Goal: Task Accomplishment & Management: Manage account settings

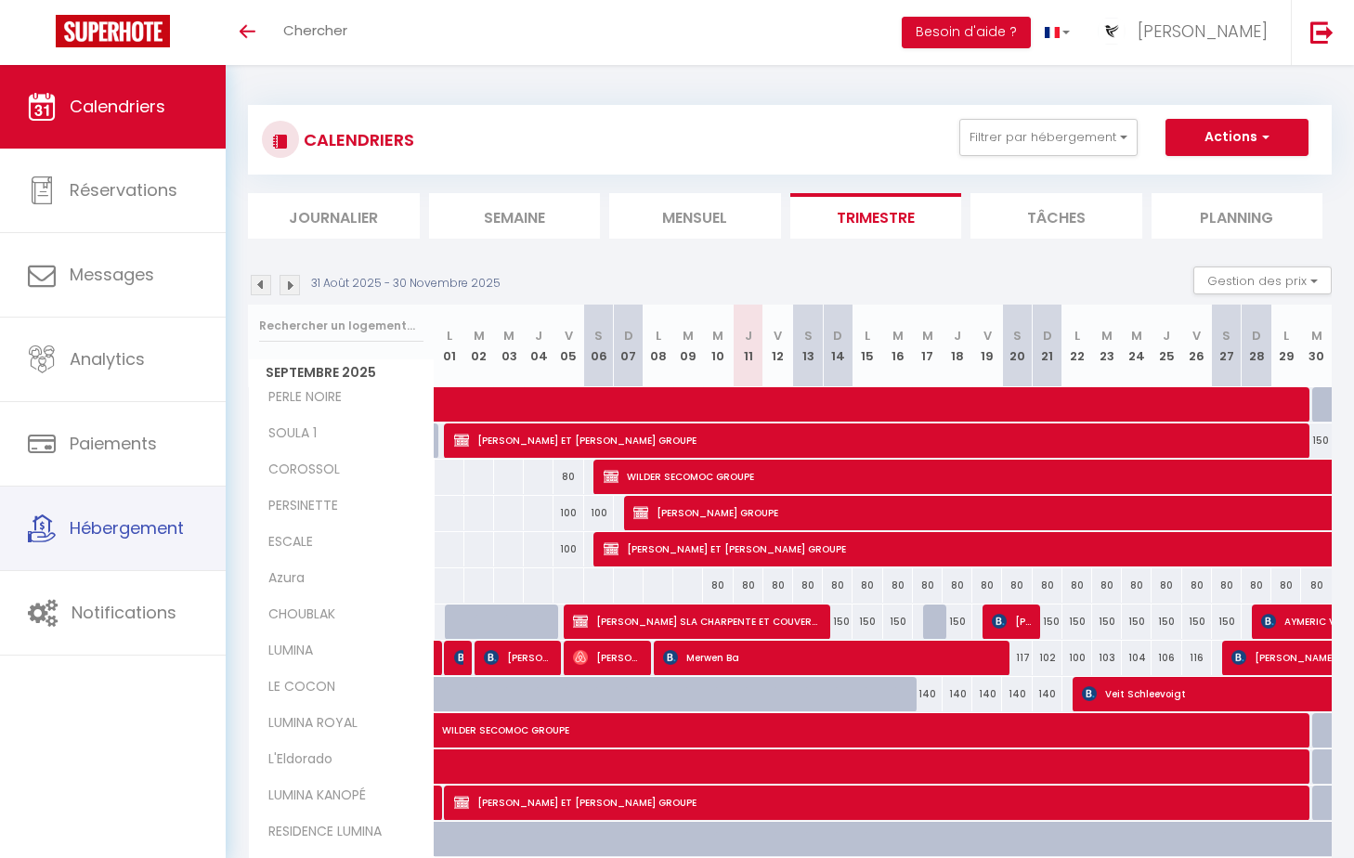
click at [118, 502] on link "Hébergement" at bounding box center [113, 529] width 226 height 84
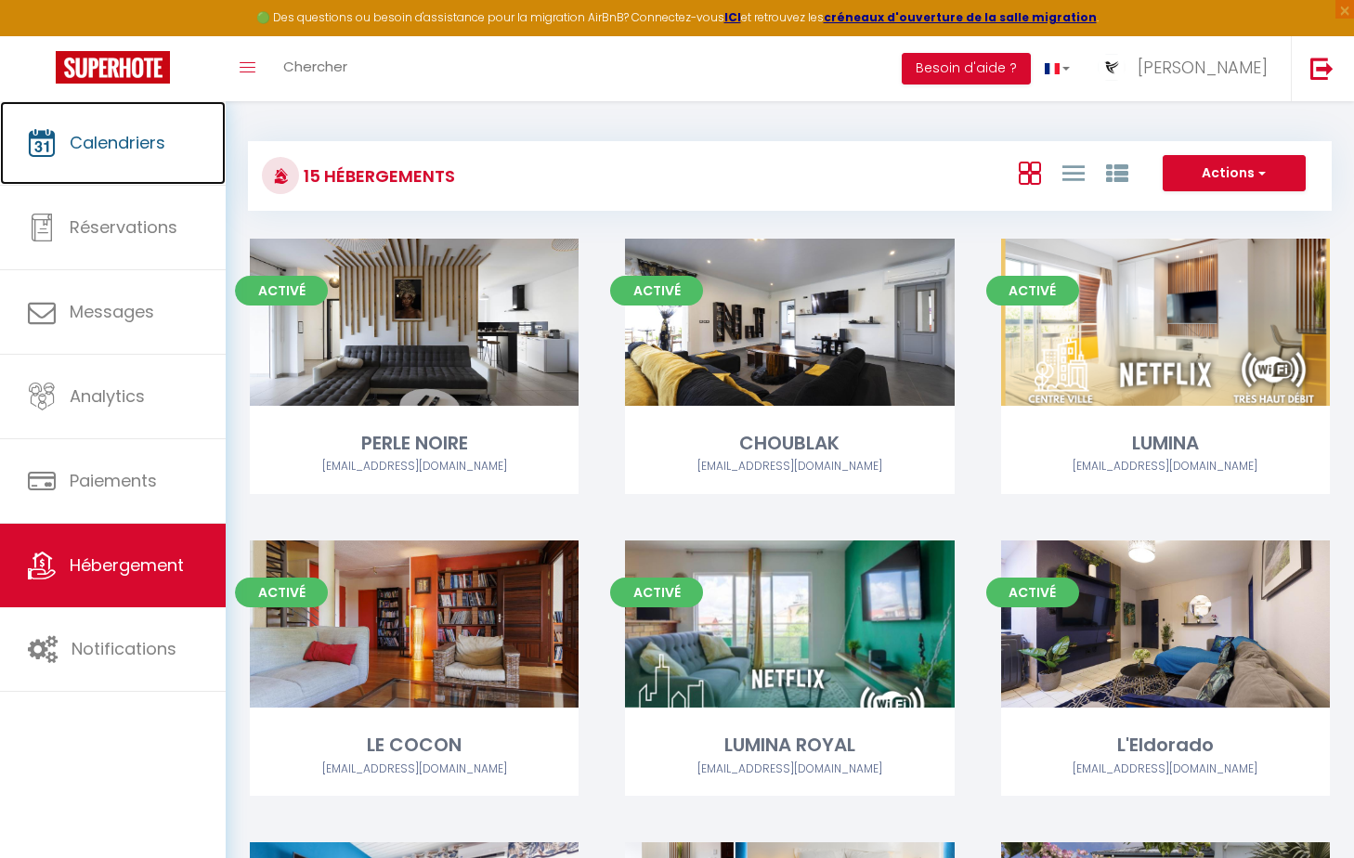
click at [134, 160] on link "Calendriers" at bounding box center [113, 143] width 226 height 84
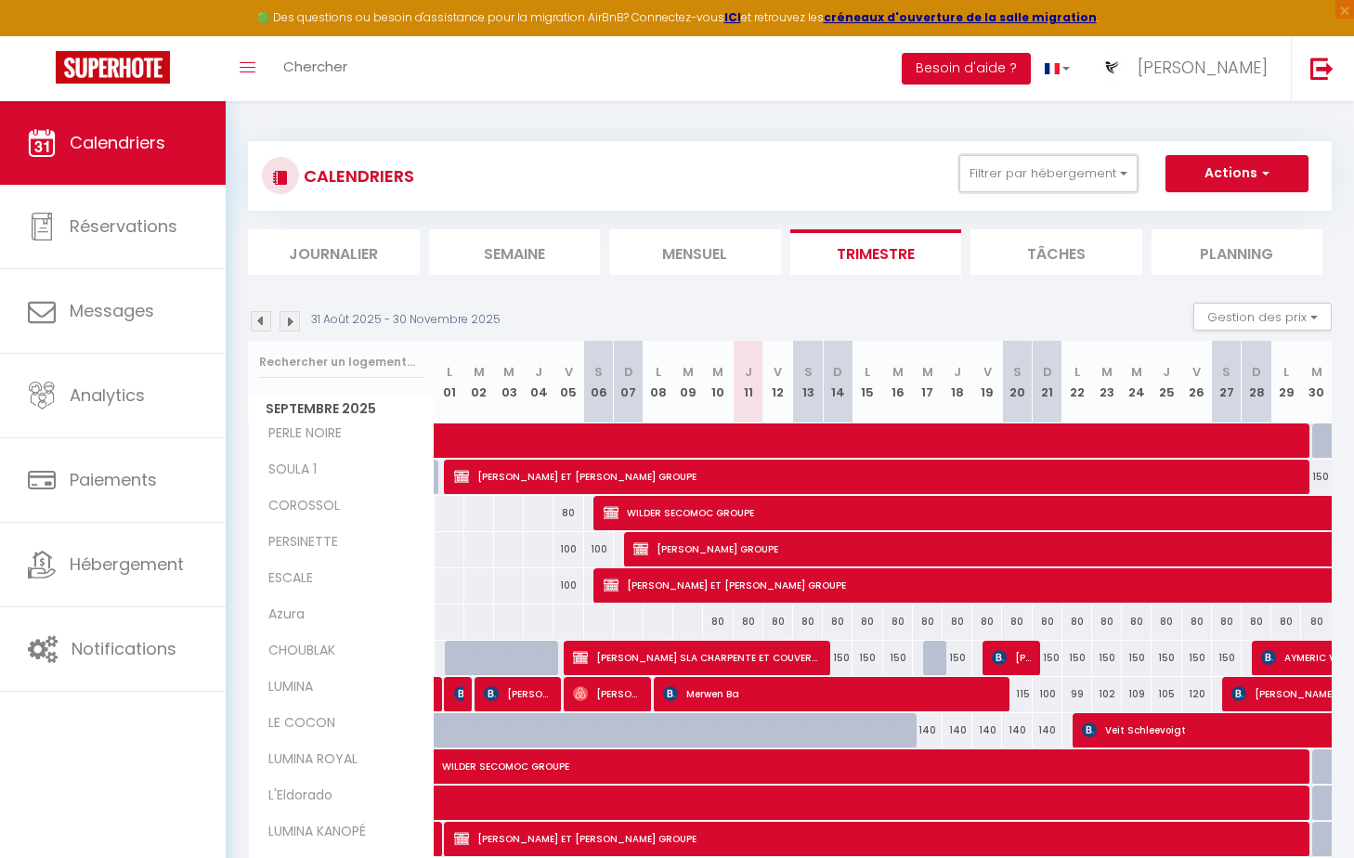
click at [1032, 185] on button "Filtrer par hébergement" at bounding box center [1048, 173] width 178 height 37
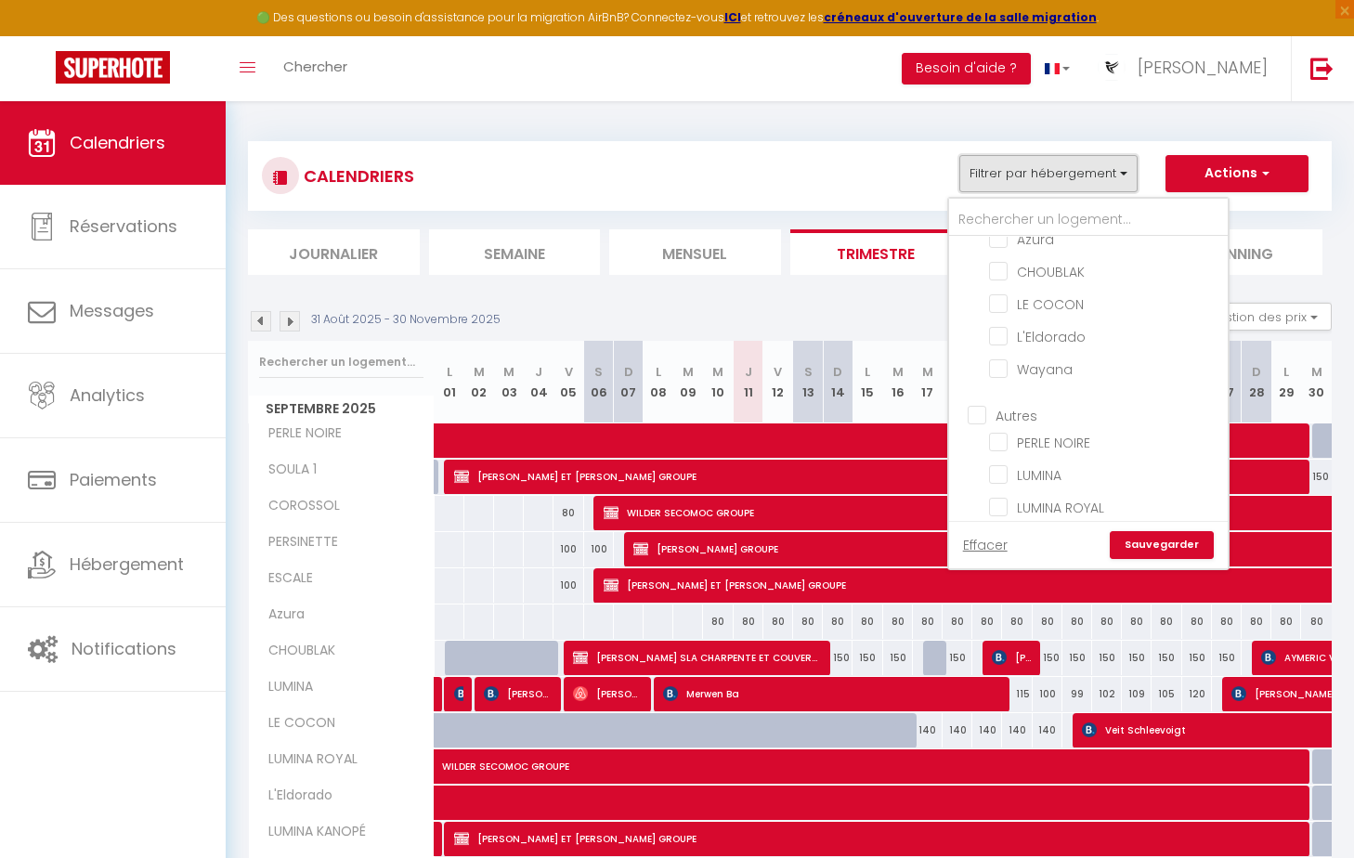
scroll to position [186, 0]
click at [1004, 433] on input "LUMINA" at bounding box center [1105, 431] width 232 height 19
checkbox input "true"
checkbox input "false"
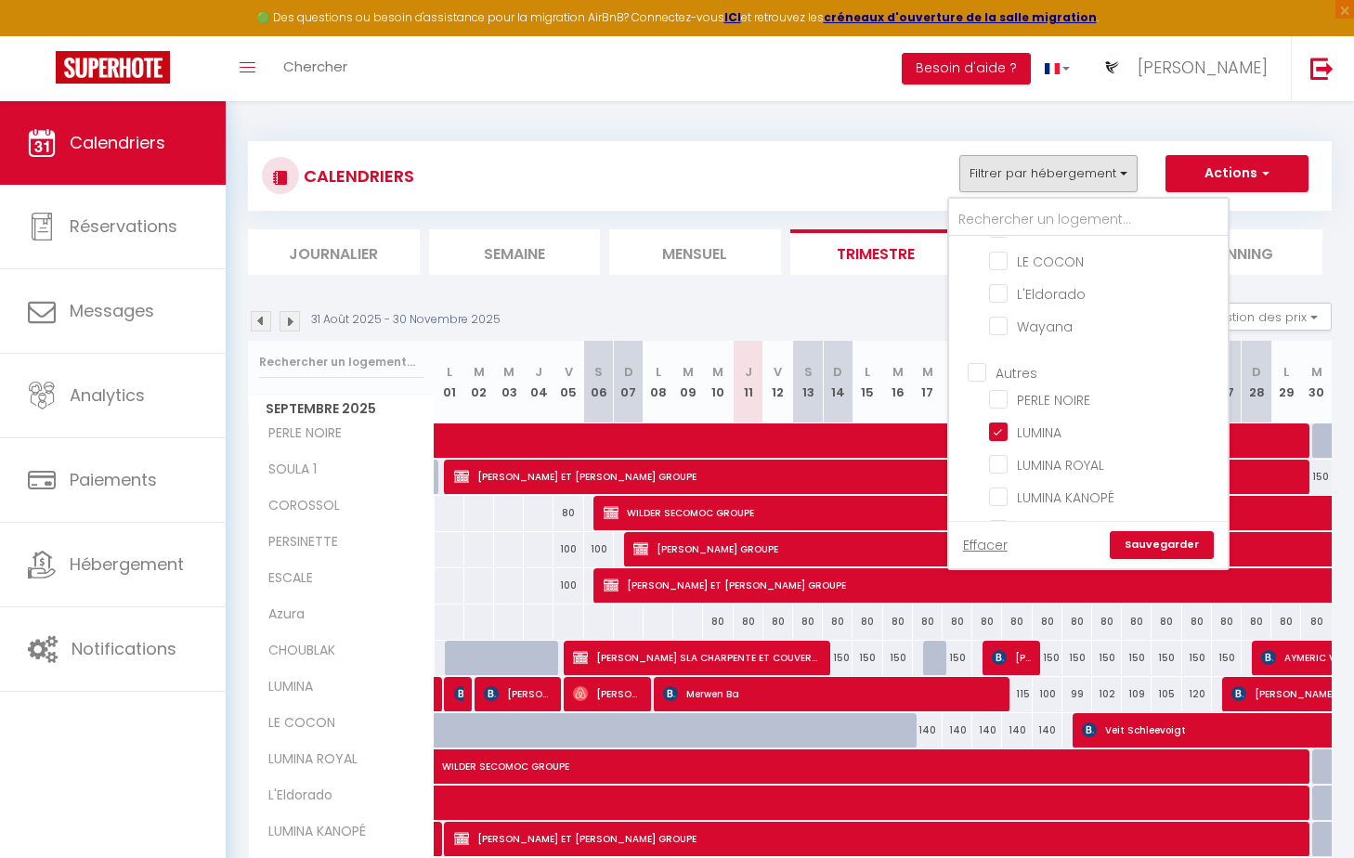
checkbox input "false"
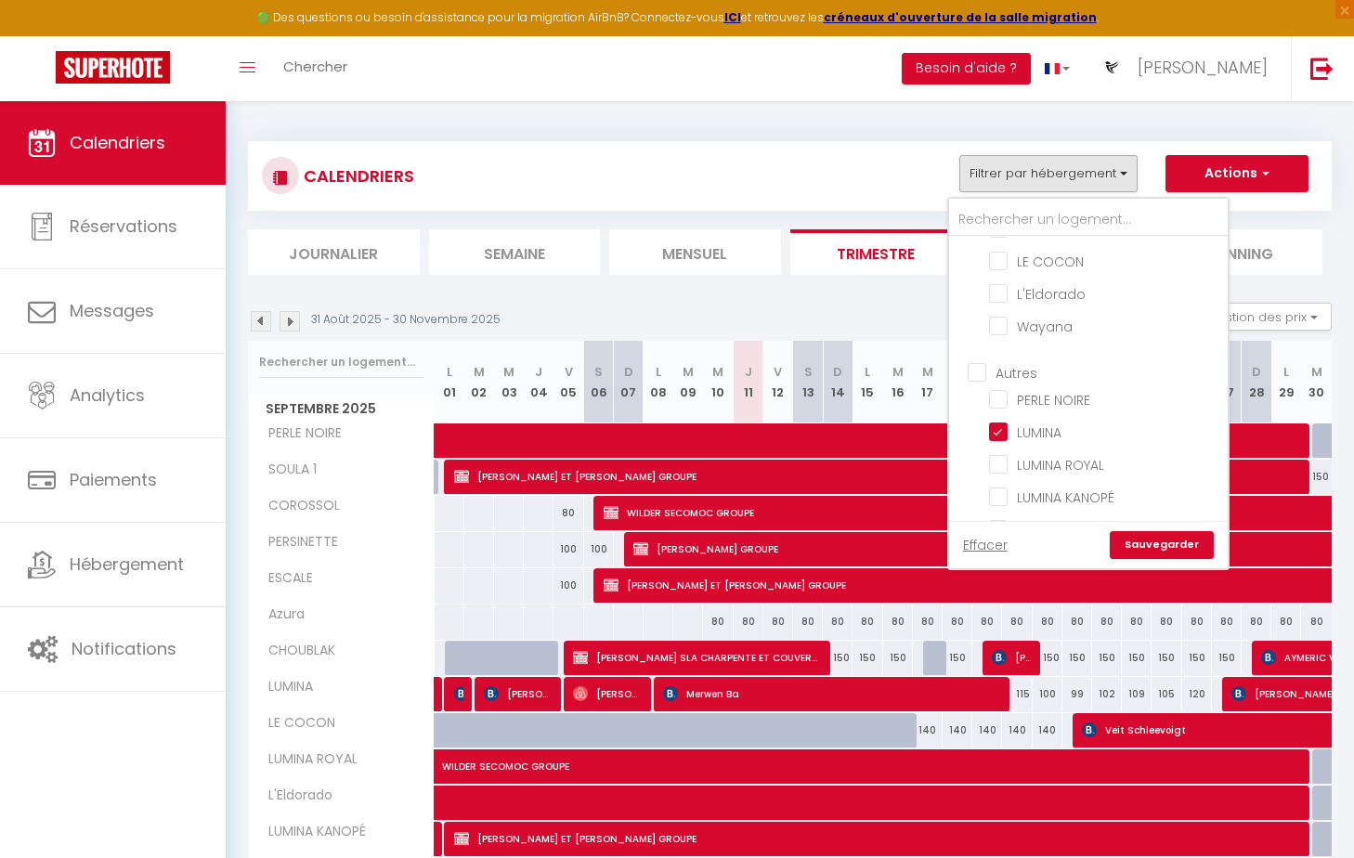
checkbox input "false"
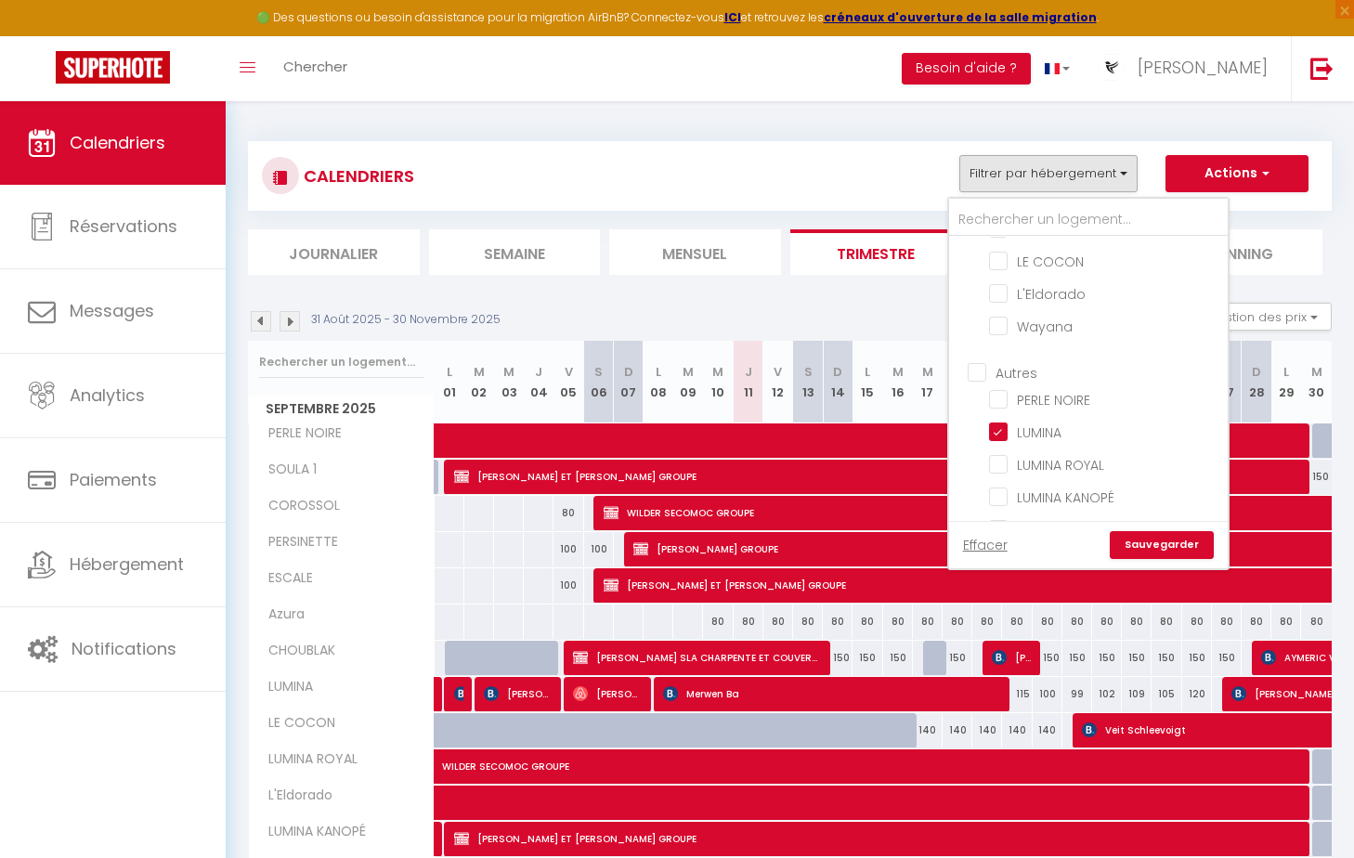
checkbox input "false"
click at [1090, 541] on link "Sauvegarder" at bounding box center [1162, 545] width 104 height 28
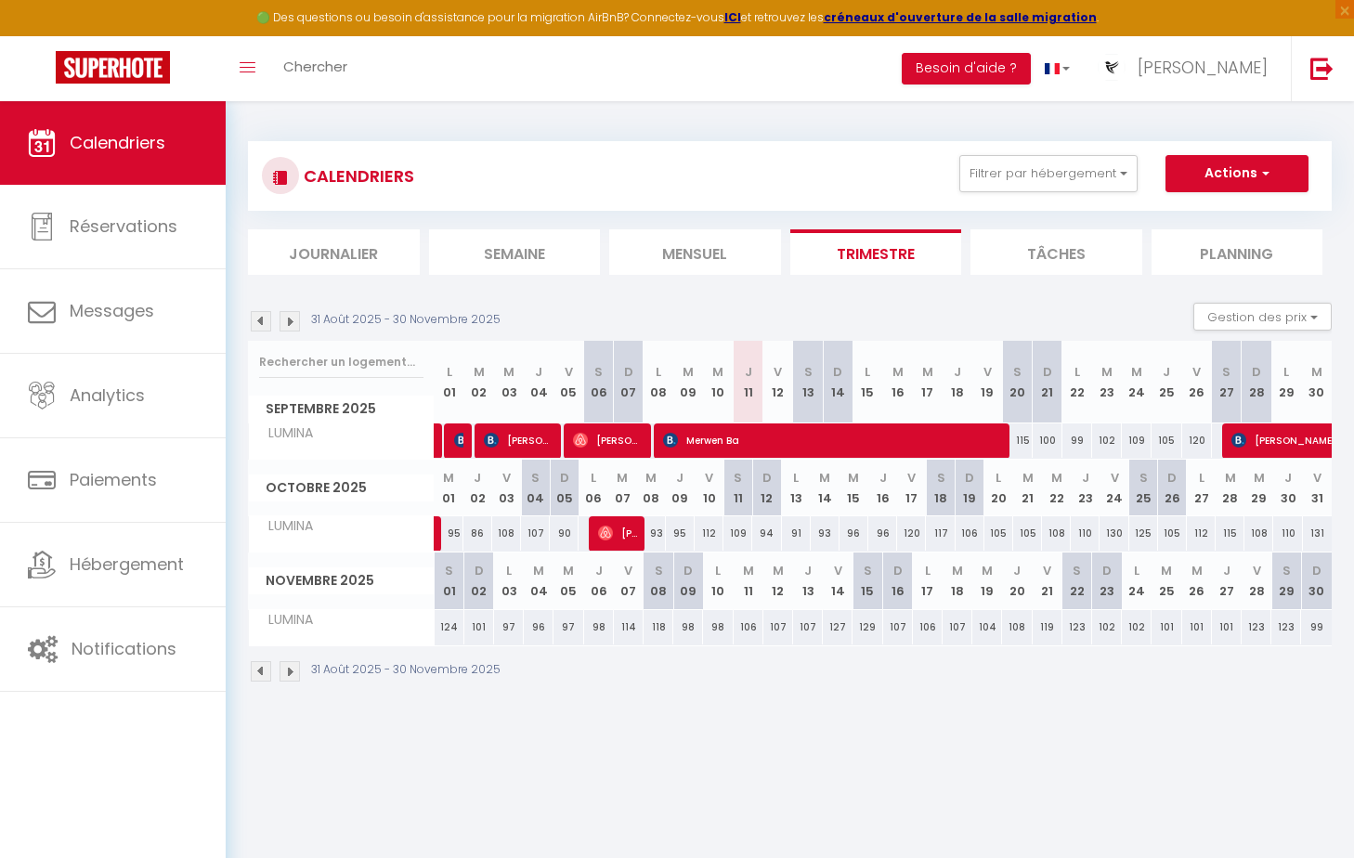
click at [477, 537] on div "86" at bounding box center [477, 533] width 29 height 34
type input "86"
type input "Jeu 02 Octobre 2025"
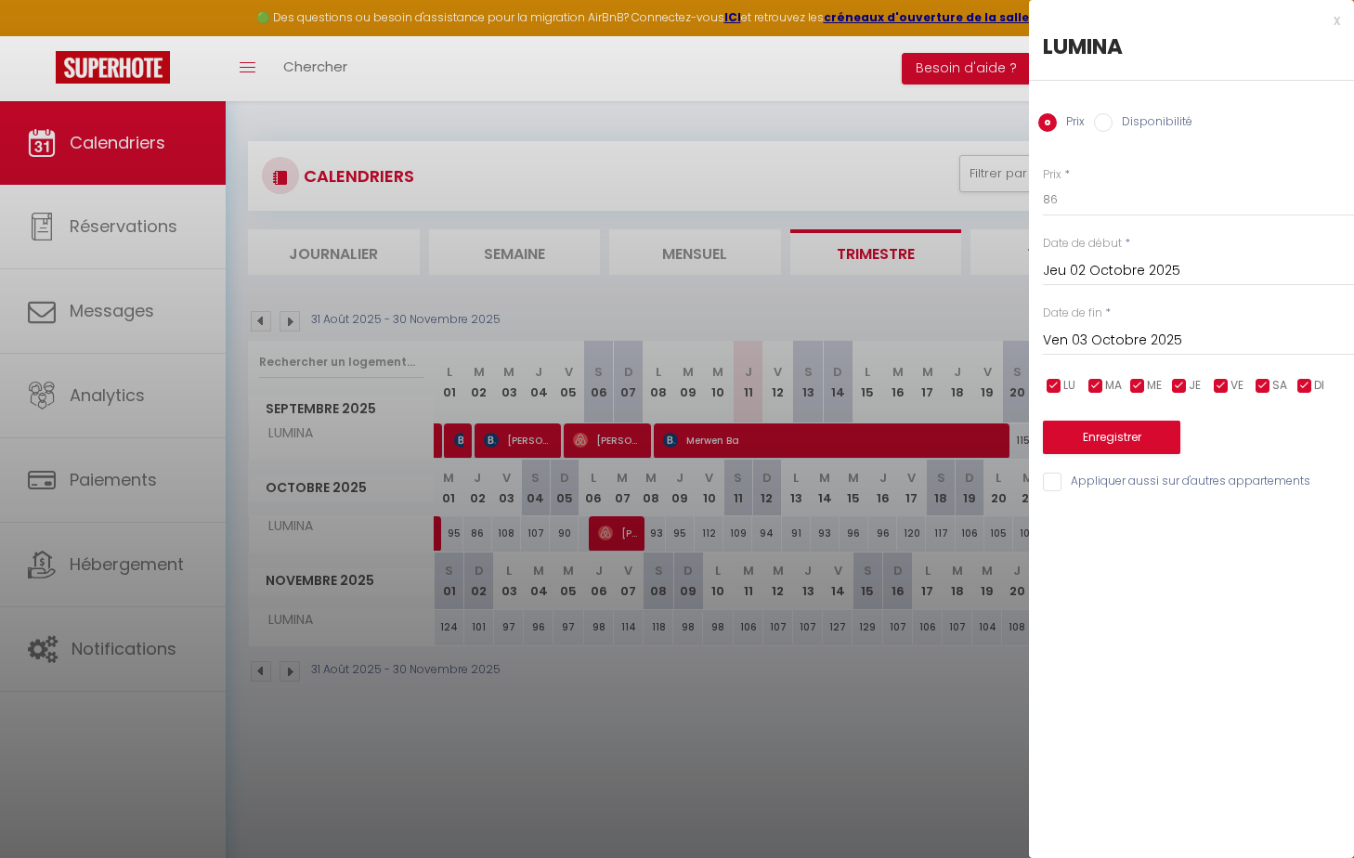
click at [1090, 337] on input "Ven 03 Octobre 2025" at bounding box center [1198, 341] width 311 height 24
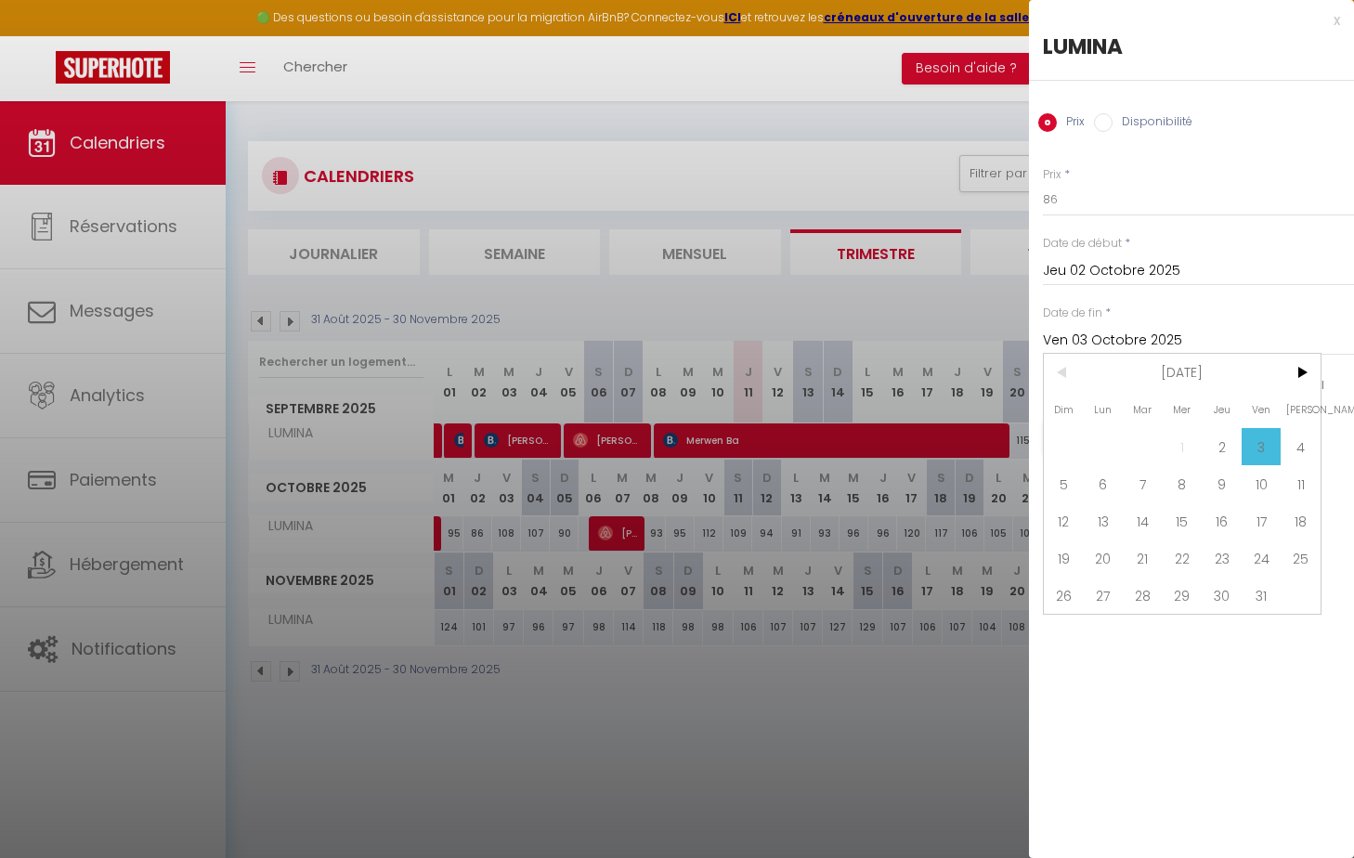
click at [1070, 480] on span "5" at bounding box center [1064, 483] width 40 height 37
type input "Dim 05 Octobre 2025"
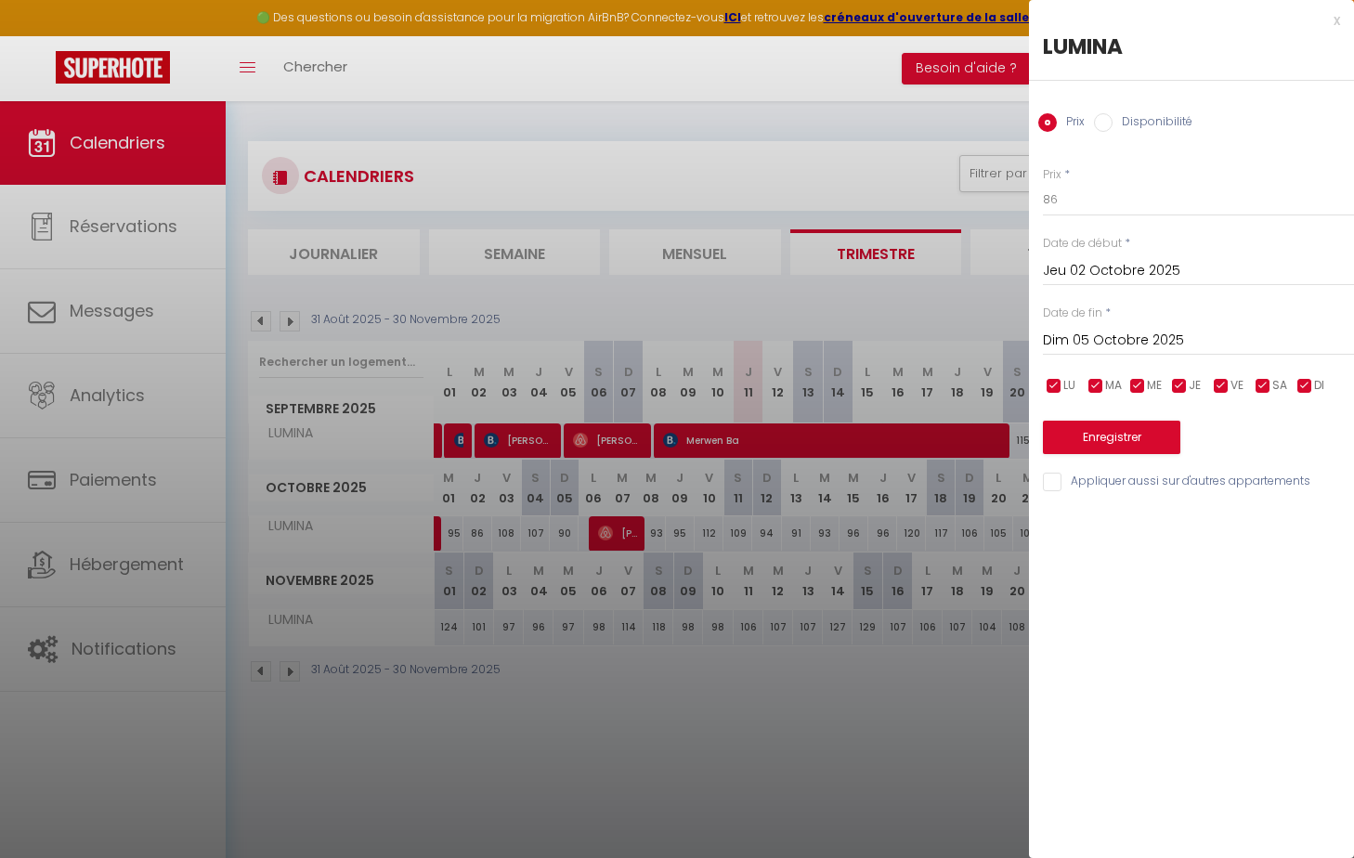
click at [1090, 118] on label "Disponibilité" at bounding box center [1152, 123] width 80 height 20
click at [1090, 118] on input "Disponibilité" at bounding box center [1103, 122] width 19 height 19
radio input "true"
radio input "false"
click at [1071, 201] on select "Disponible Indisponible" at bounding box center [1198, 200] width 311 height 35
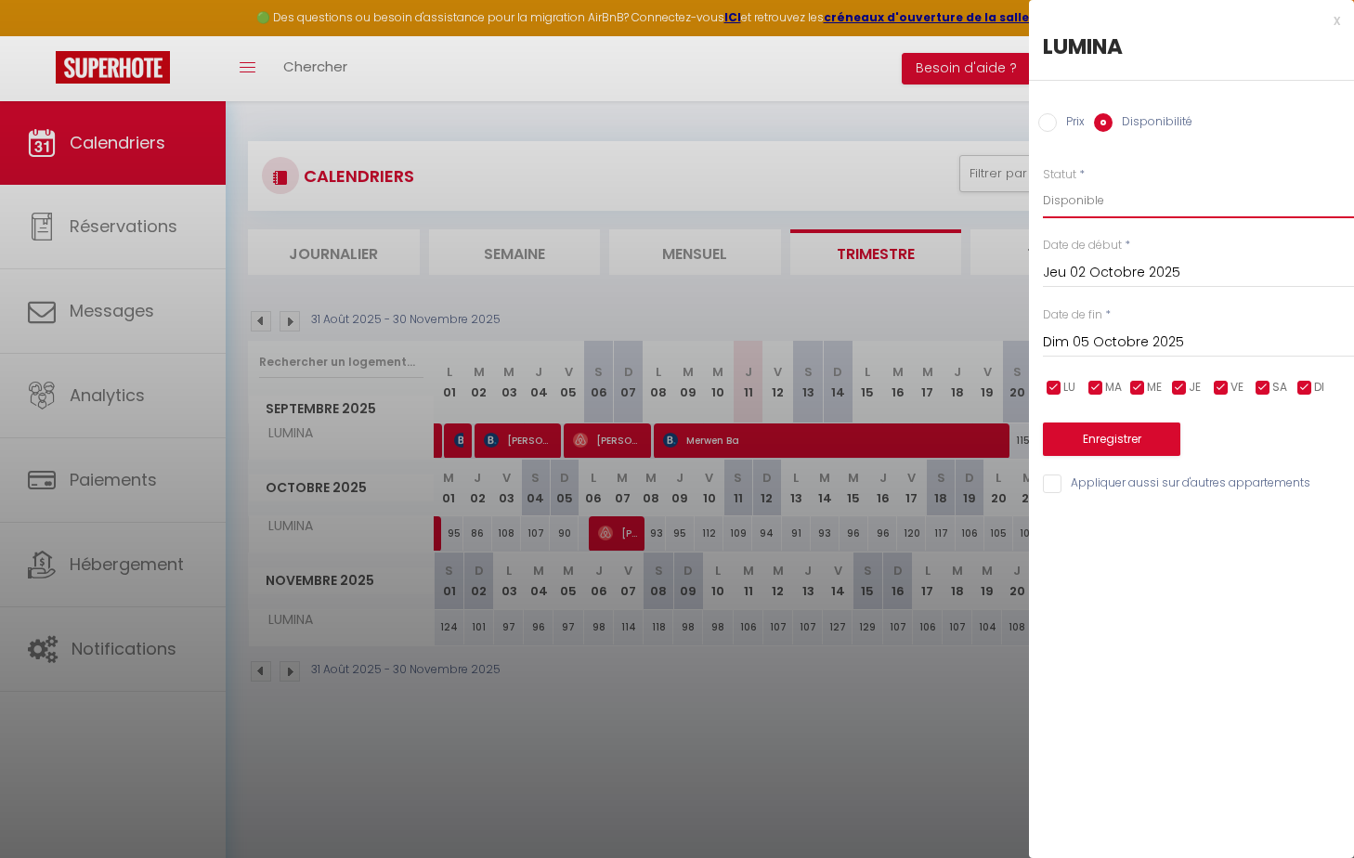
select select "0"
click at [1043, 183] on select "Disponible Indisponible" at bounding box center [1198, 200] width 311 height 35
click at [1090, 435] on button "Enregistrer" at bounding box center [1111, 438] width 137 height 33
type input "Mer 01 Octobre 2025"
type input "[DATE]"
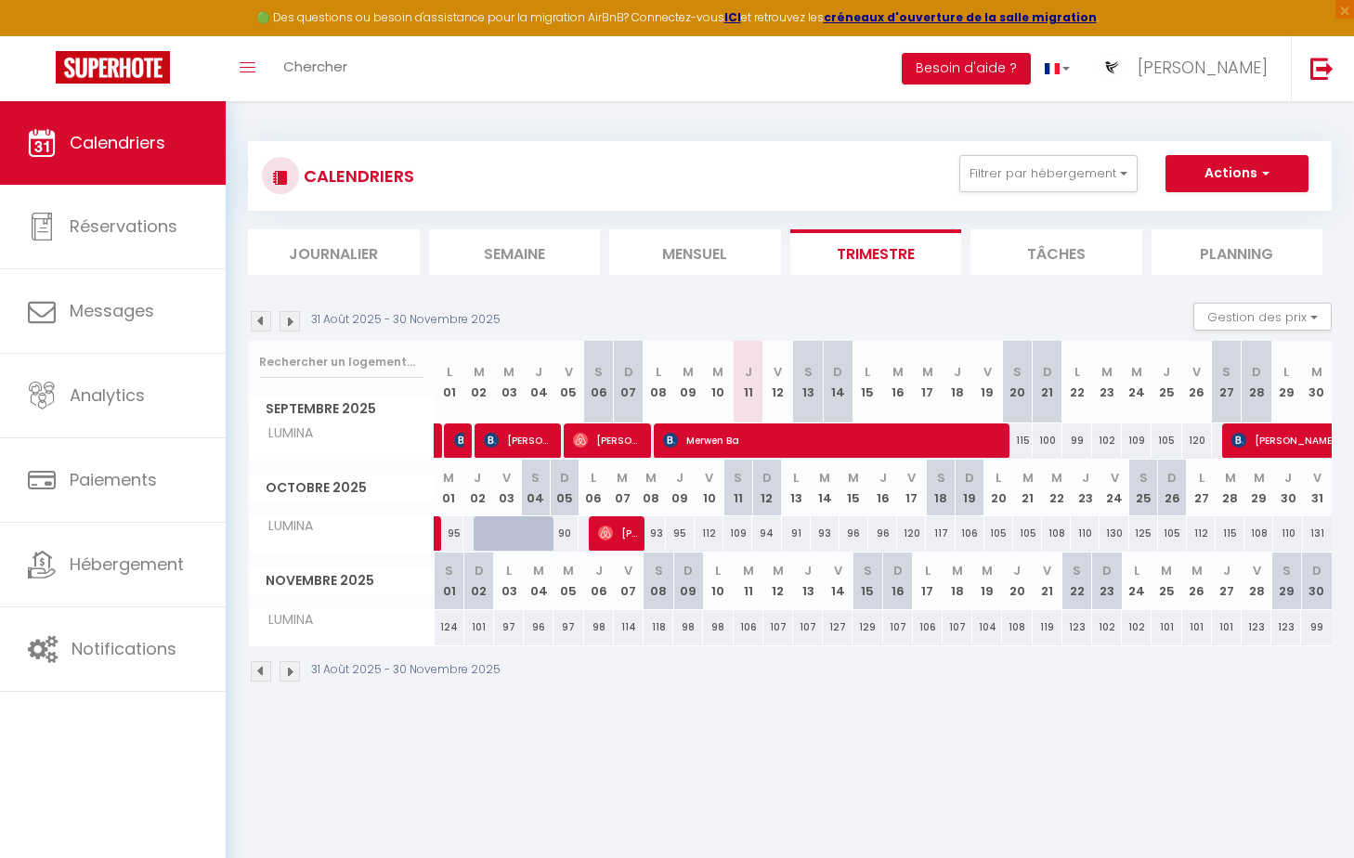
click at [913, 536] on div "120" at bounding box center [911, 533] width 29 height 34
select select "1"
type input "Ven 17 Octobre 2025"
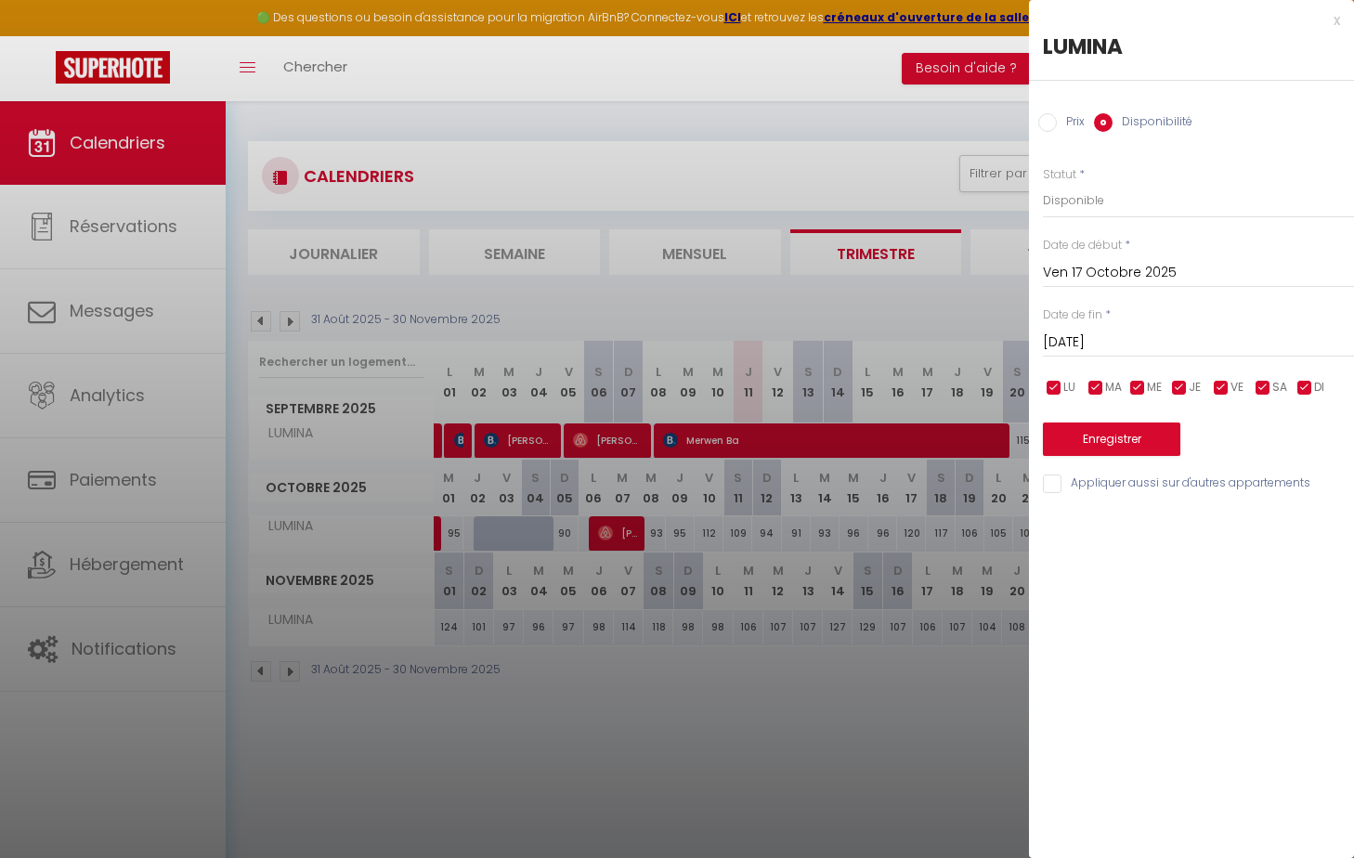
click at [1090, 342] on input "[DATE]" at bounding box center [1198, 343] width 311 height 24
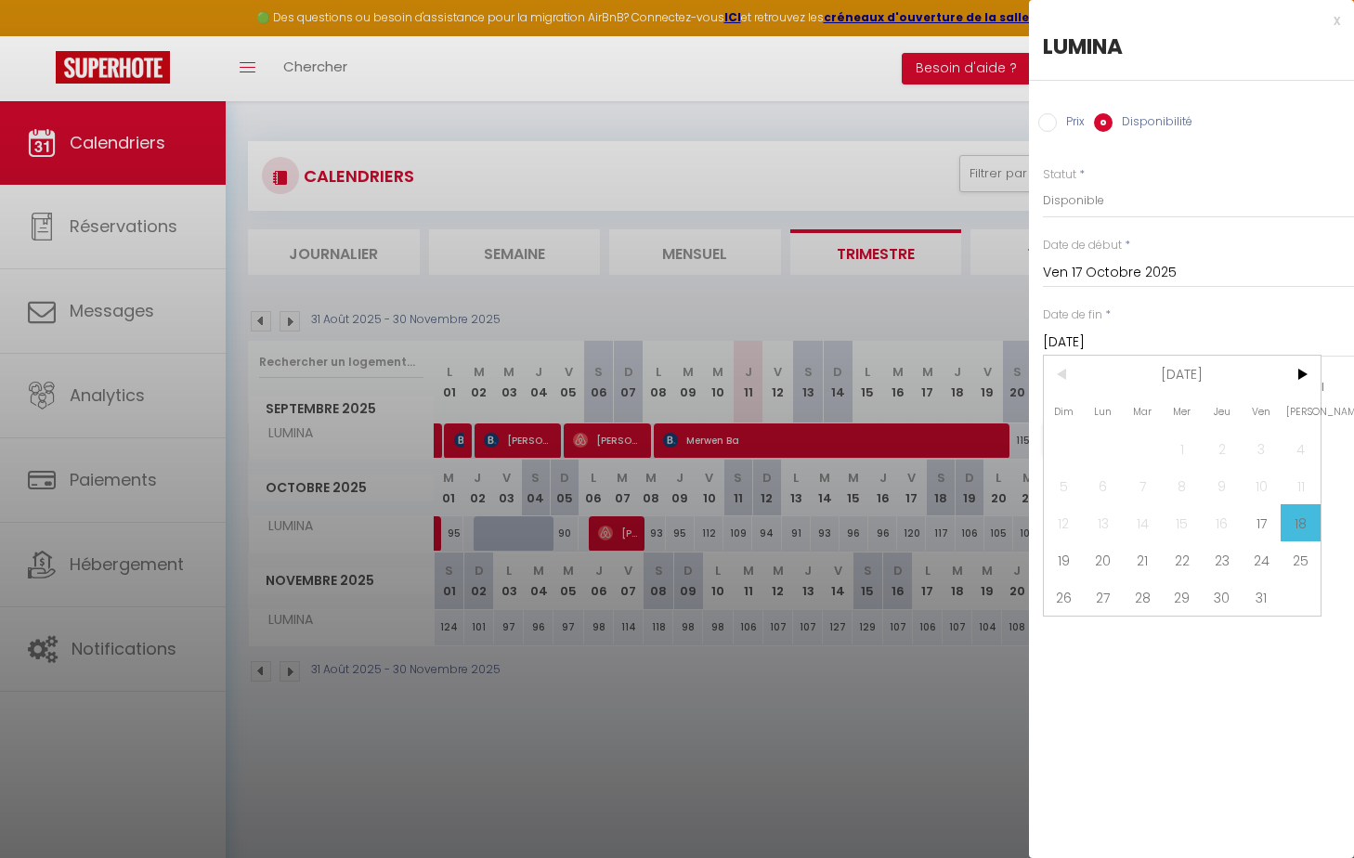
click at [1070, 558] on span "19" at bounding box center [1064, 559] width 40 height 37
type input "Dim 19 Octobre 2025"
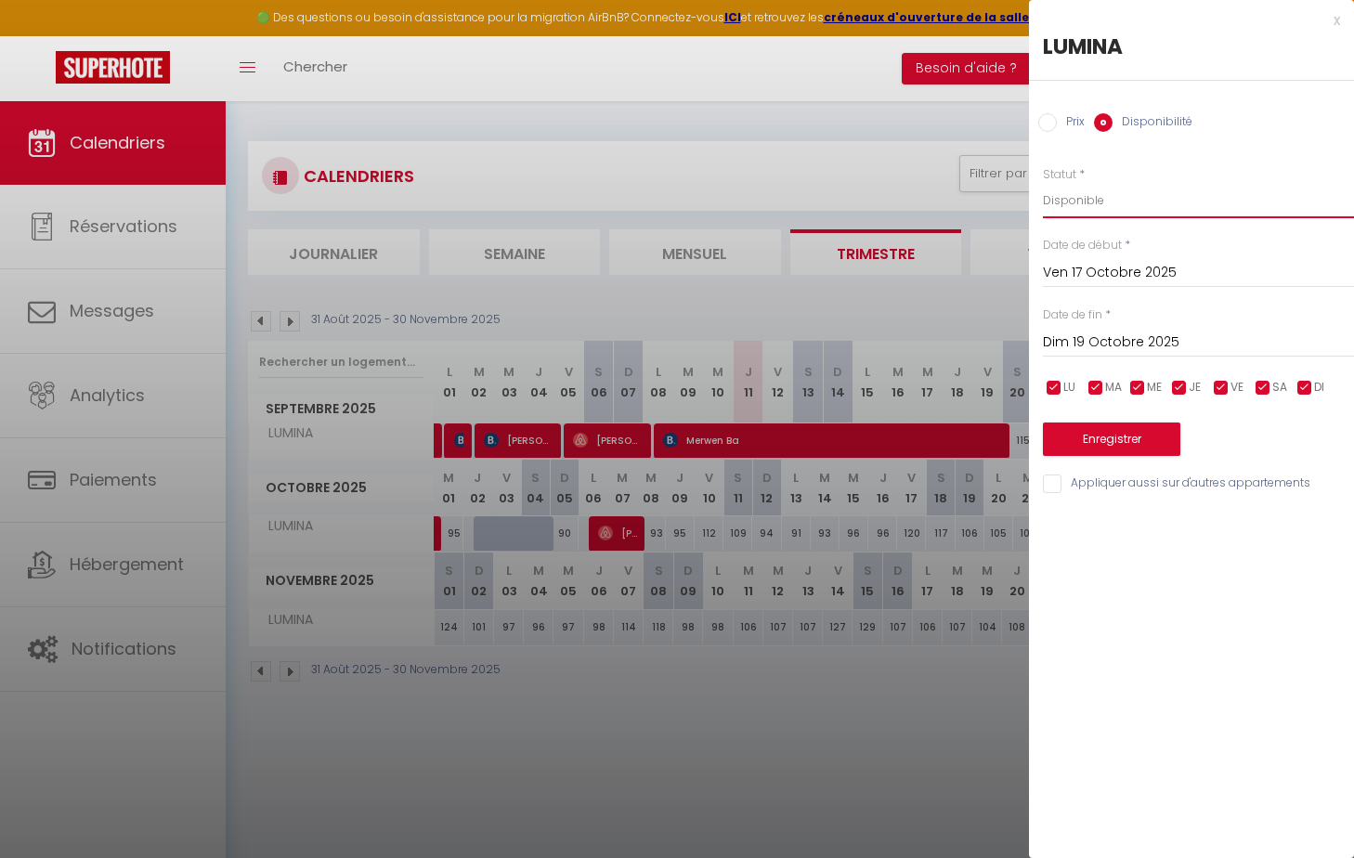
click at [1073, 196] on select "Disponible Indisponible" at bounding box center [1198, 200] width 311 height 35
select select "0"
click at [1043, 183] on select "Disponible Indisponible" at bounding box center [1198, 200] width 311 height 35
click at [1079, 434] on button "Enregistrer" at bounding box center [1111, 438] width 137 height 33
type input "Jeu 16 Octobre 2025"
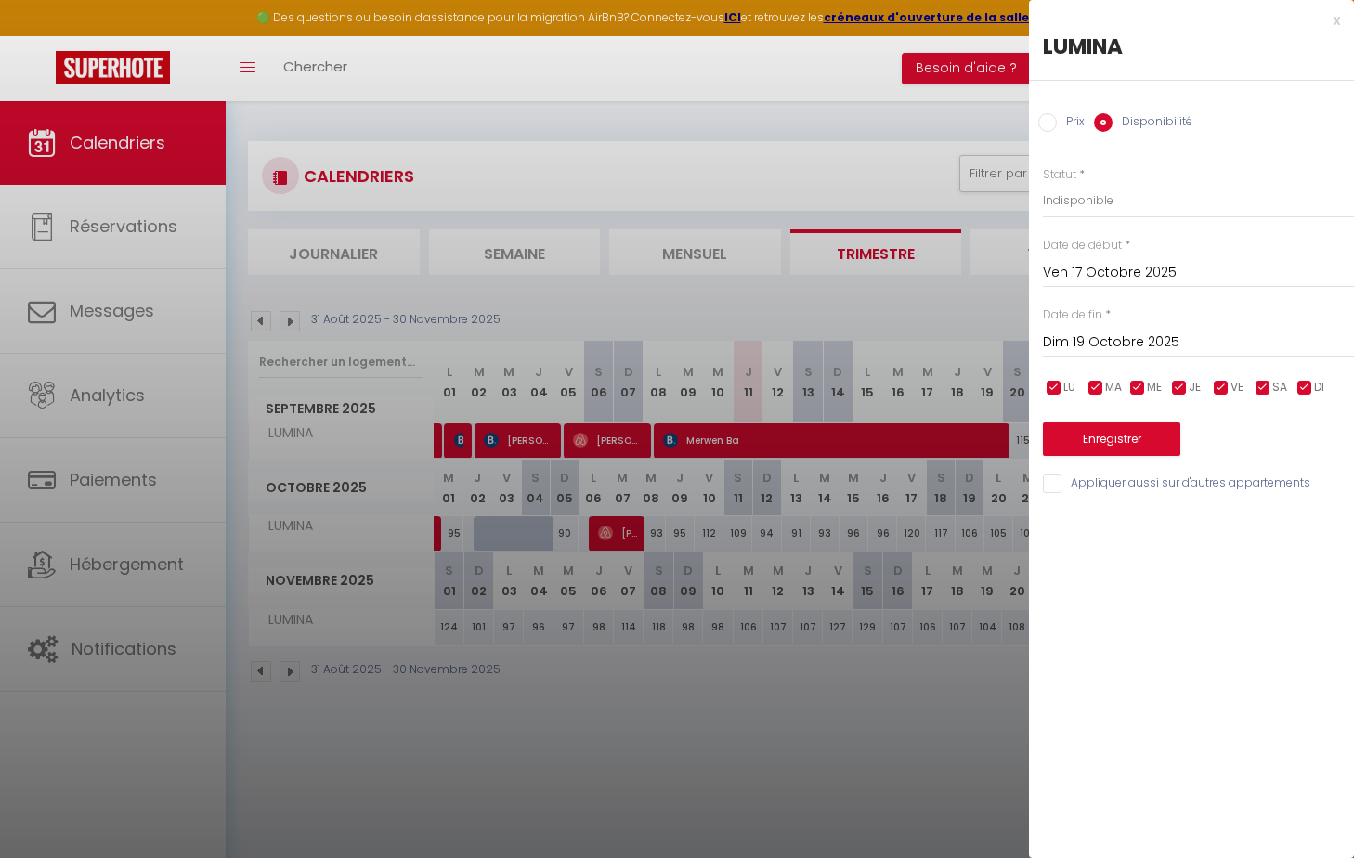
type input "[DATE]"
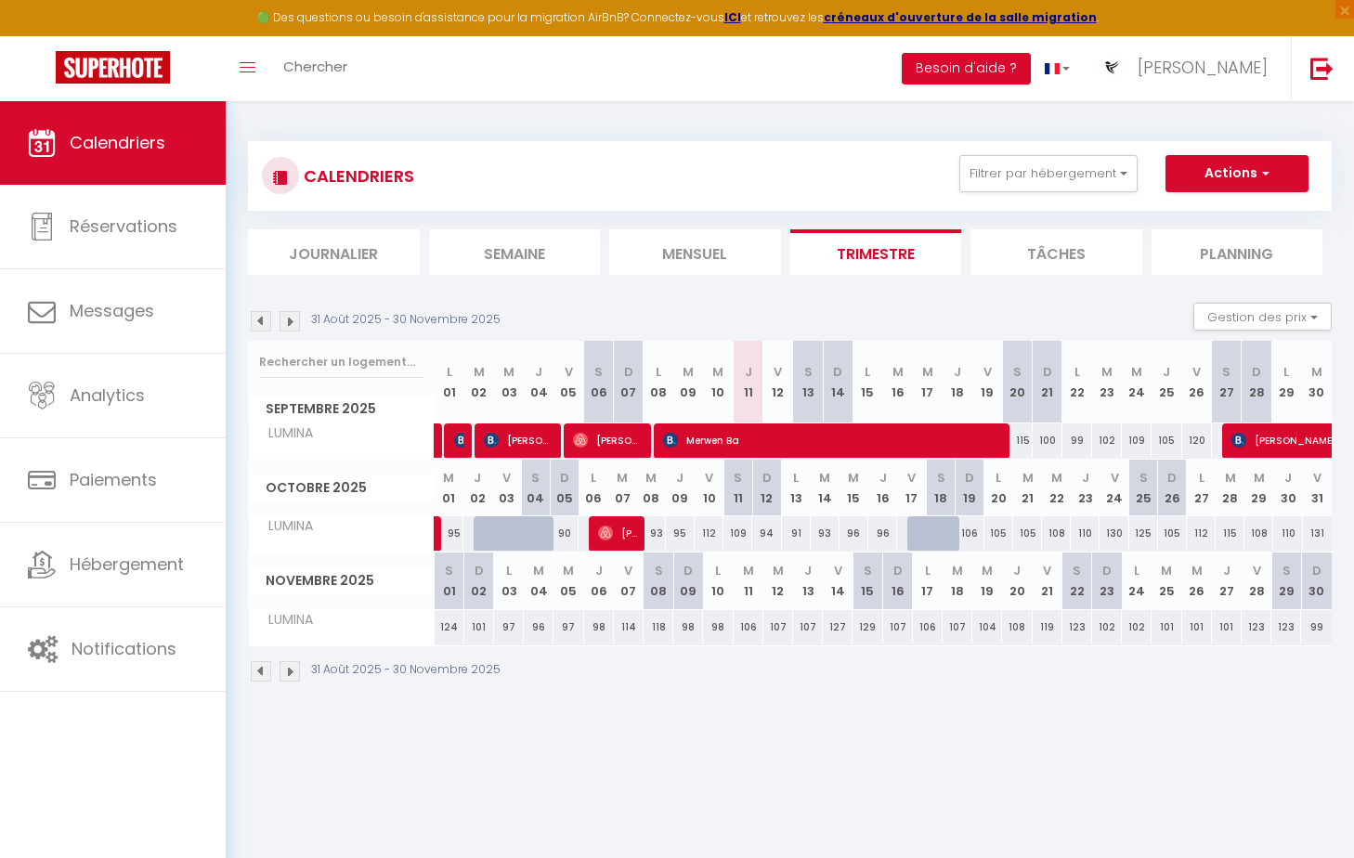
click at [940, 536] on div at bounding box center [951, 543] width 29 height 35
select select "1"
type input "[DATE]"
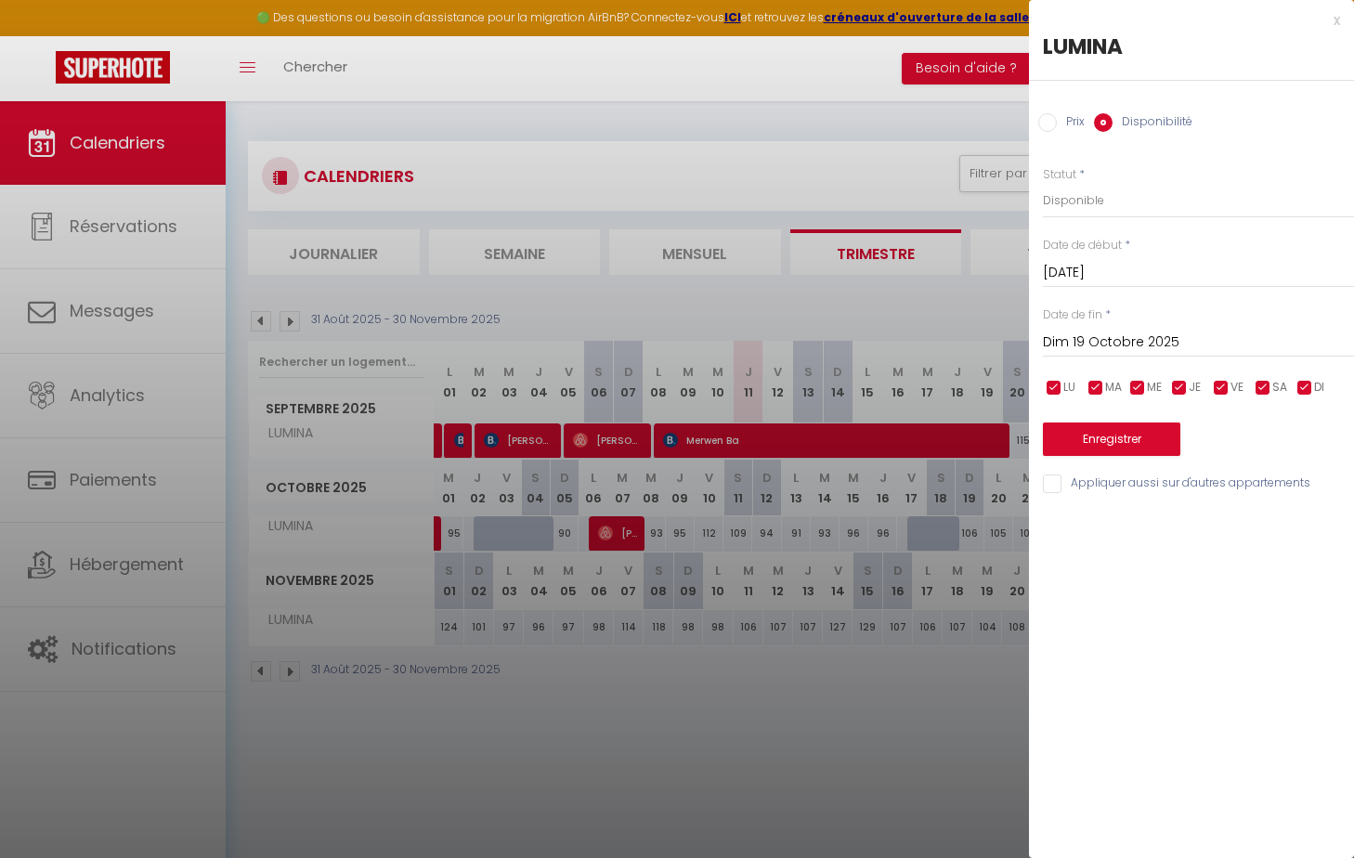
click at [1090, 336] on input "Dim 19 Octobre 2025" at bounding box center [1198, 343] width 311 height 24
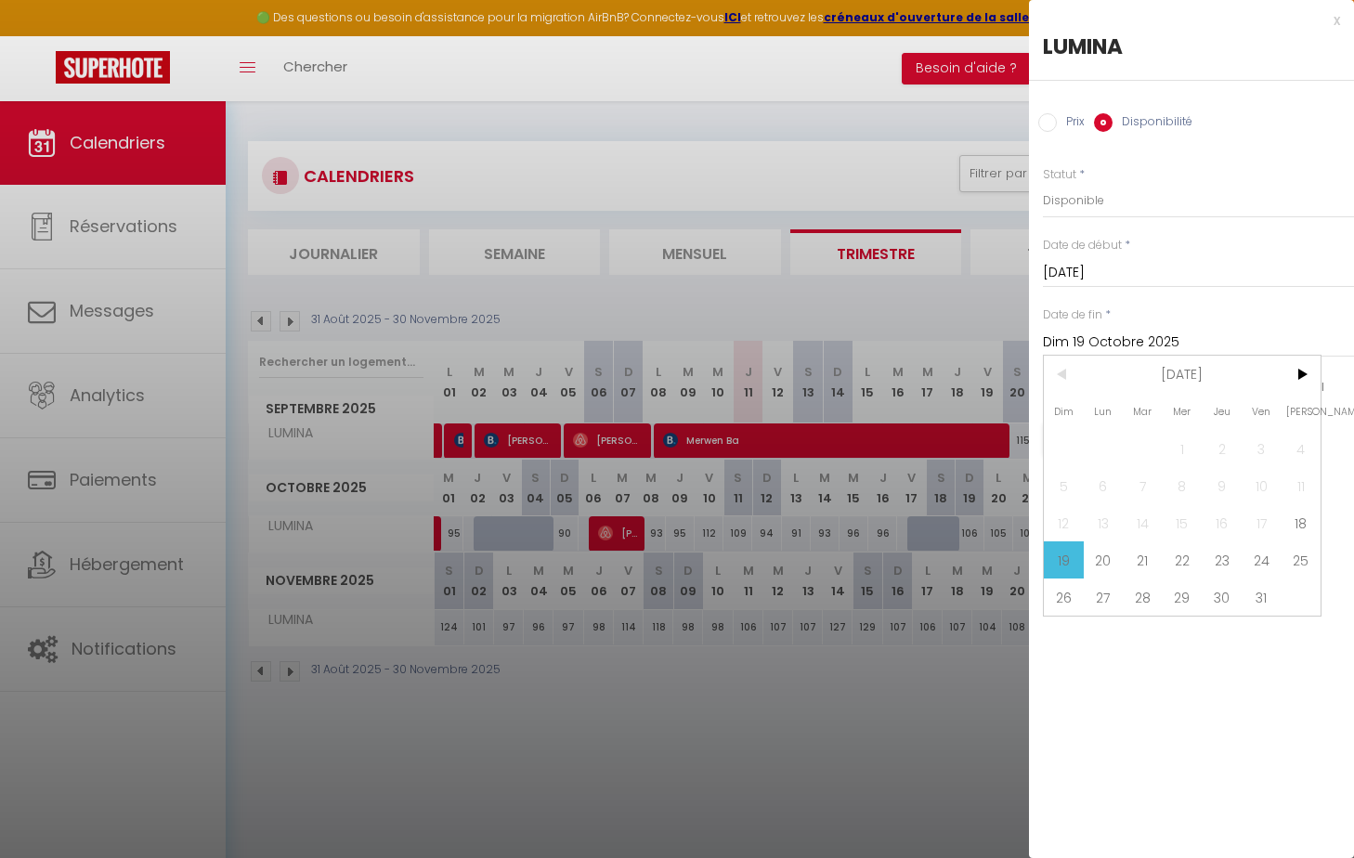
click at [1088, 556] on span "20" at bounding box center [1104, 559] width 40 height 37
type input "Lun 20 Octobre 2025"
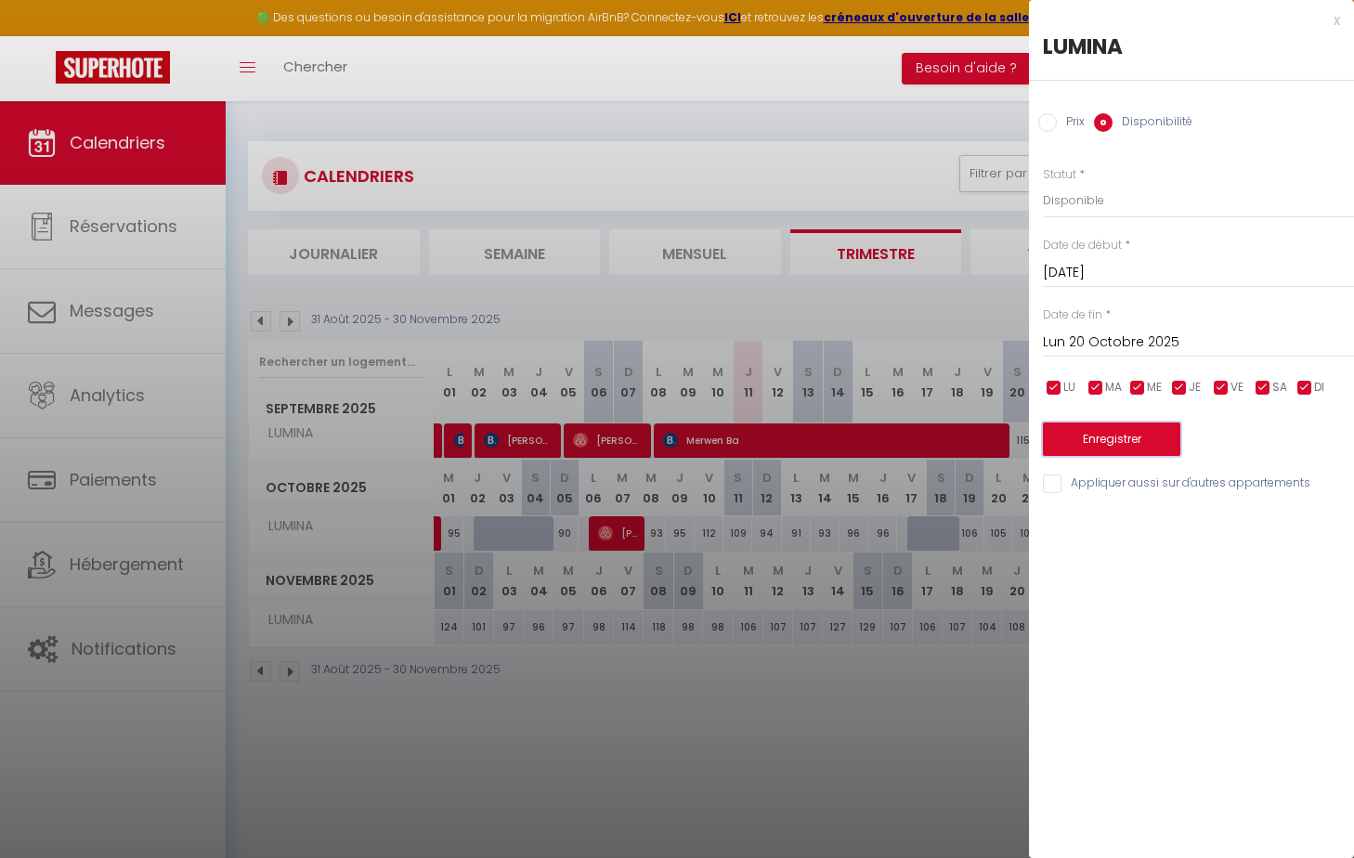
click at [1090, 438] on button "Enregistrer" at bounding box center [1111, 438] width 137 height 33
type input "Ven 17 Octobre 2025"
type input "Dim 19 Octobre 2025"
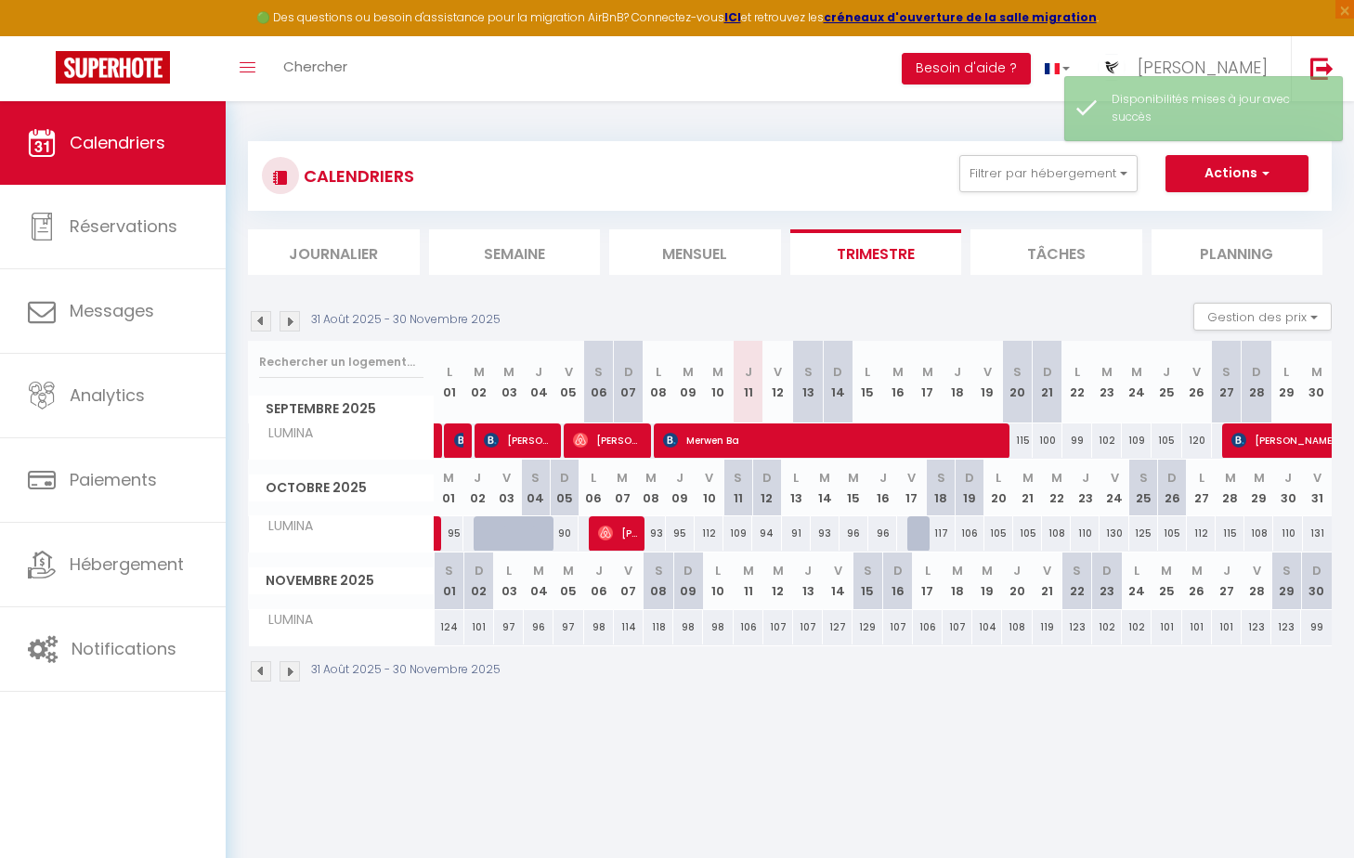
click at [919, 531] on div at bounding box center [921, 533] width 29 height 35
select select "1"
type input "Ven 17 Octobre 2025"
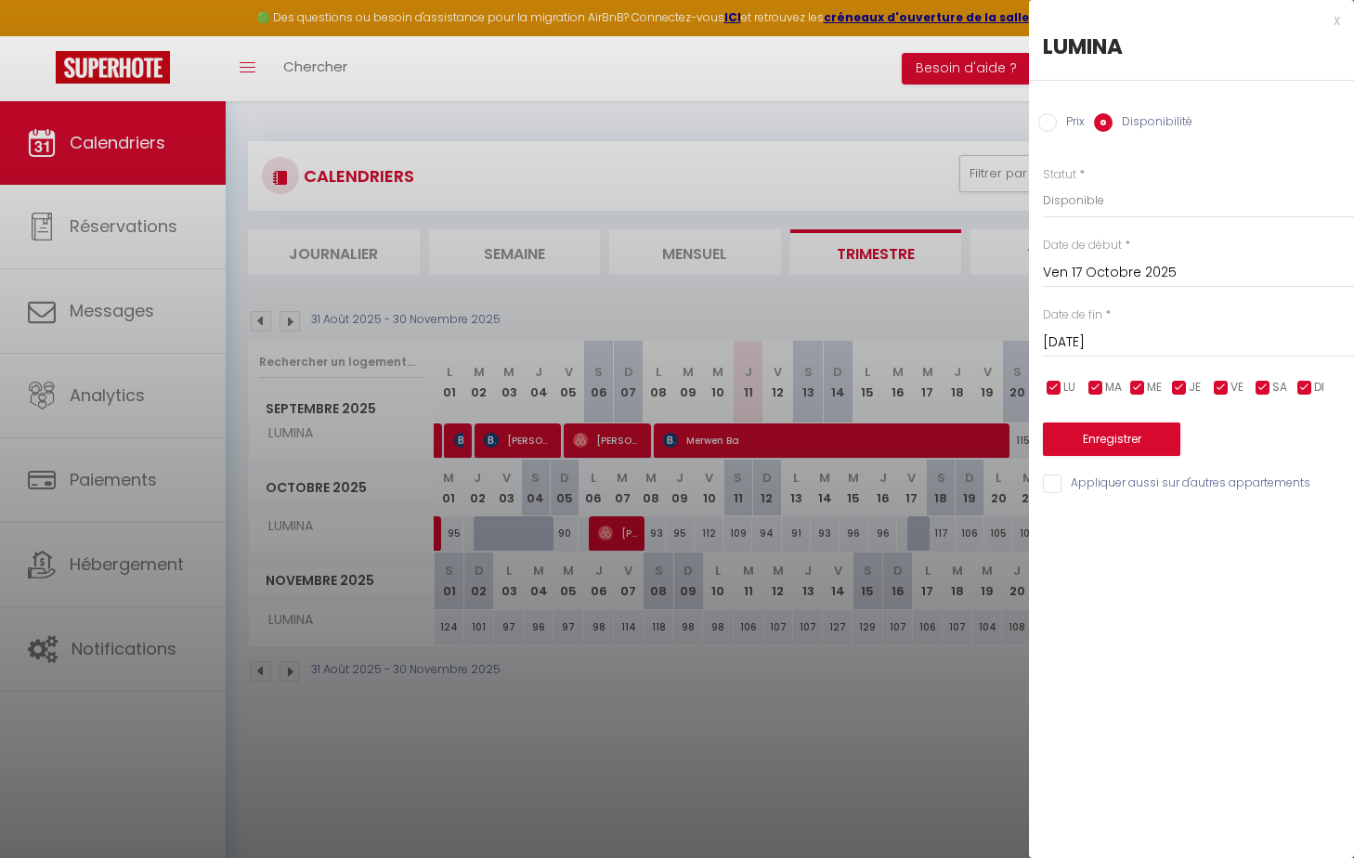
click at [1090, 331] on input "[DATE]" at bounding box center [1198, 343] width 311 height 24
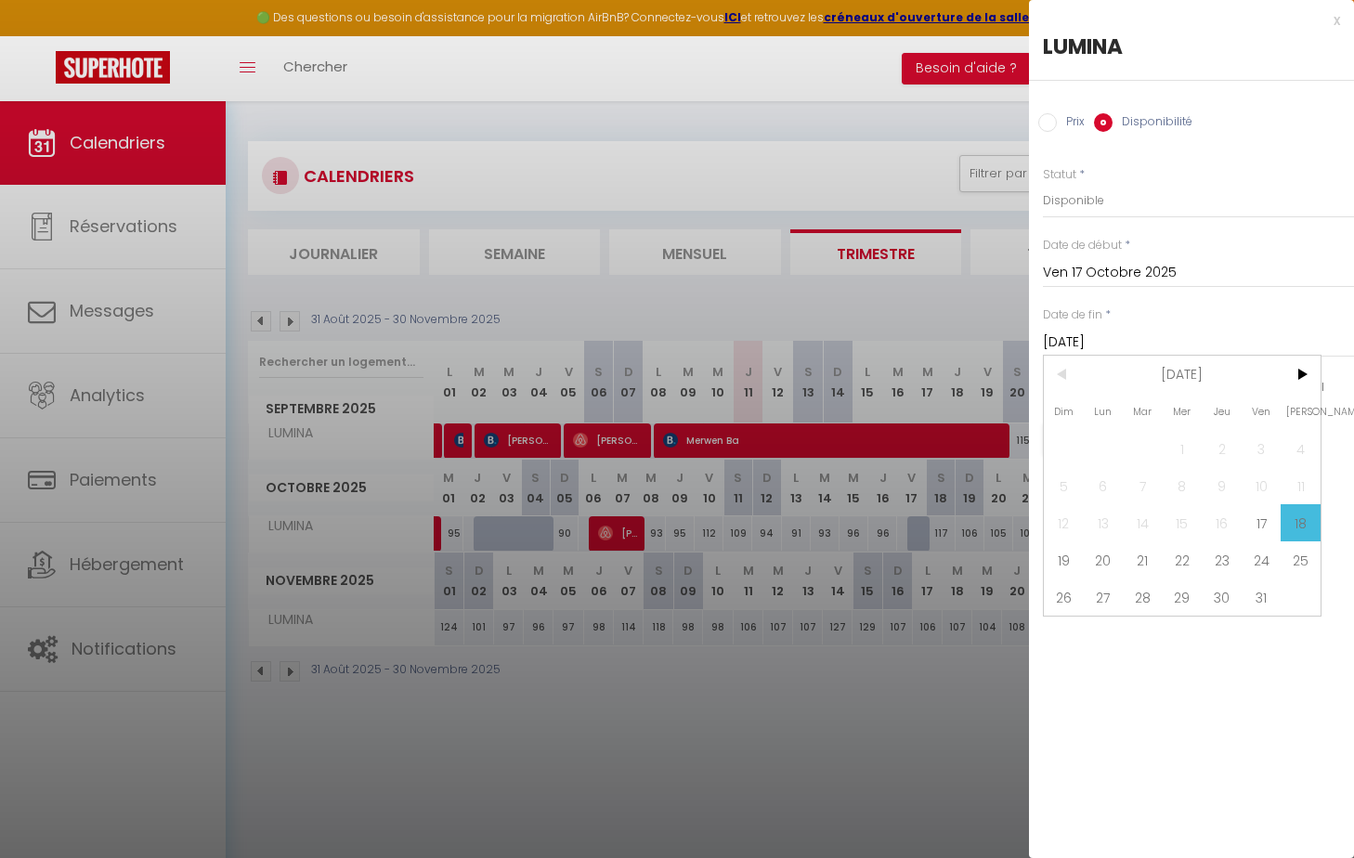
click at [1090, 551] on span "20" at bounding box center [1104, 559] width 40 height 37
type input "Lun 20 Octobre 2025"
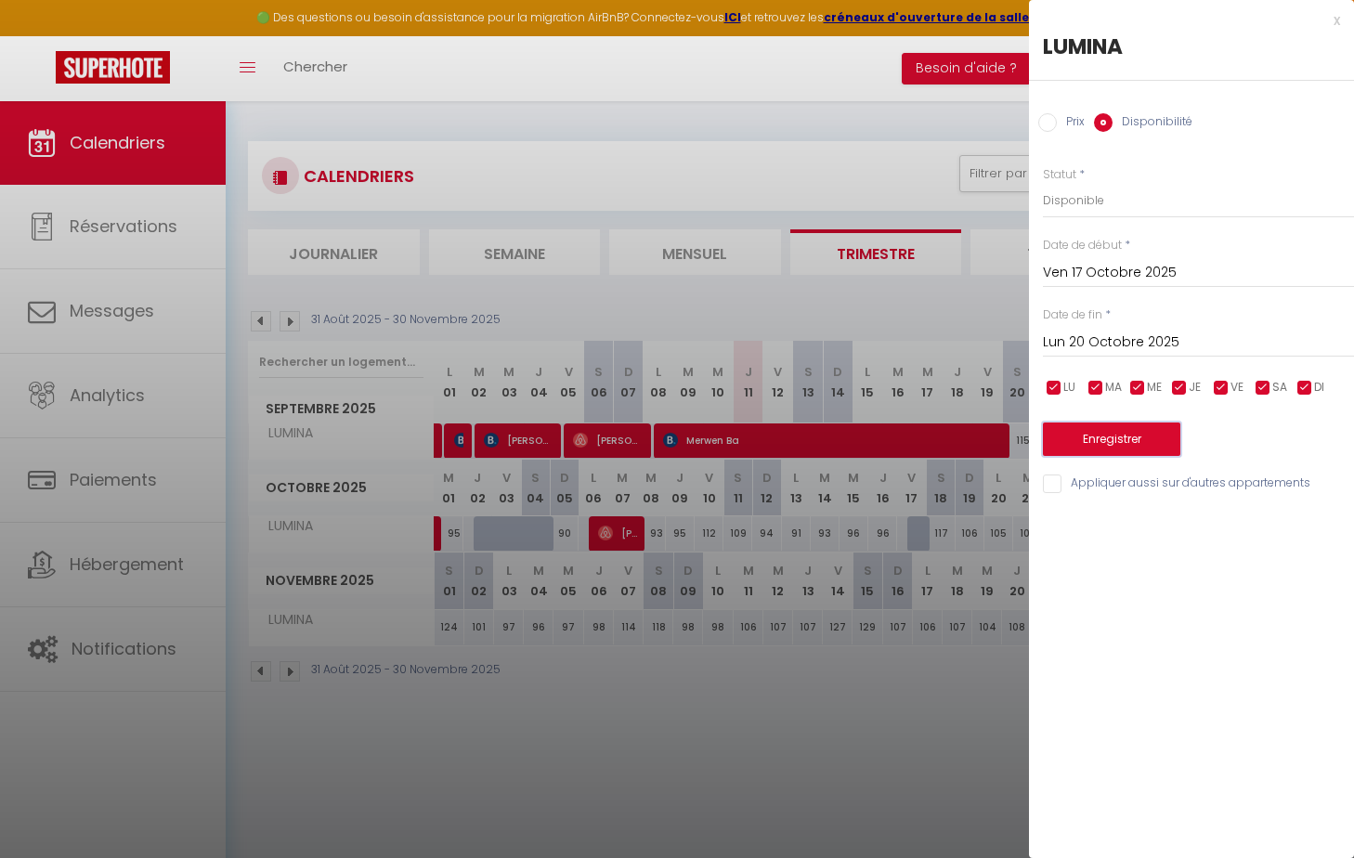
click at [1090, 440] on button "Enregistrer" at bounding box center [1111, 438] width 137 height 33
type input "Jeu 16 Octobre 2025"
type input "Dim 19 Octobre 2025"
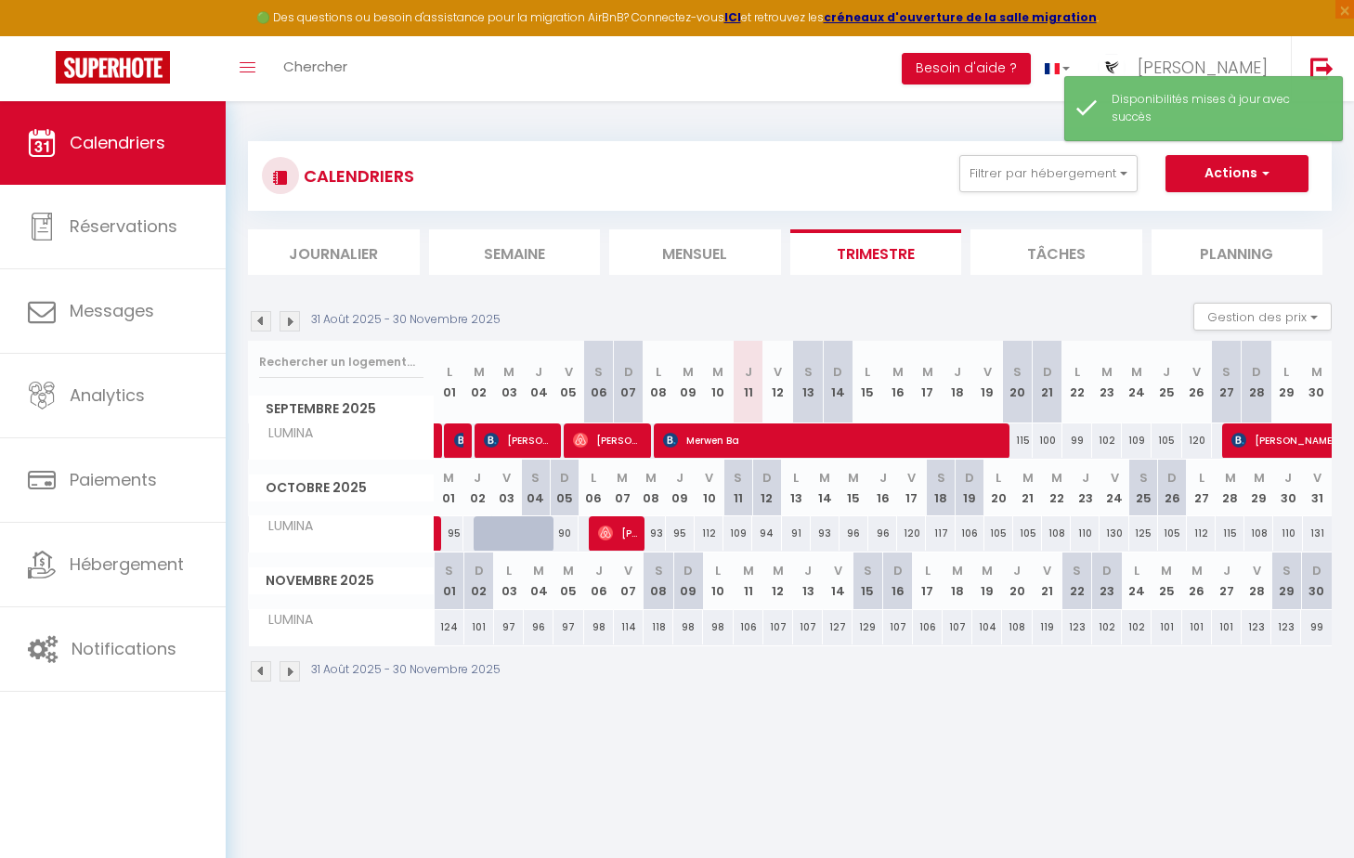
click at [910, 532] on div "120" at bounding box center [911, 533] width 29 height 34
select select "1"
type input "Ven 17 Octobre 2025"
type input "[DATE]"
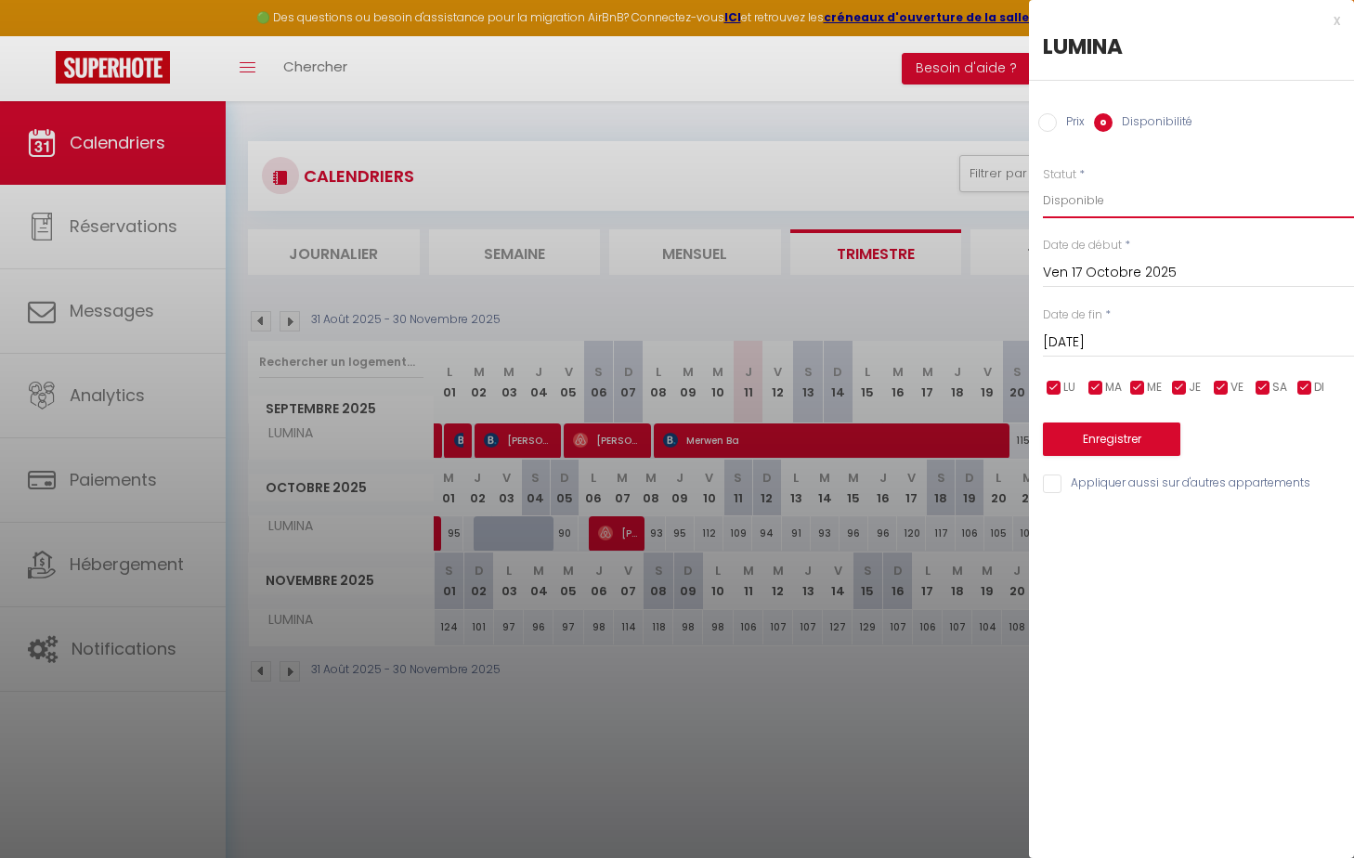
click at [1090, 203] on select "Disponible Indisponible" at bounding box center [1198, 200] width 311 height 35
select select "0"
click at [1043, 183] on select "Disponible Indisponible" at bounding box center [1198, 200] width 311 height 35
click at [1090, 338] on input "[DATE]" at bounding box center [1198, 343] width 311 height 24
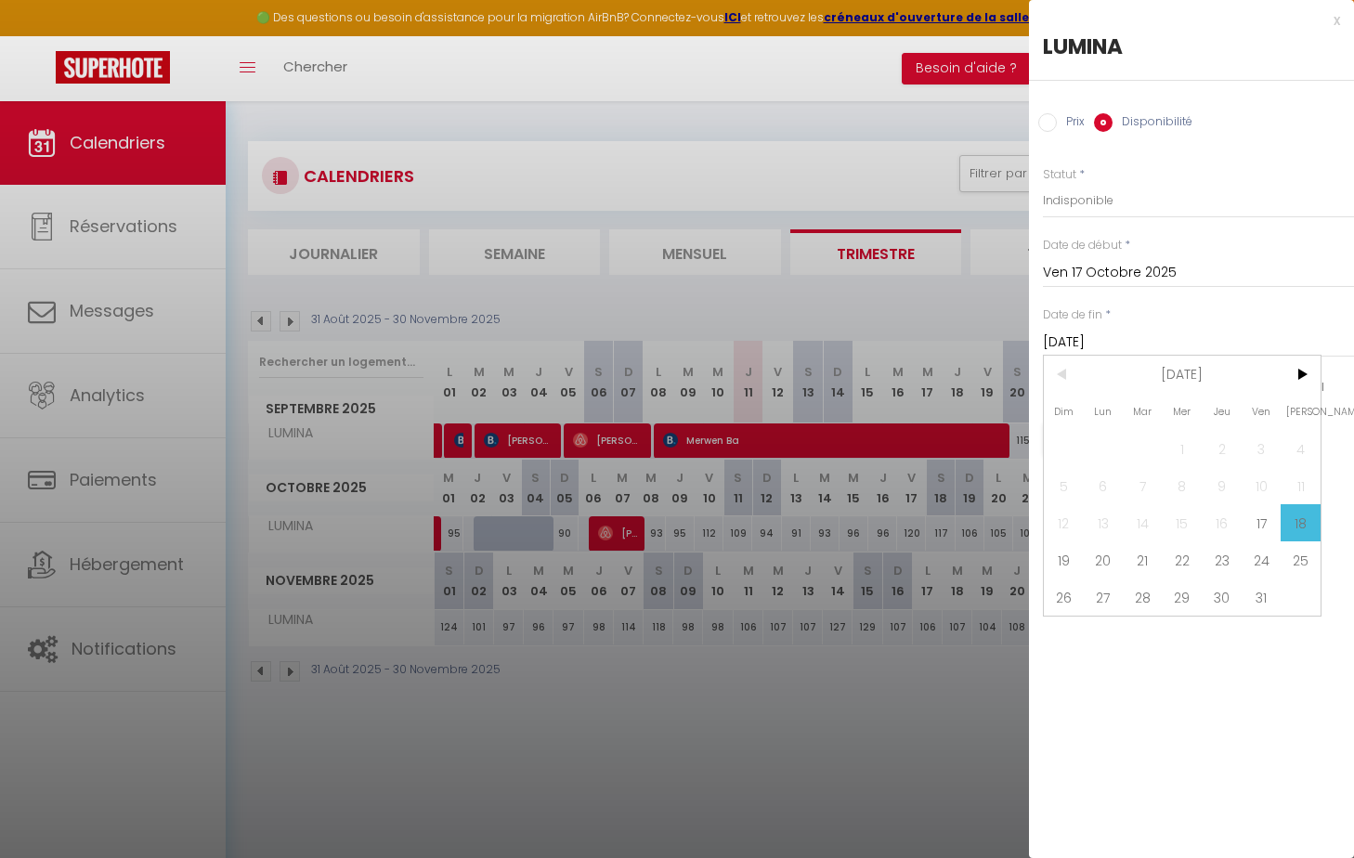
click at [1090, 568] on span "20" at bounding box center [1104, 559] width 40 height 37
type input "Lun 20 Octobre 2025"
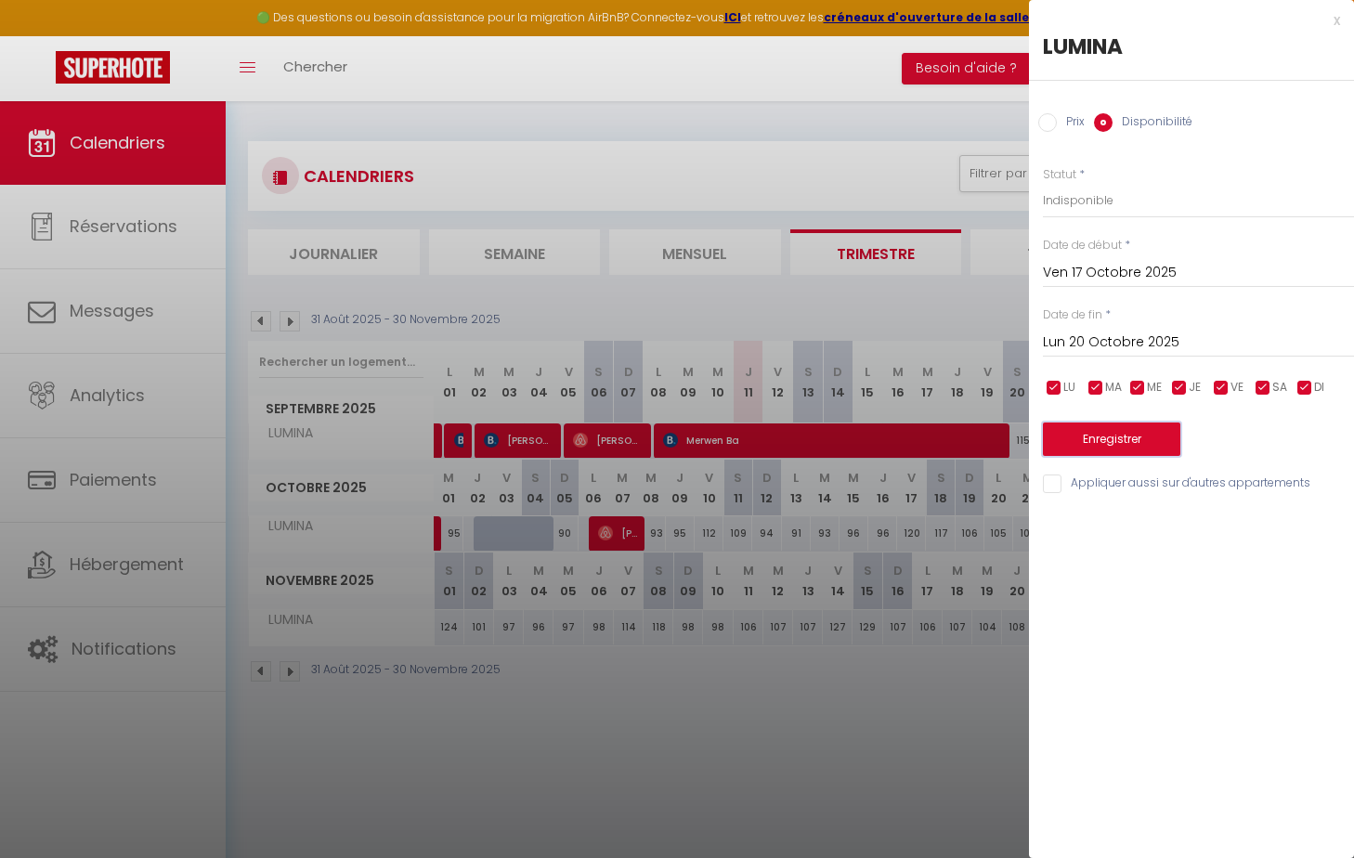
click at [1090, 434] on button "Enregistrer" at bounding box center [1111, 438] width 137 height 33
type input "Jeu 16 Octobre 2025"
type input "Dim 19 Octobre 2025"
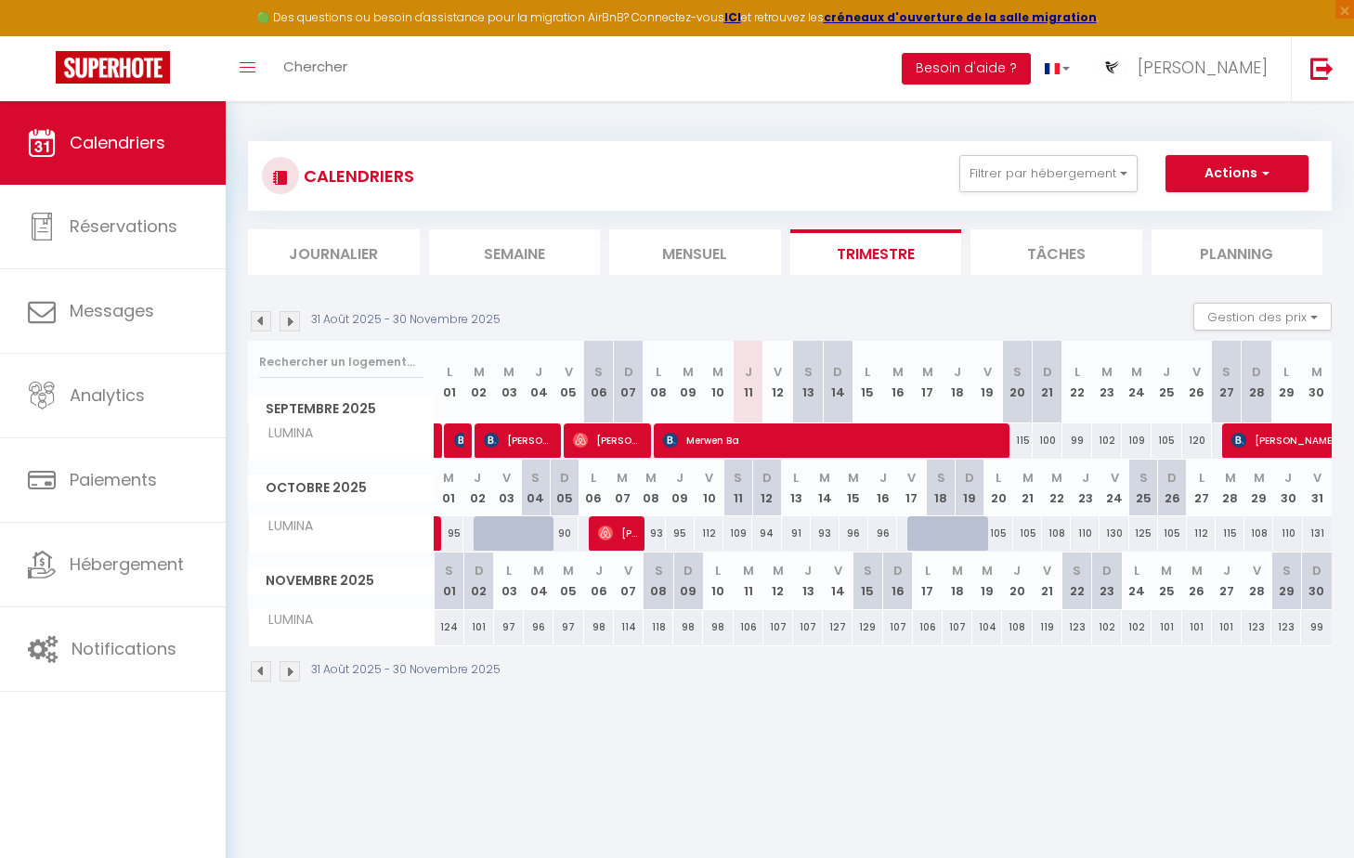
click at [1090, 538] on div "131" at bounding box center [1317, 533] width 29 height 34
select select "1"
type input "Ven 31 Octobre 2025"
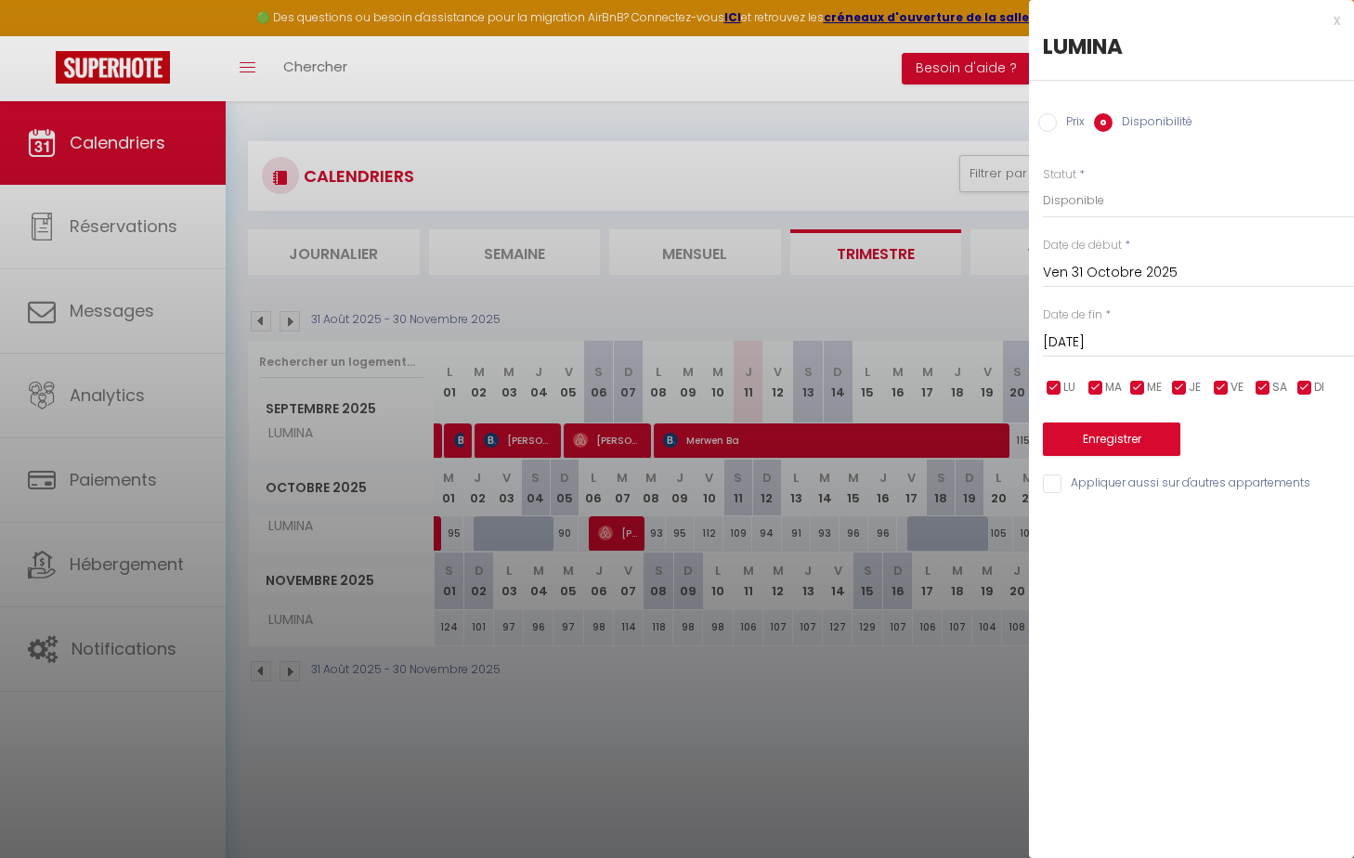
click at [1090, 336] on input "[DATE]" at bounding box center [1198, 343] width 311 height 24
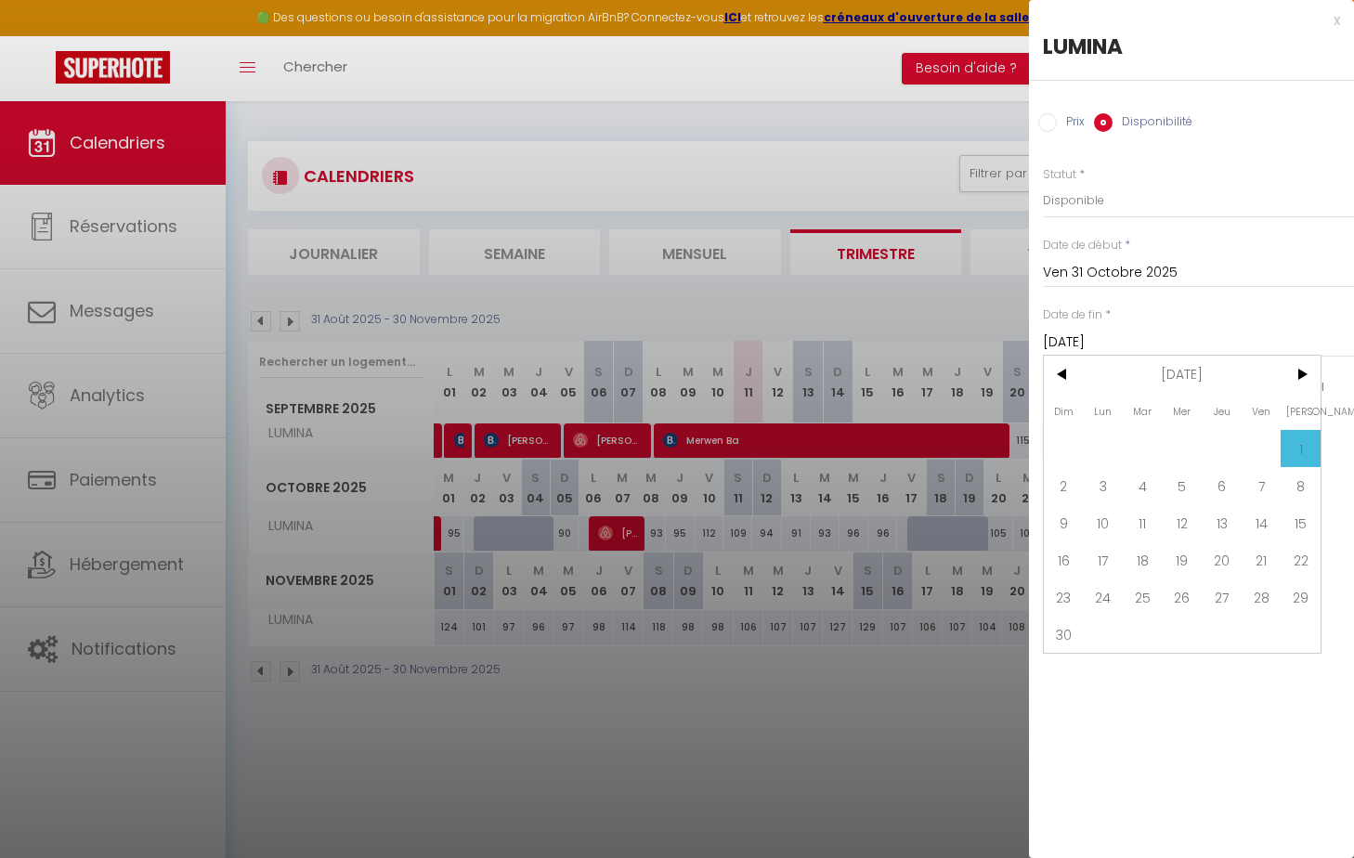
click at [1089, 491] on span "3" at bounding box center [1104, 485] width 40 height 37
type input "Lun 03 Novembre 2025"
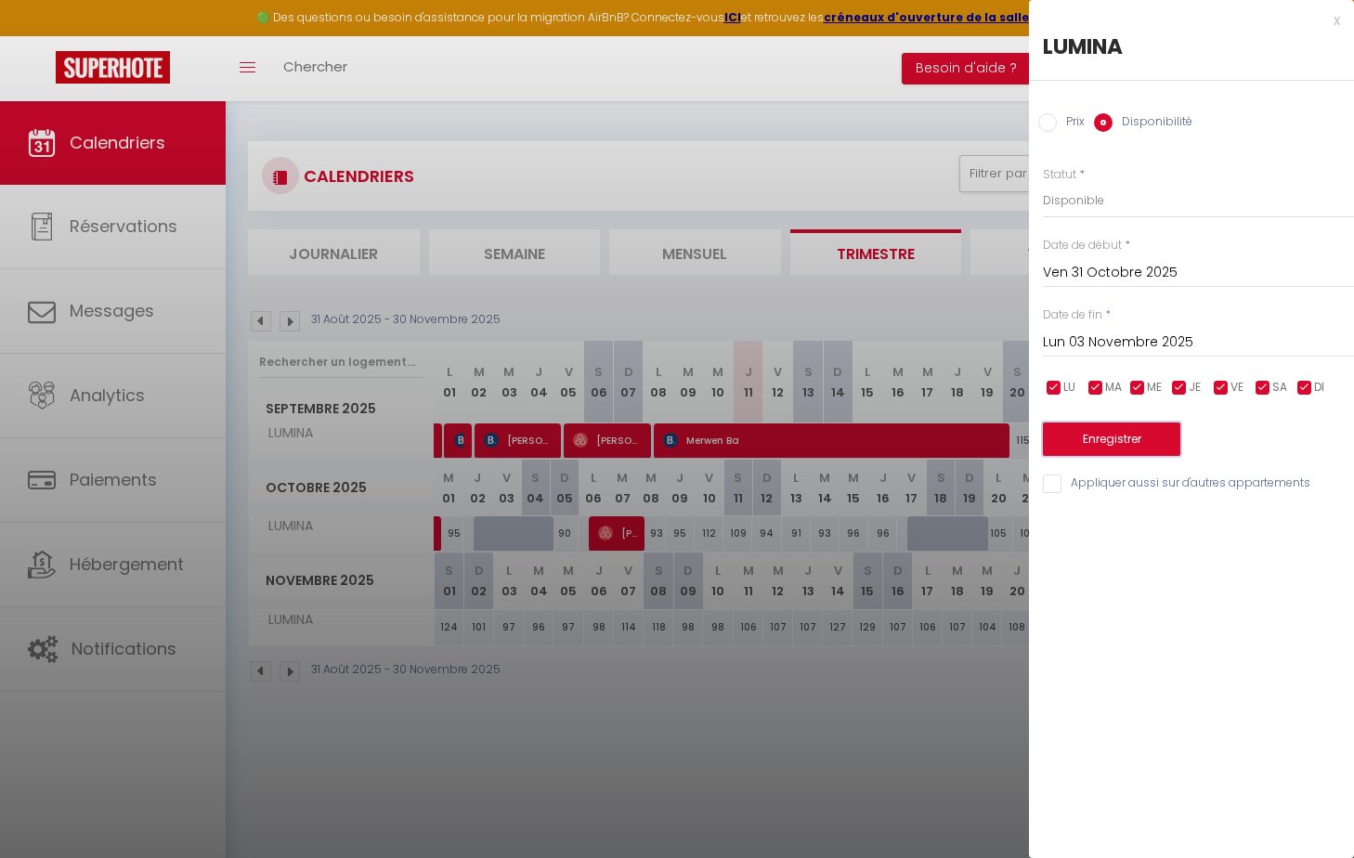
click at [1090, 428] on button "Enregistrer" at bounding box center [1111, 438] width 137 height 33
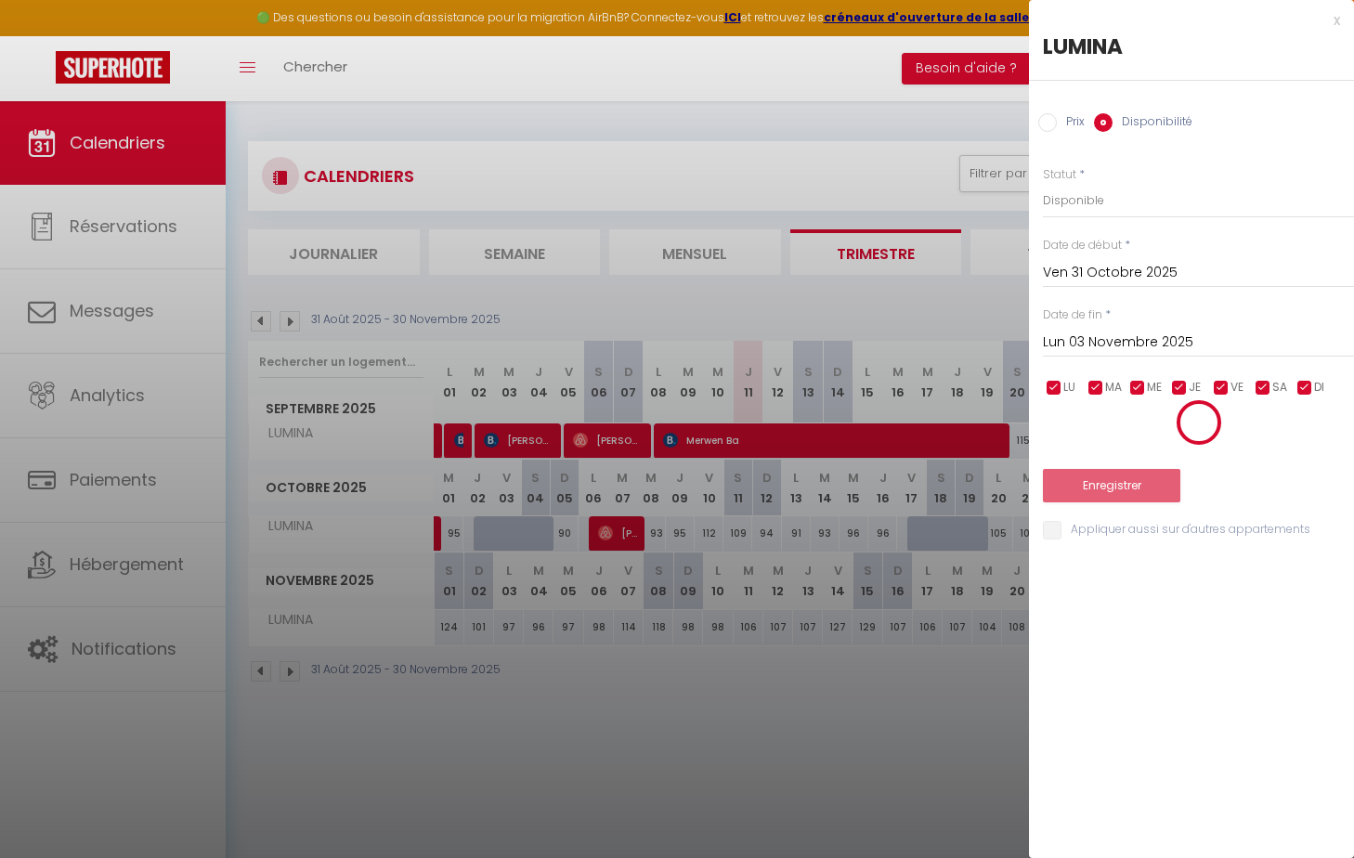
type input "Jeu 30 Octobre 2025"
type input "Dim 02 Novembre 2025"
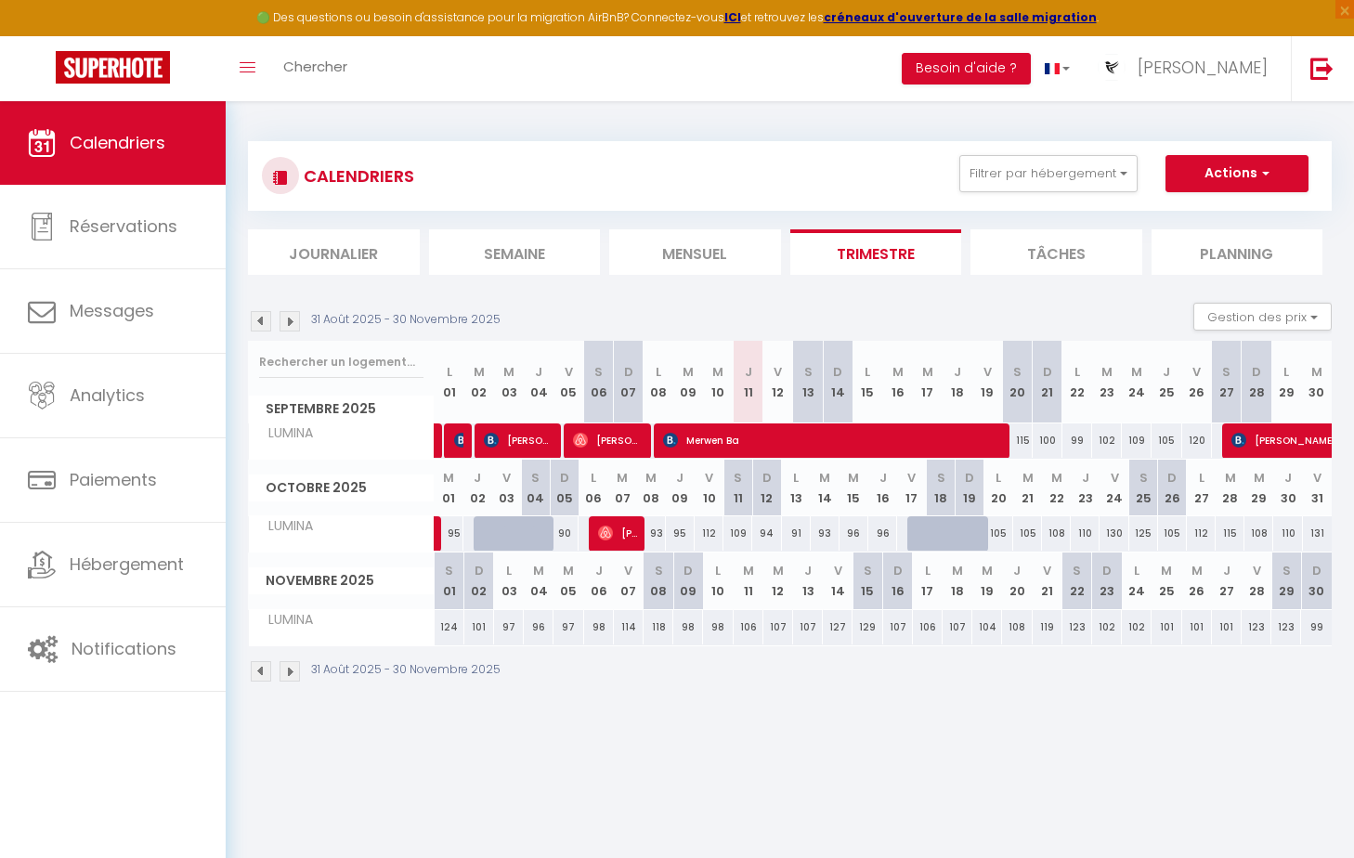
click at [1090, 537] on div "131" at bounding box center [1317, 533] width 29 height 34
select select "1"
type input "Ven 31 Octobre 2025"
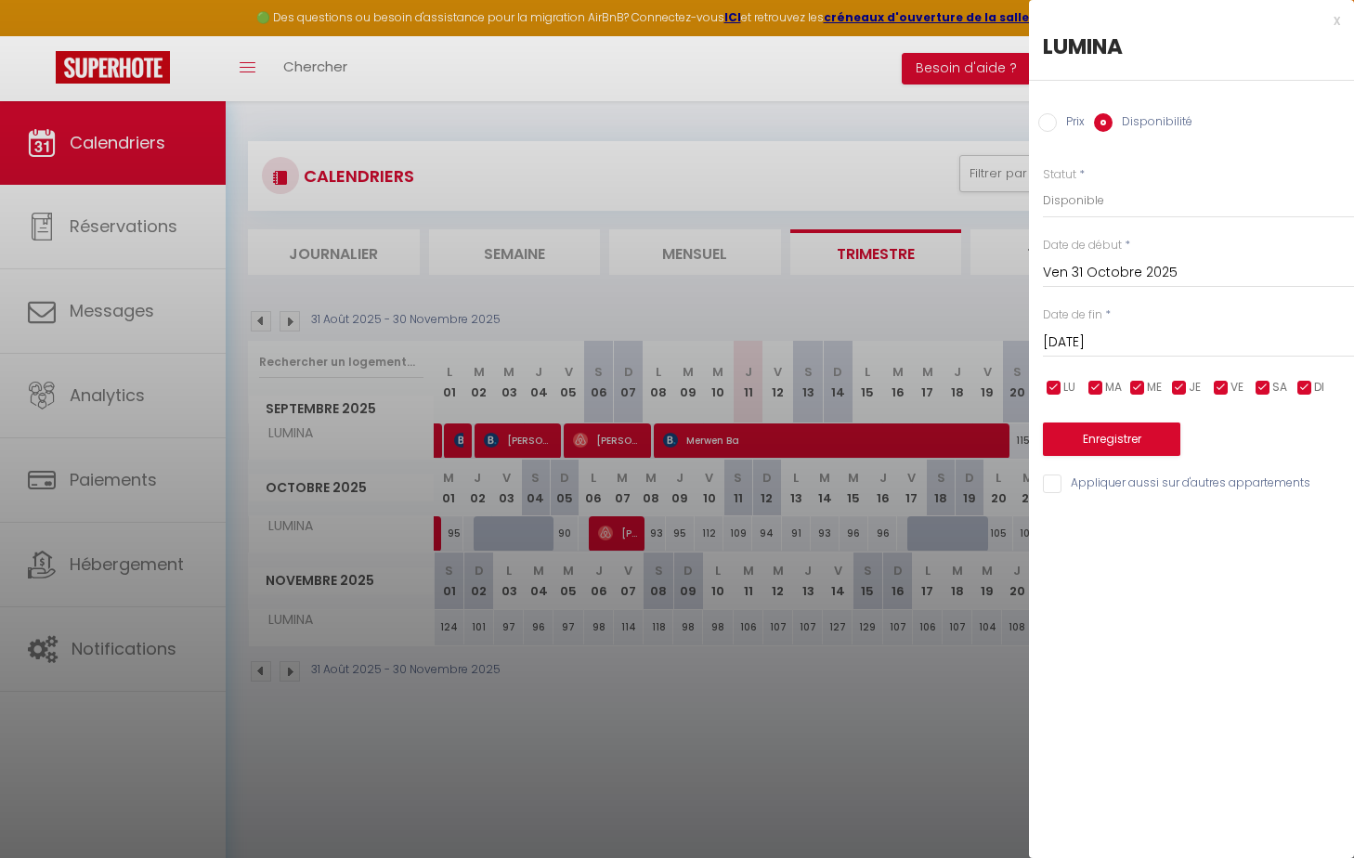
click at [1090, 334] on input "[DATE]" at bounding box center [1198, 343] width 311 height 24
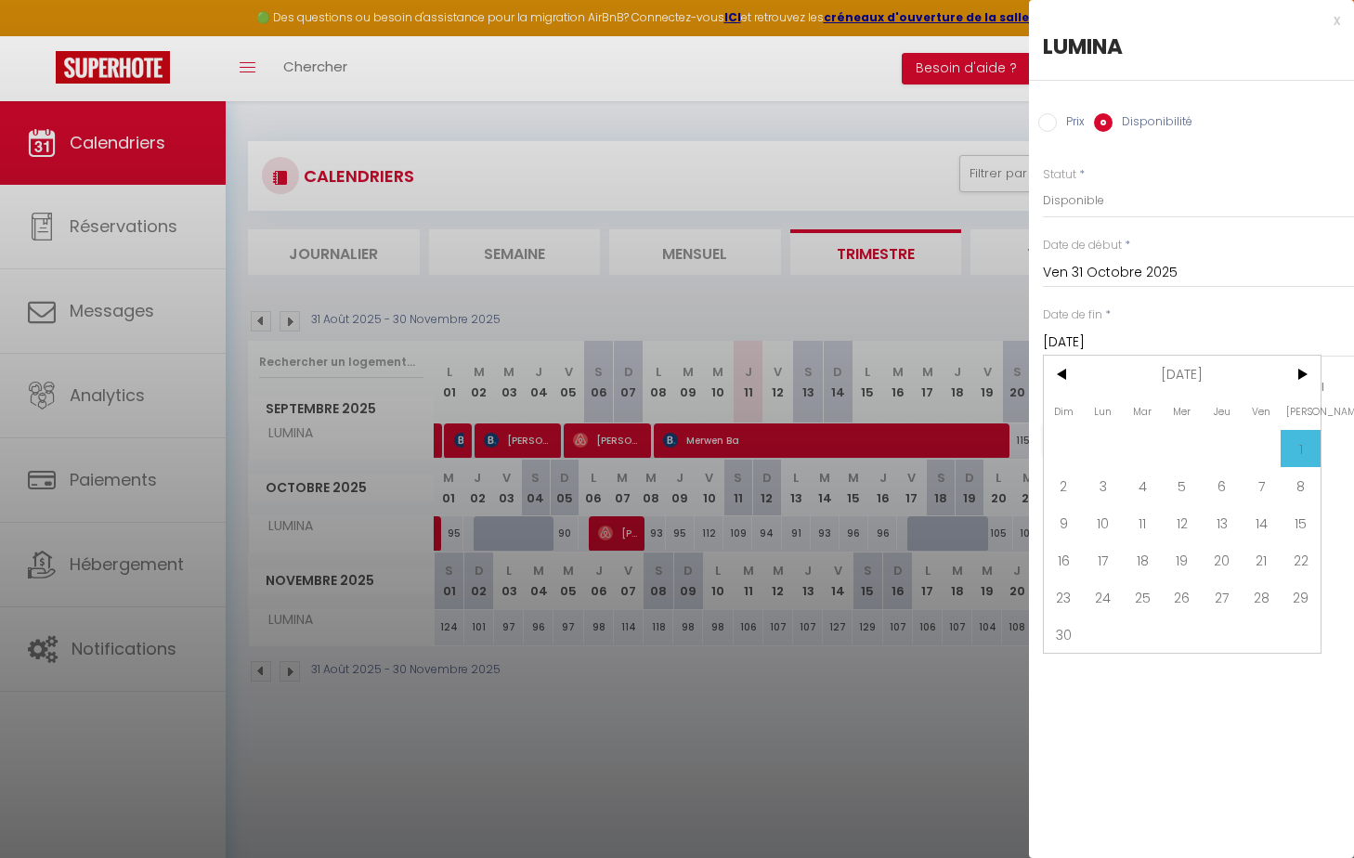
click at [1090, 484] on span "3" at bounding box center [1104, 485] width 40 height 37
type input "Lun 03 Novembre 2025"
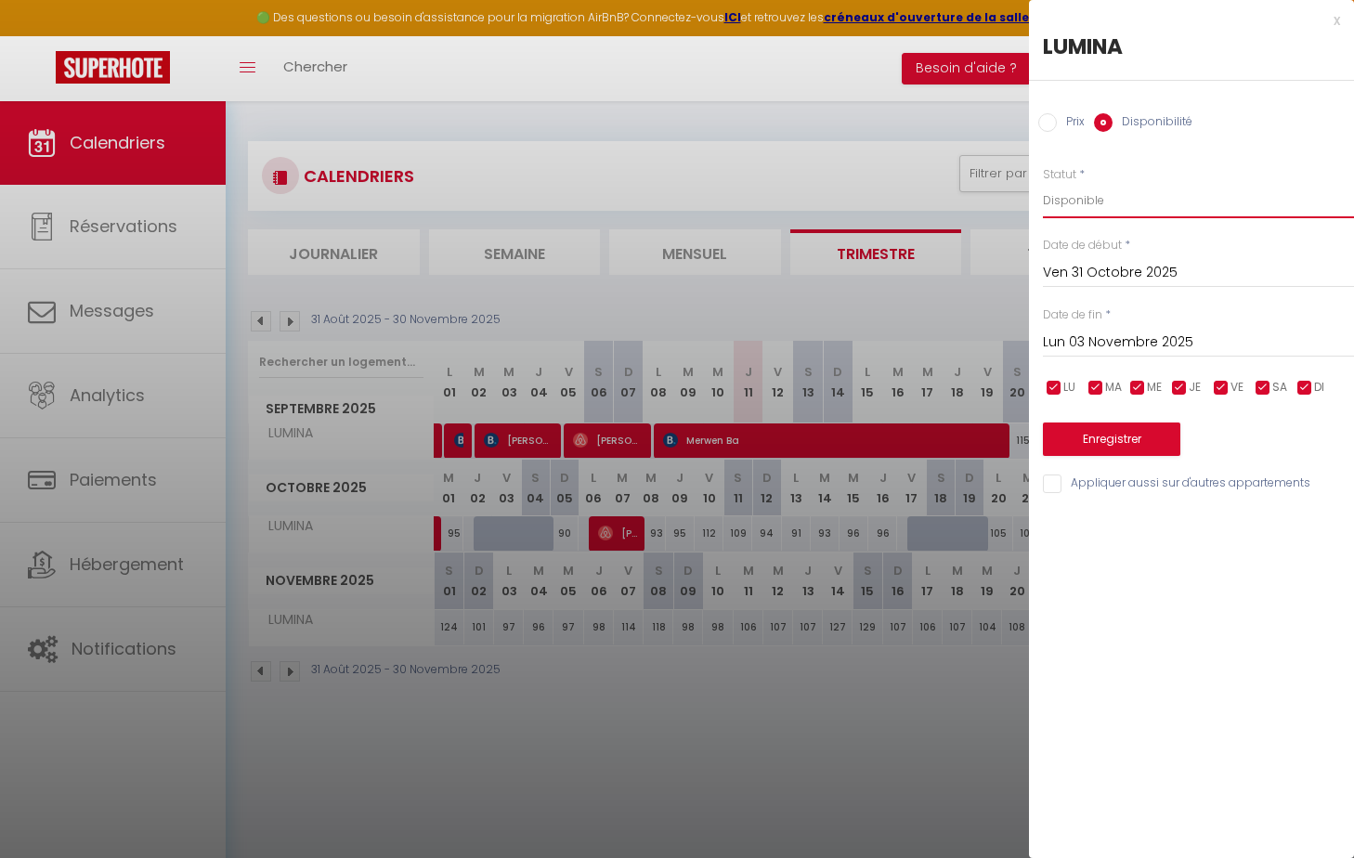
click at [1090, 207] on select "Disponible Indisponible" at bounding box center [1198, 200] width 311 height 35
select select "0"
click at [1043, 183] on select "Disponible Indisponible" at bounding box center [1198, 200] width 311 height 35
click at [1090, 436] on button "Enregistrer" at bounding box center [1111, 438] width 137 height 33
type input "Jeu 30 Octobre 2025"
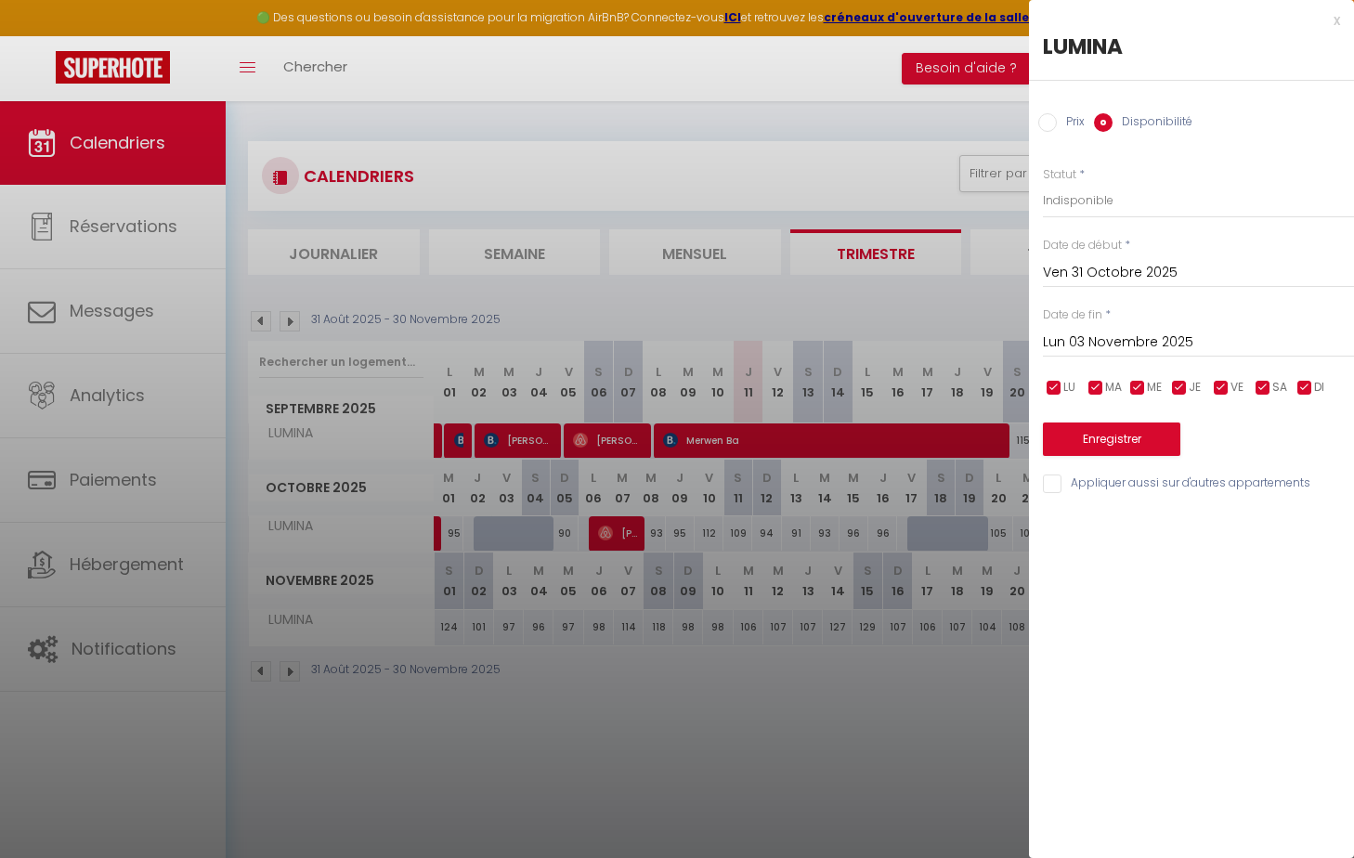
type input "Dim 02 Novembre 2025"
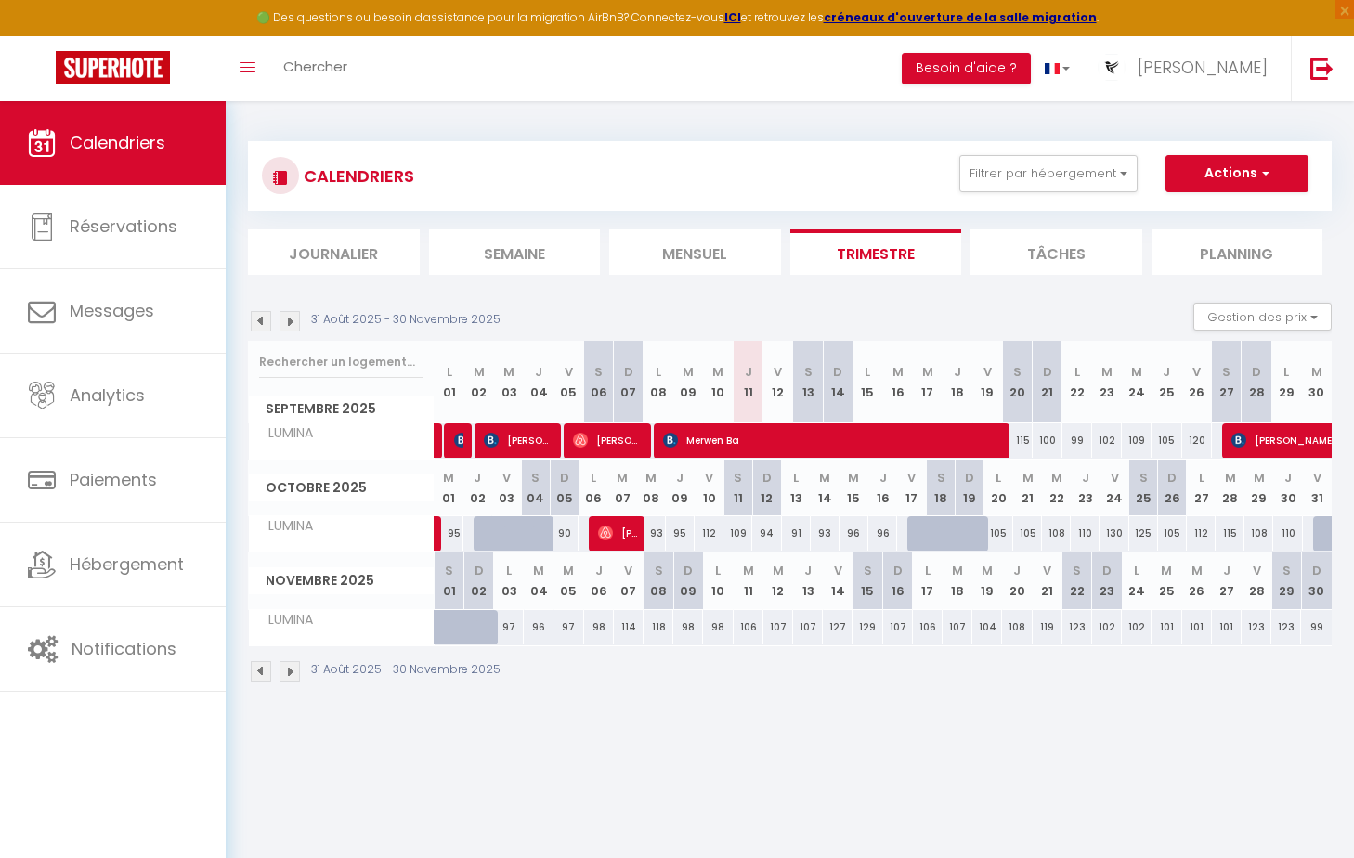
click at [838, 629] on div "127" at bounding box center [838, 627] width 30 height 34
select select "1"
type input "Ven 14 Novembre 2025"
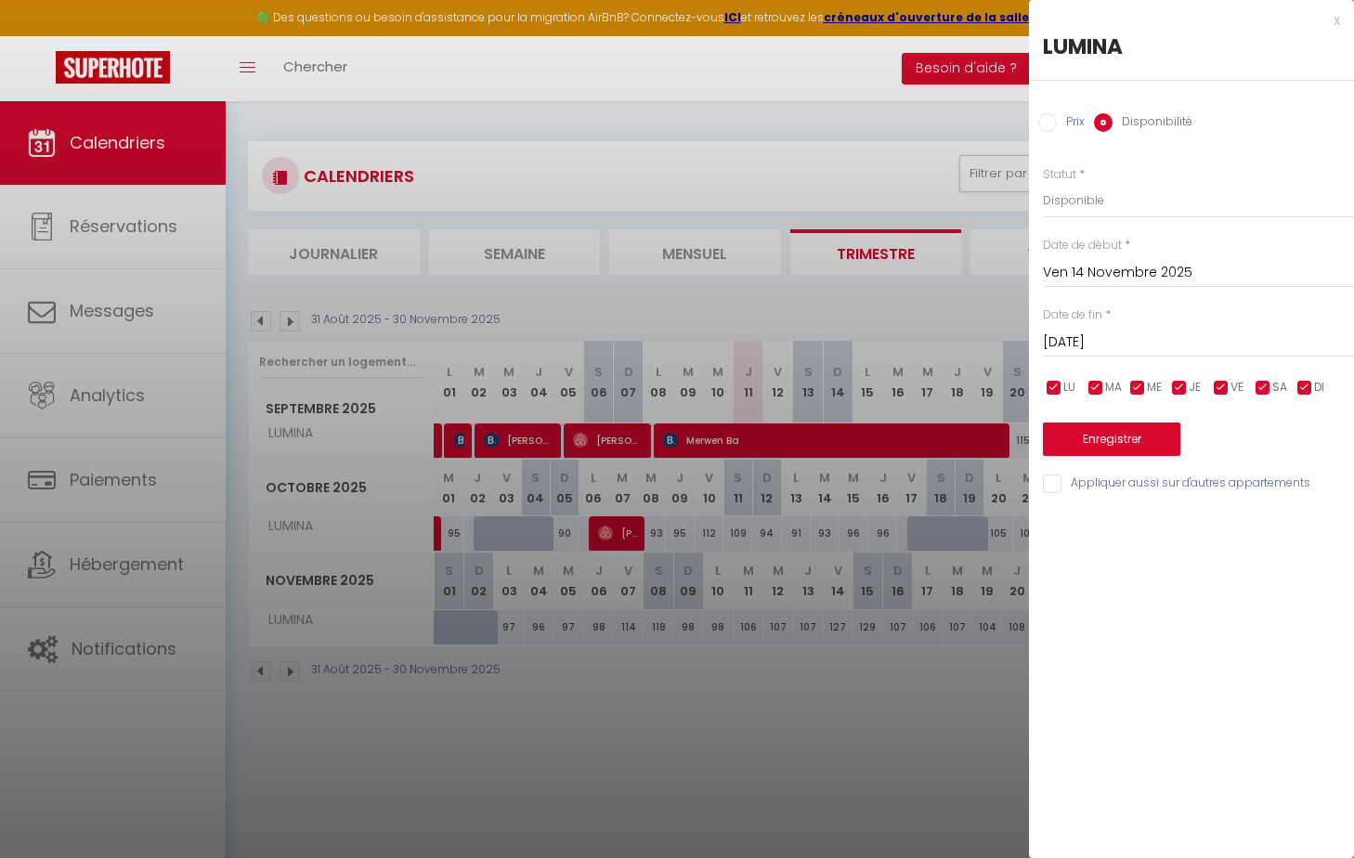
click at [1090, 336] on input "[DATE]" at bounding box center [1198, 343] width 311 height 24
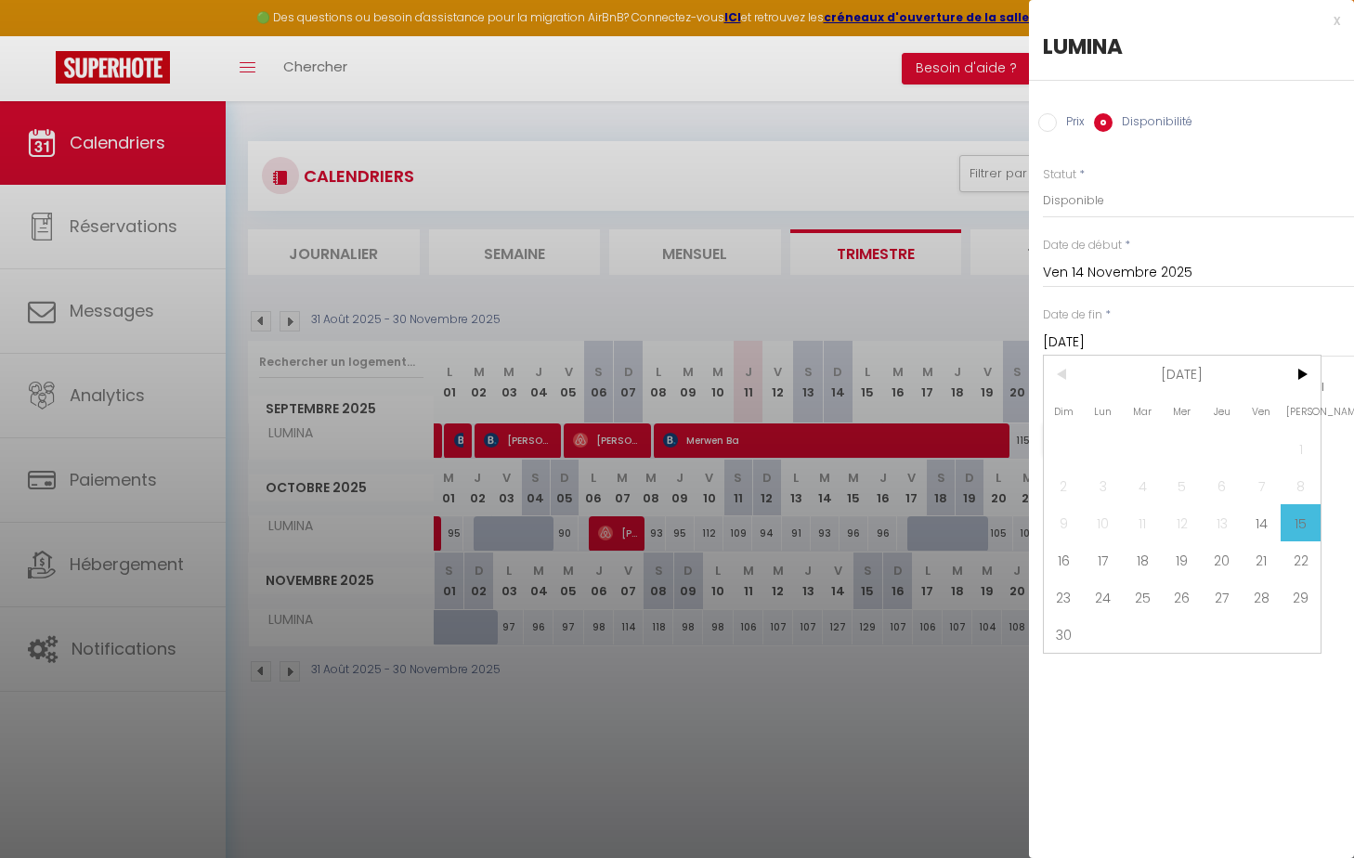
click at [1090, 561] on span "17" at bounding box center [1104, 559] width 40 height 37
type input "Lun 17 Novembre 2025"
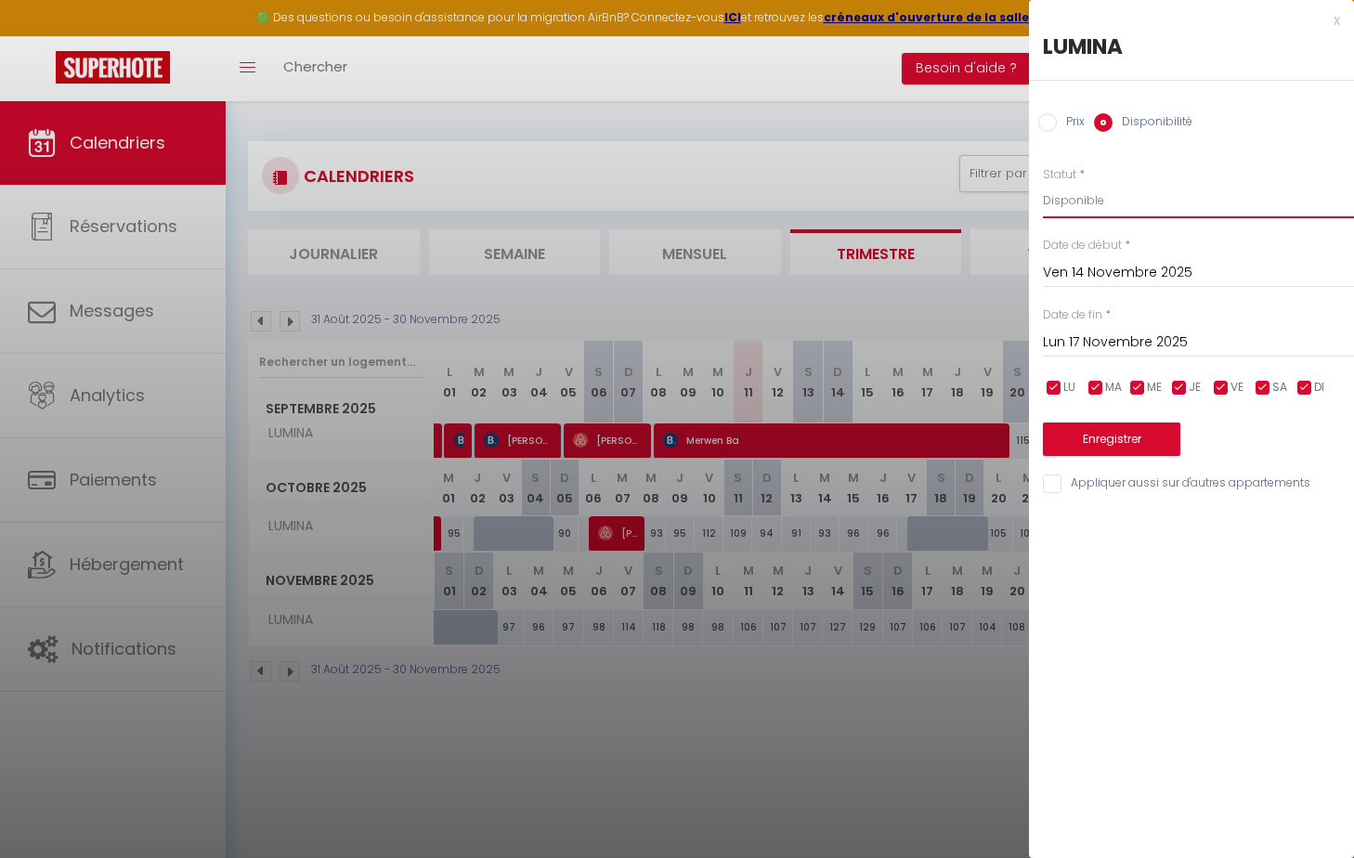
click at [1090, 201] on select "Disponible Indisponible" at bounding box center [1198, 200] width 311 height 35
select select "0"
click at [1043, 183] on select "Disponible Indisponible" at bounding box center [1198, 200] width 311 height 35
click at [1090, 422] on button "Enregistrer" at bounding box center [1111, 438] width 137 height 33
type input "Jeu 13 Novembre 2025"
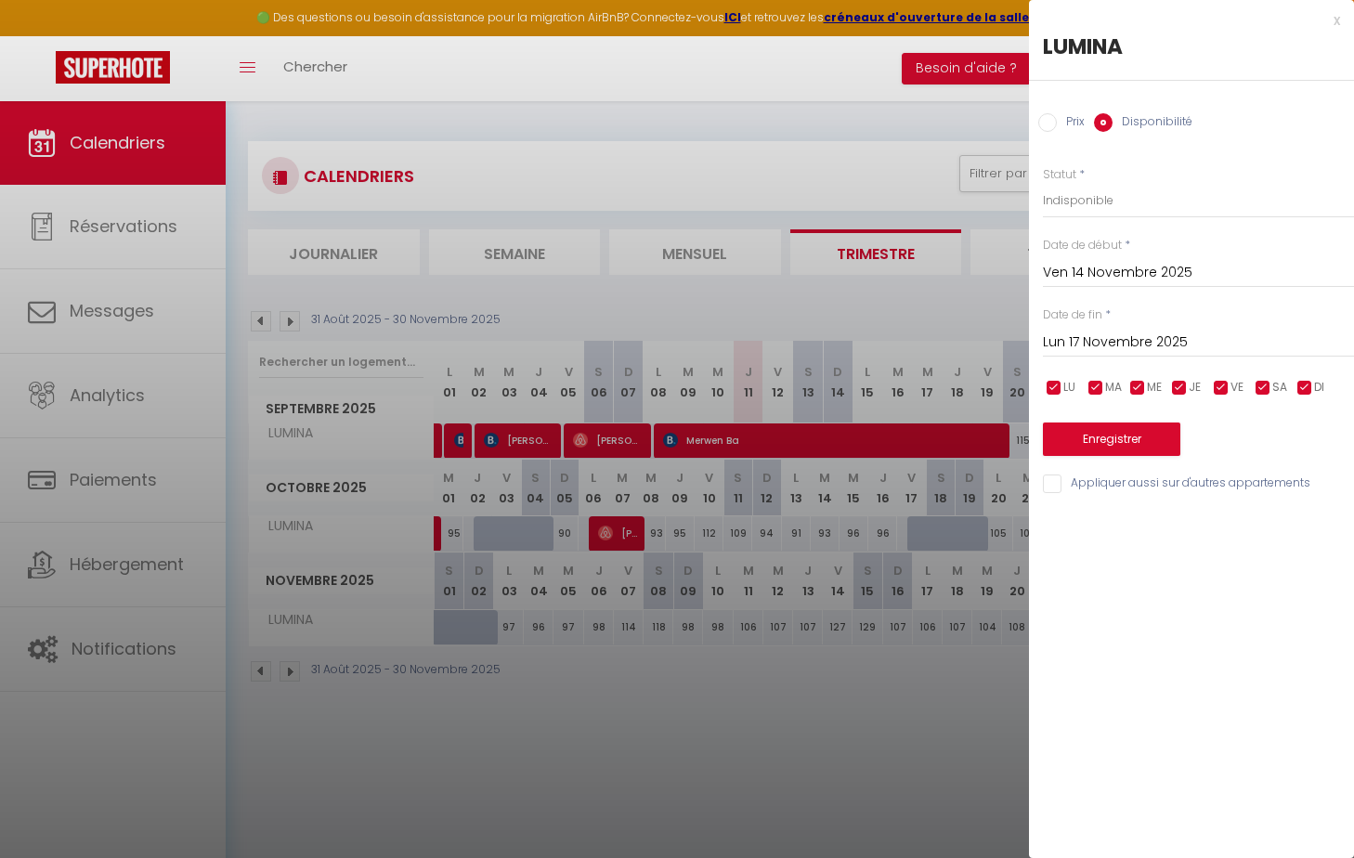
type input "Dim 16 Novembre 2025"
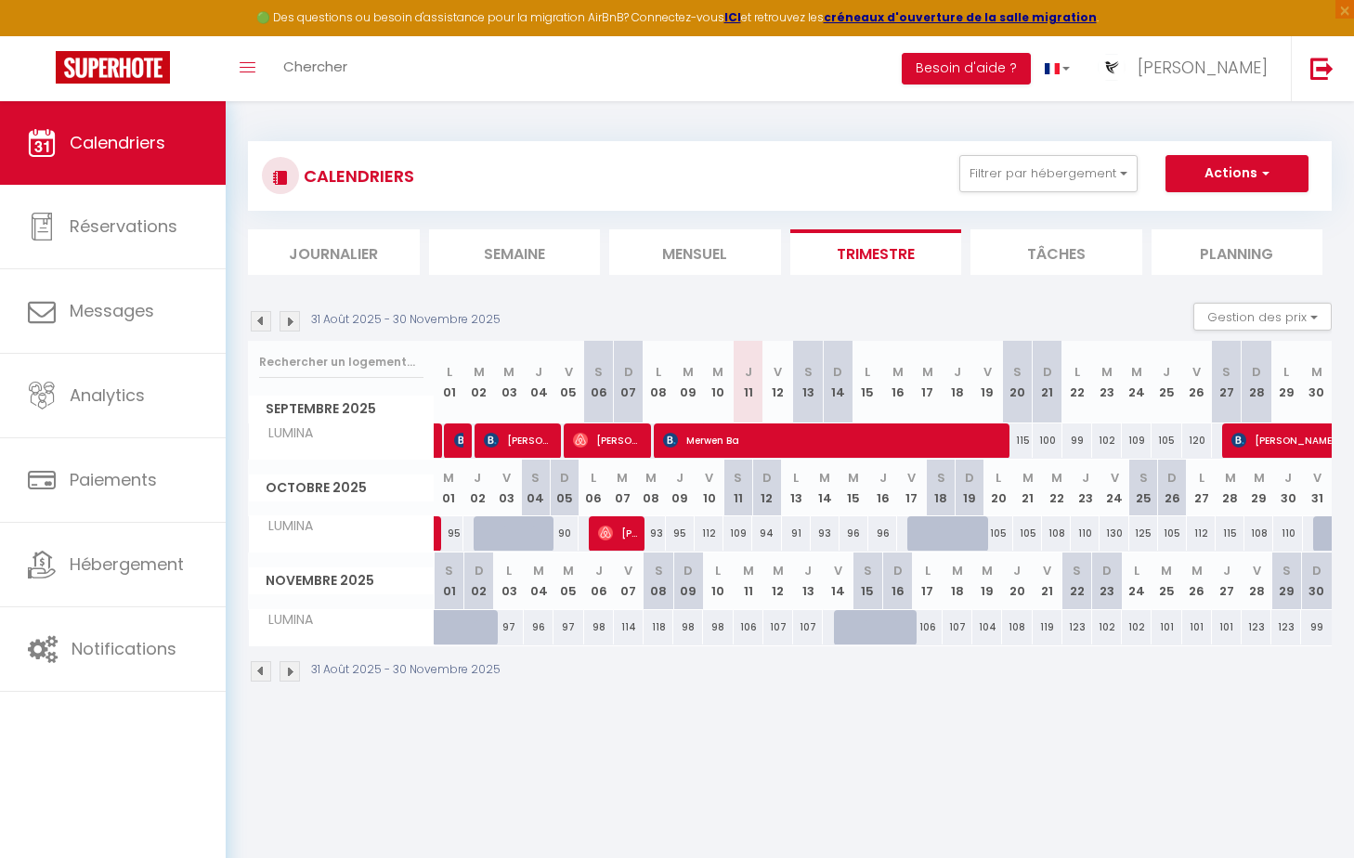
click at [1090, 628] on div "123" at bounding box center [1256, 627] width 30 height 34
select select "1"
type input "Ven 28 Novembre 2025"
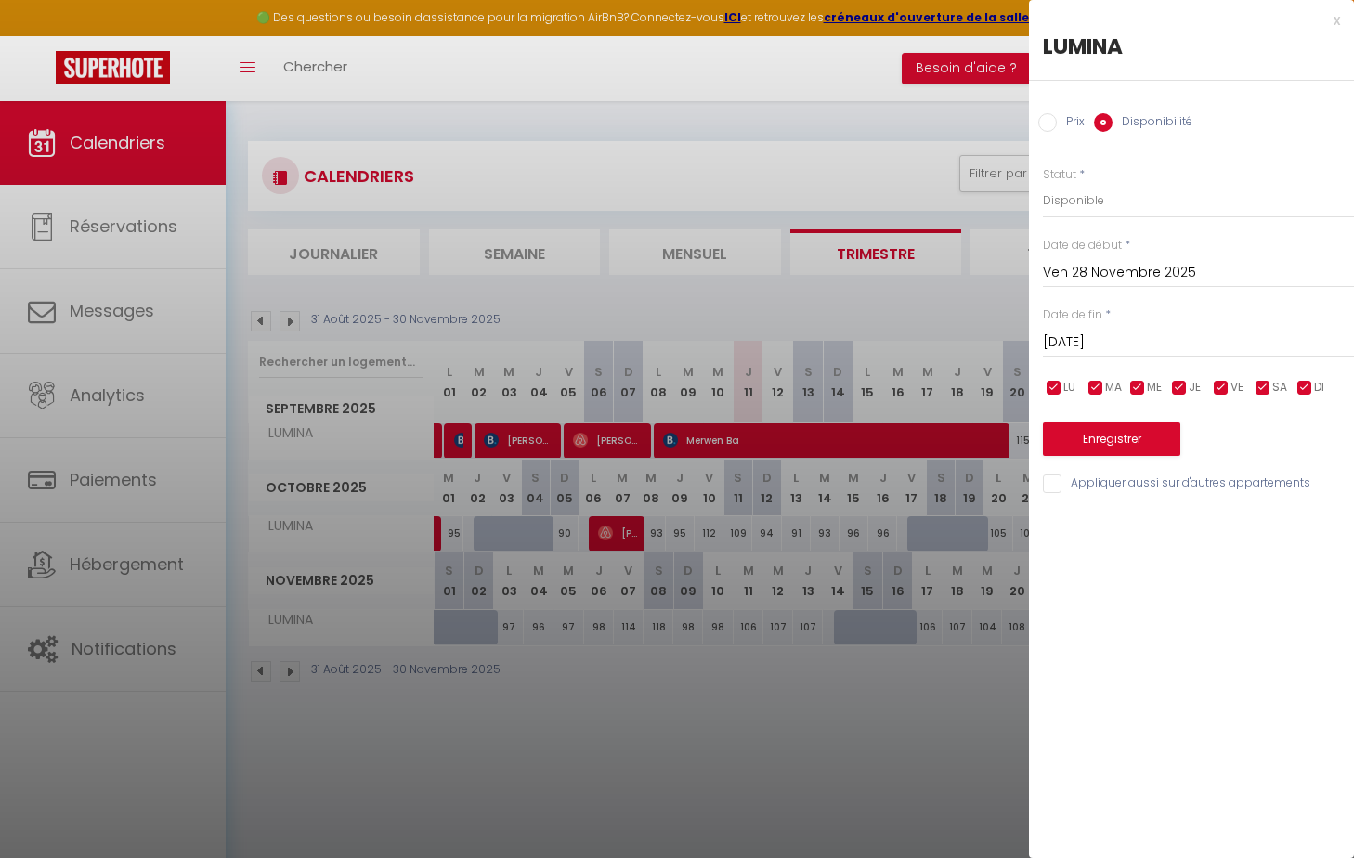
click at [1090, 341] on input "[DATE]" at bounding box center [1198, 343] width 311 height 24
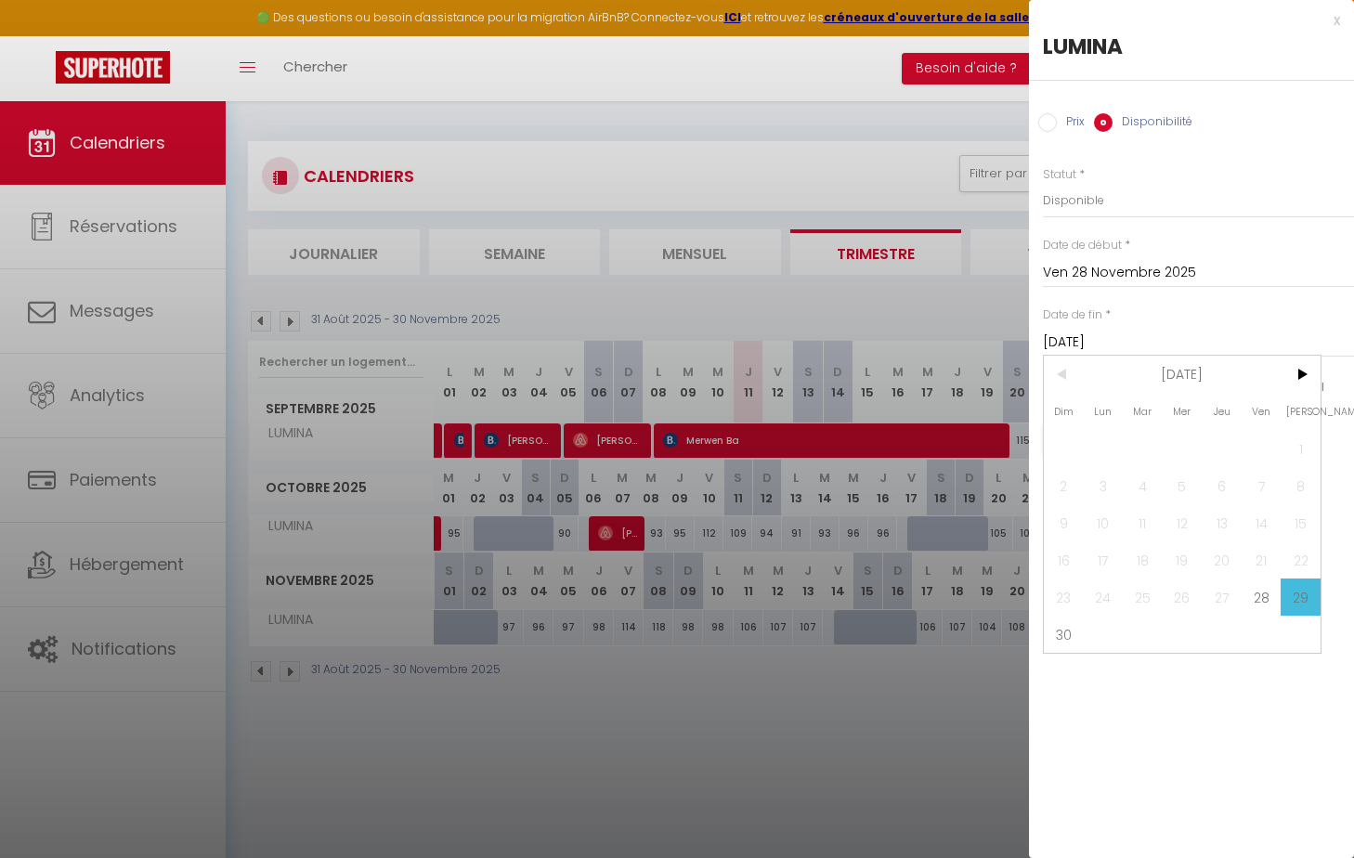
click at [1090, 371] on span ">" at bounding box center [1300, 374] width 40 height 37
click at [1090, 446] on span "1" at bounding box center [1104, 448] width 40 height 37
type input "Lun 01 Décembre 2025"
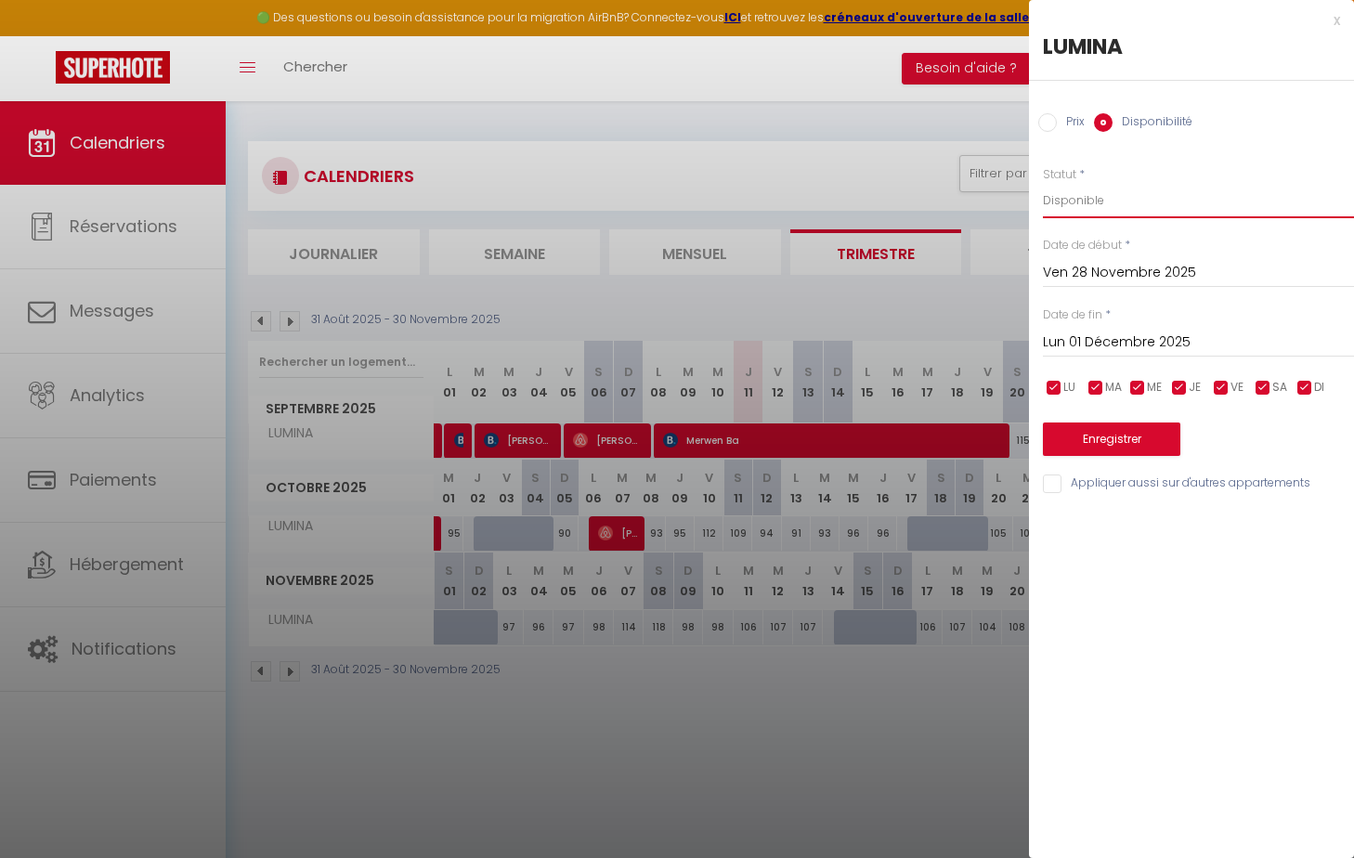
click at [1090, 200] on select "Disponible Indisponible" at bounding box center [1198, 200] width 311 height 35
select select "0"
click at [1043, 183] on select "Disponible Indisponible" at bounding box center [1198, 200] width 311 height 35
click at [1090, 430] on button "Enregistrer" at bounding box center [1111, 438] width 137 height 33
type input "Jeu 27 Novembre 2025"
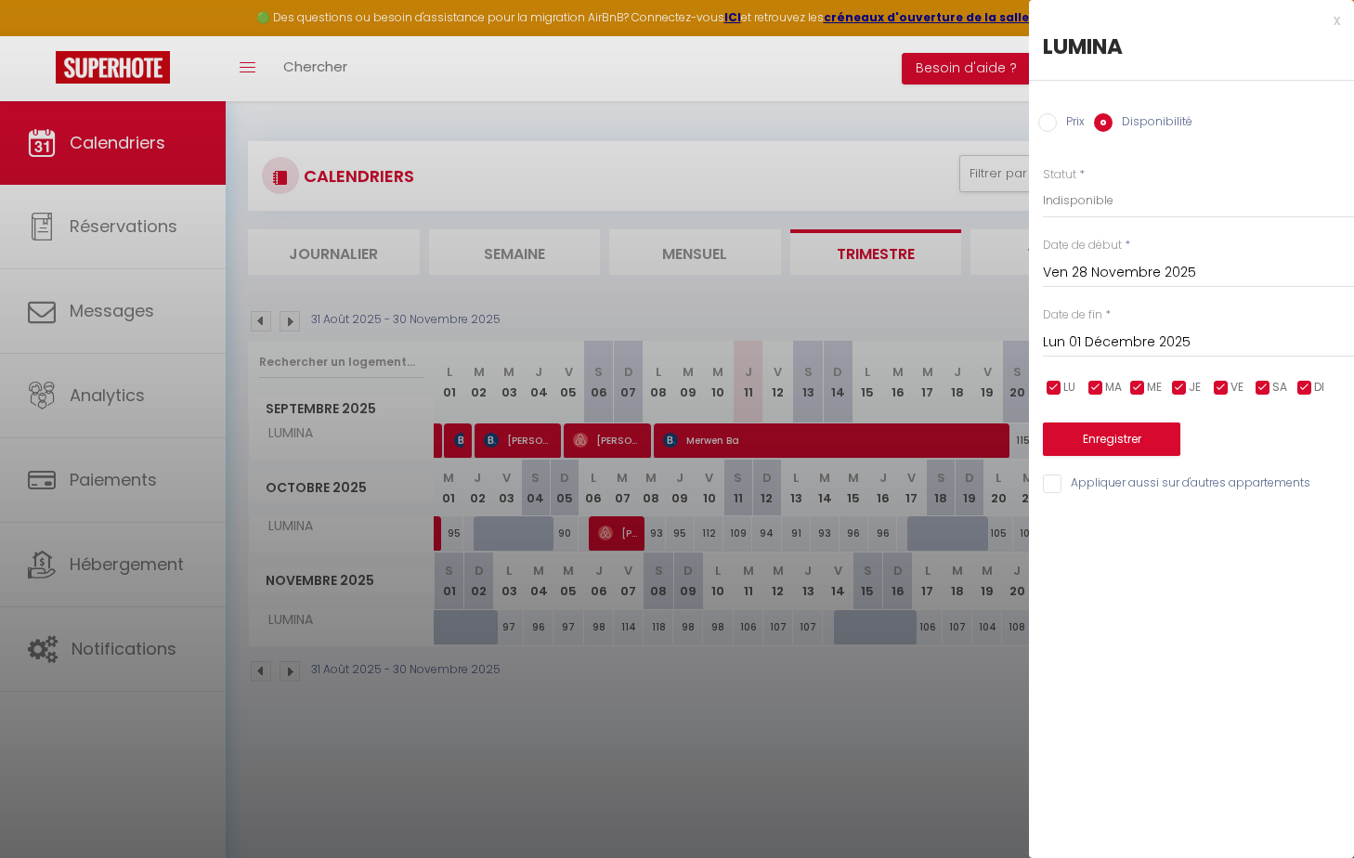
type input "Dim 30 Novembre 2025"
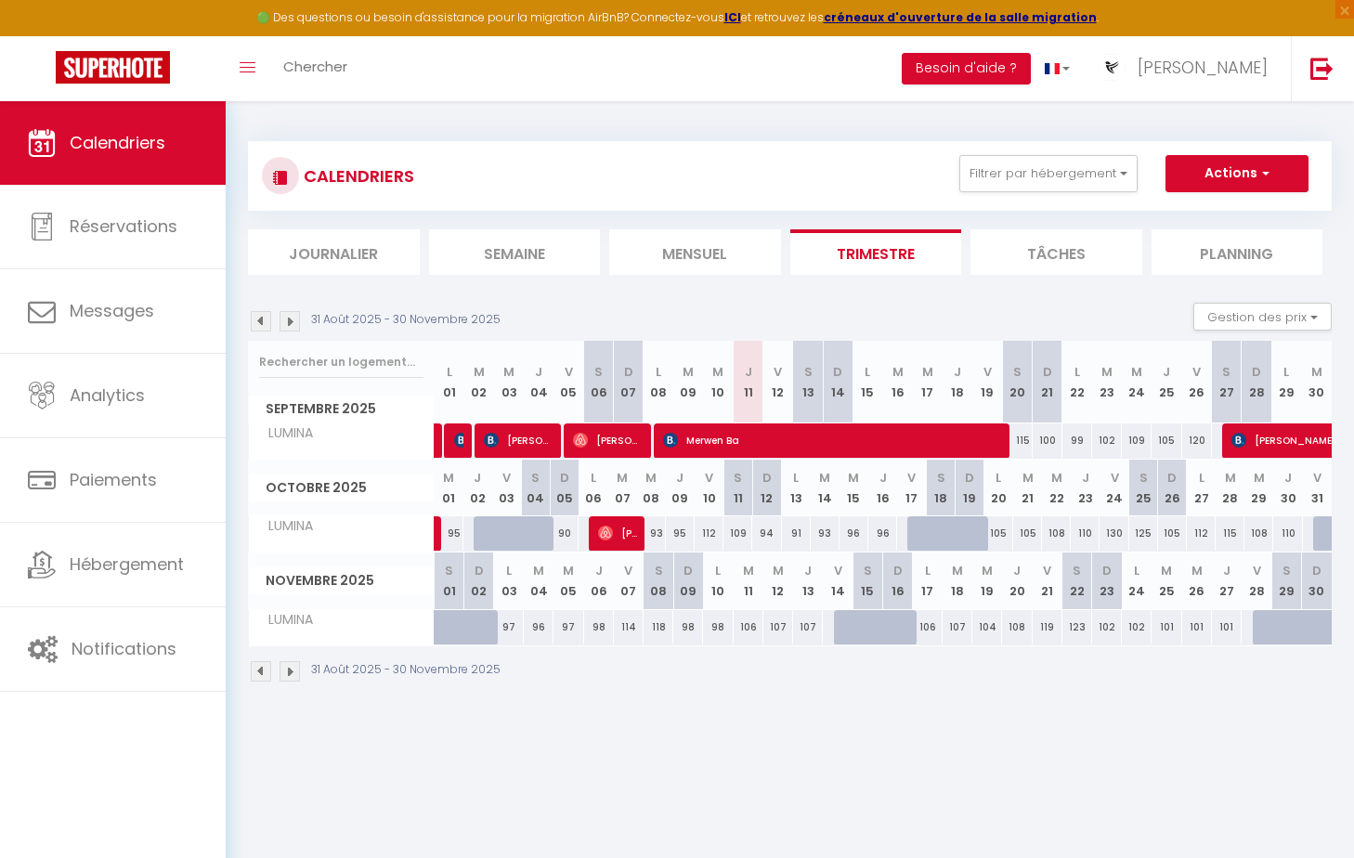
click at [292, 321] on img at bounding box center [289, 321] width 20 height 20
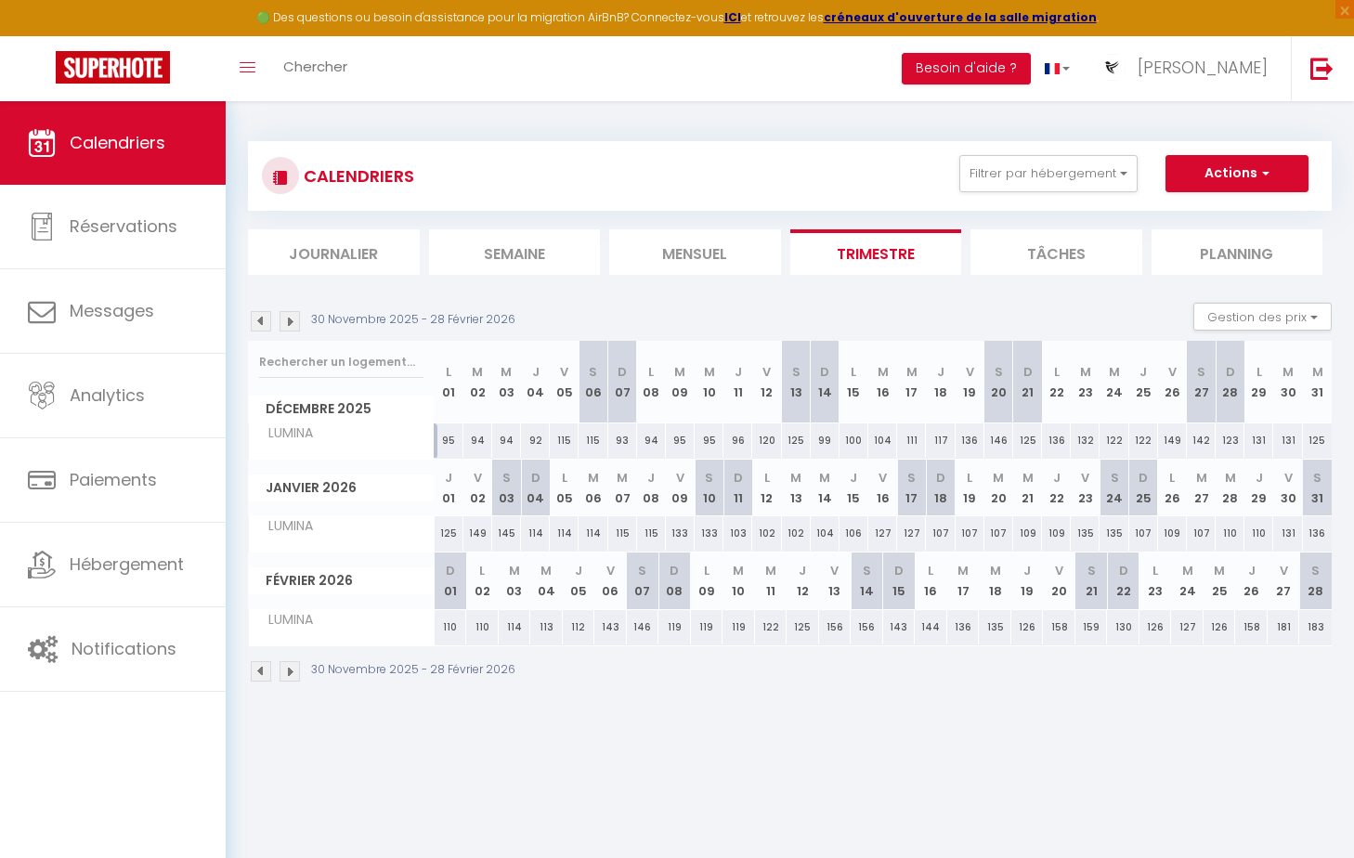
click at [770, 438] on div "120" at bounding box center [766, 440] width 29 height 34
select select "1"
type input "Ven 12 Décembre 2025"
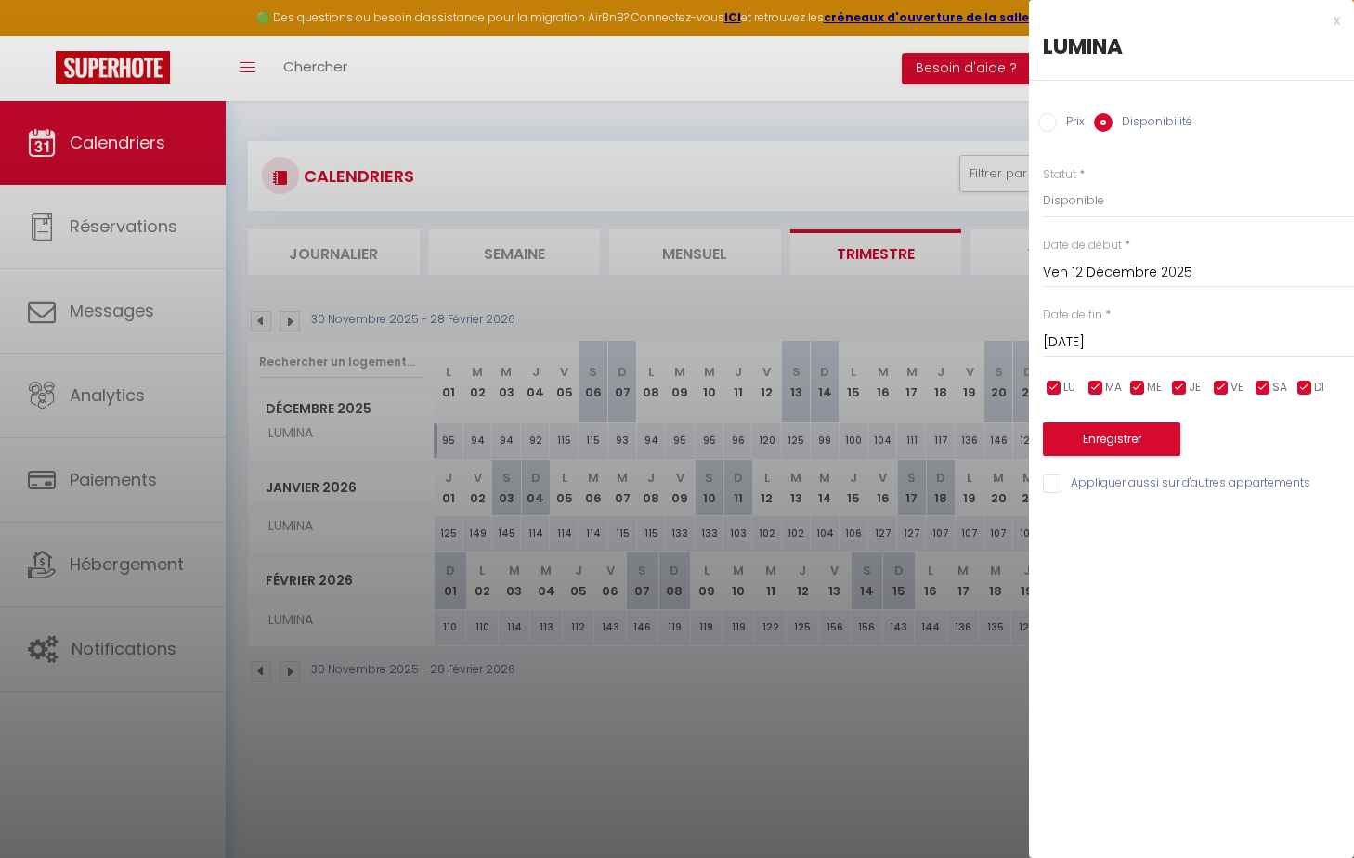
click at [1090, 331] on input "[DATE]" at bounding box center [1198, 343] width 311 height 24
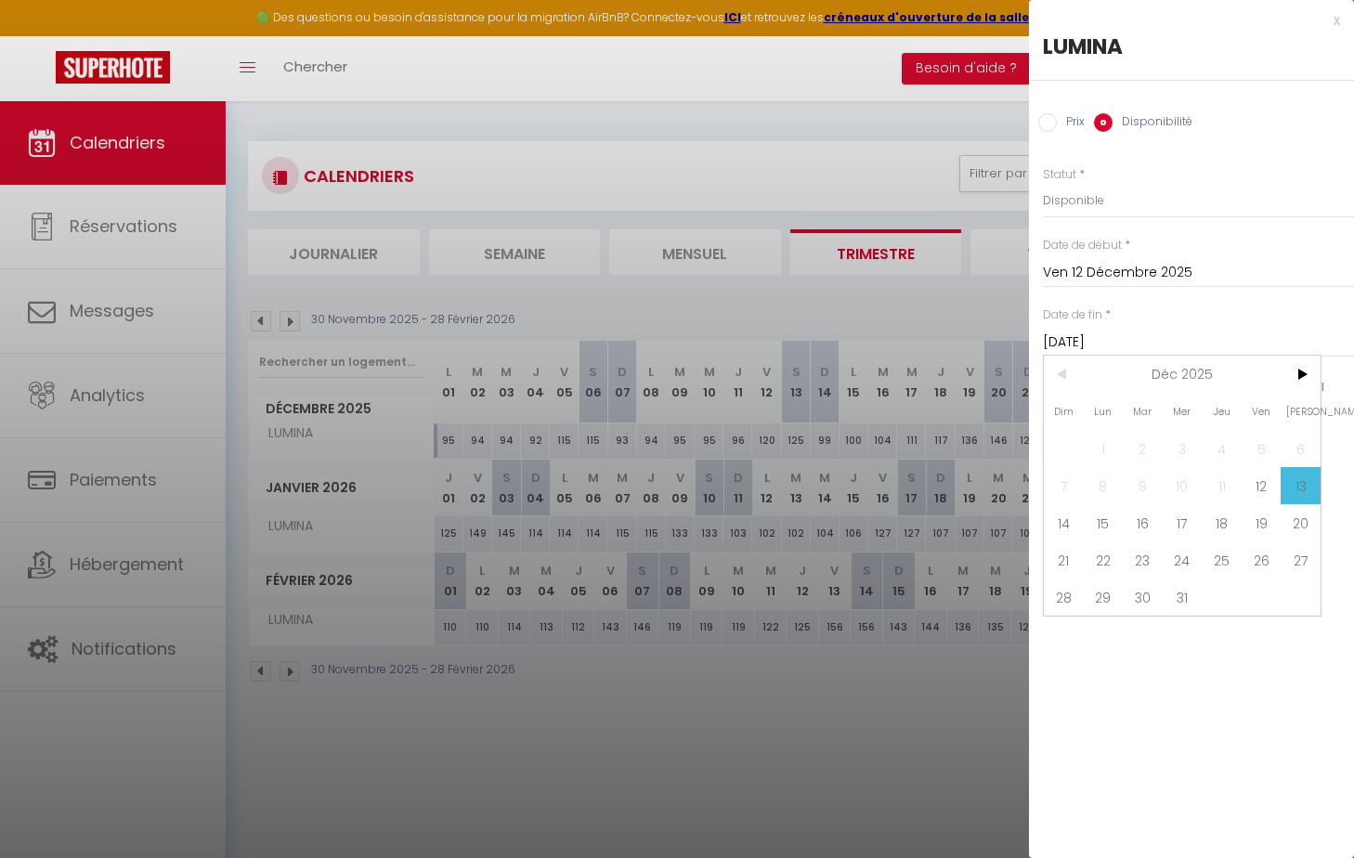
click at [1090, 525] on span "15" at bounding box center [1104, 522] width 40 height 37
type input "Lun 15 Décembre 2025"
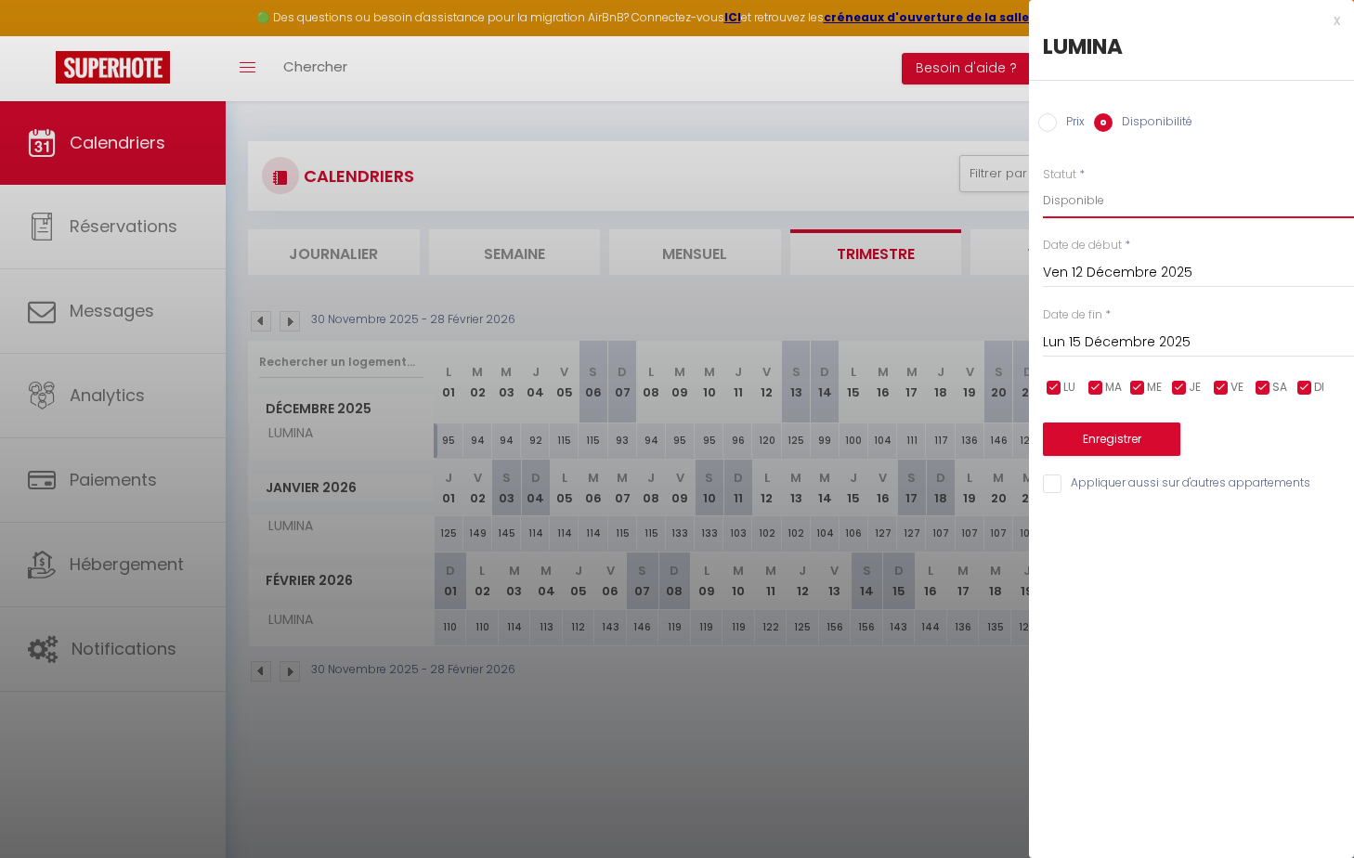
click at [1090, 195] on select "Disponible Indisponible" at bounding box center [1198, 200] width 311 height 35
select select "0"
click at [1043, 183] on select "Disponible Indisponible" at bounding box center [1198, 200] width 311 height 35
click at [1086, 439] on button "Enregistrer" at bounding box center [1111, 438] width 137 height 33
type input "Jeu 11 Décembre 2025"
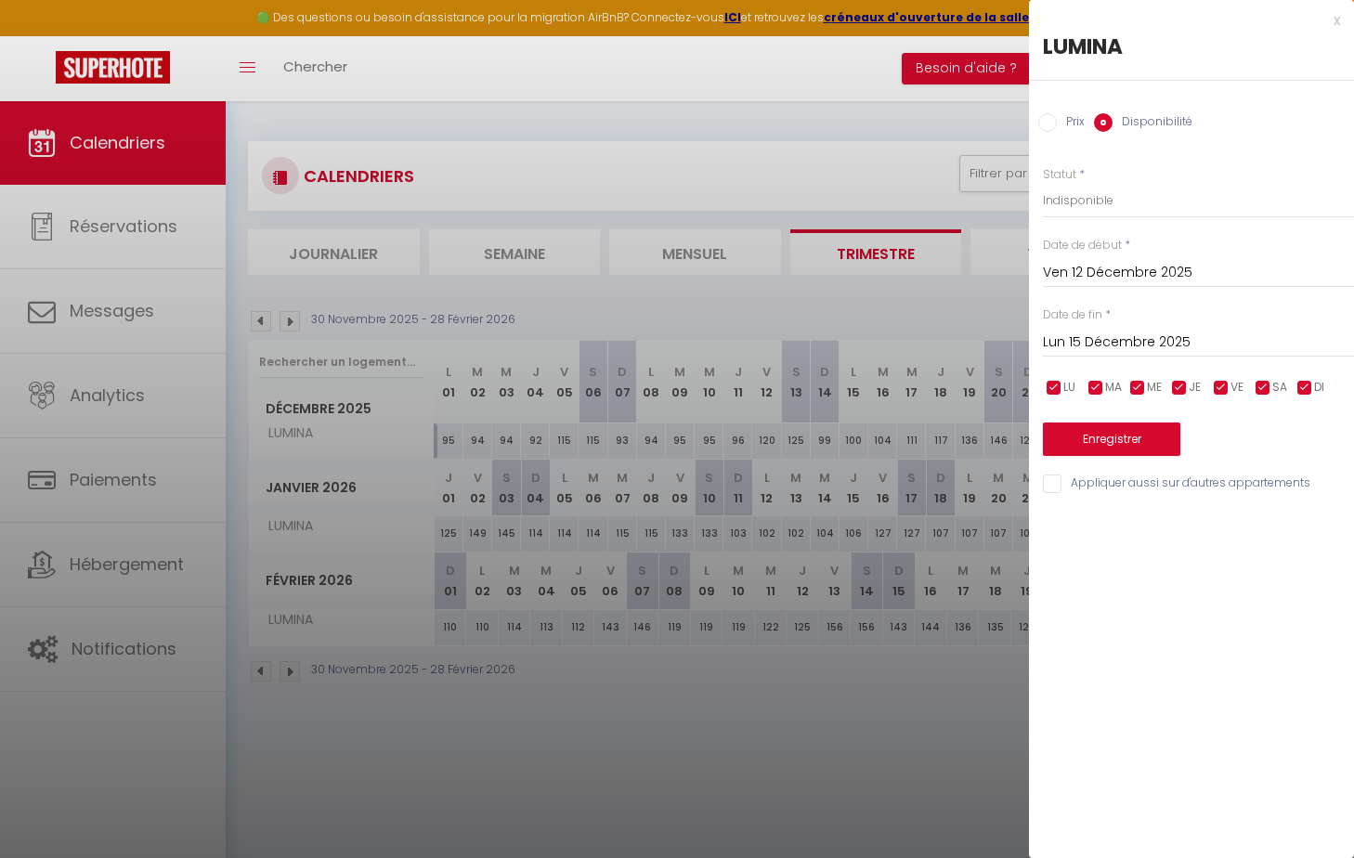
type input "Dim 14 Décembre 2025"
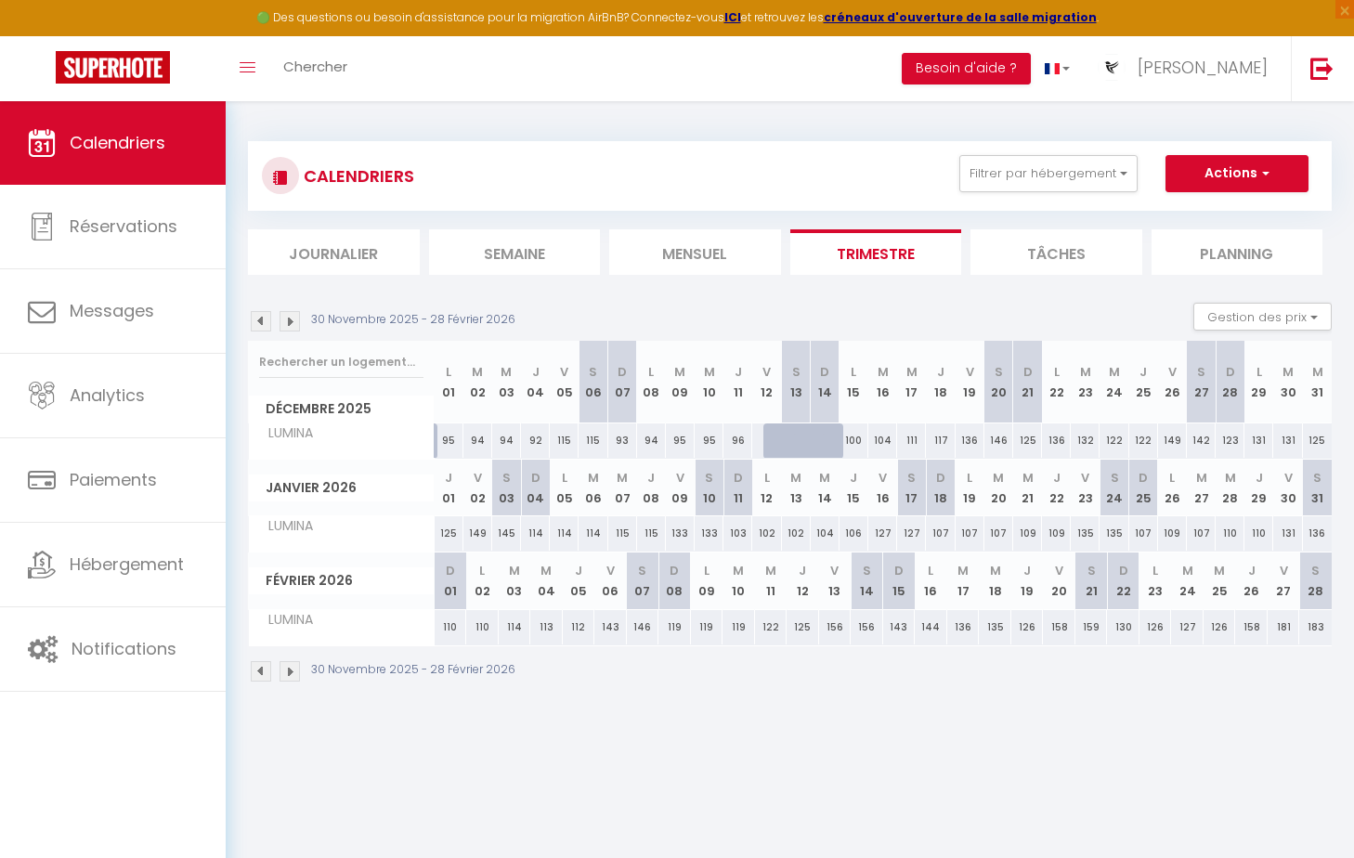
click at [974, 441] on div "136" at bounding box center [969, 440] width 29 height 34
select select "1"
type input "Ven 19 Décembre 2025"
type input "[DATE]"
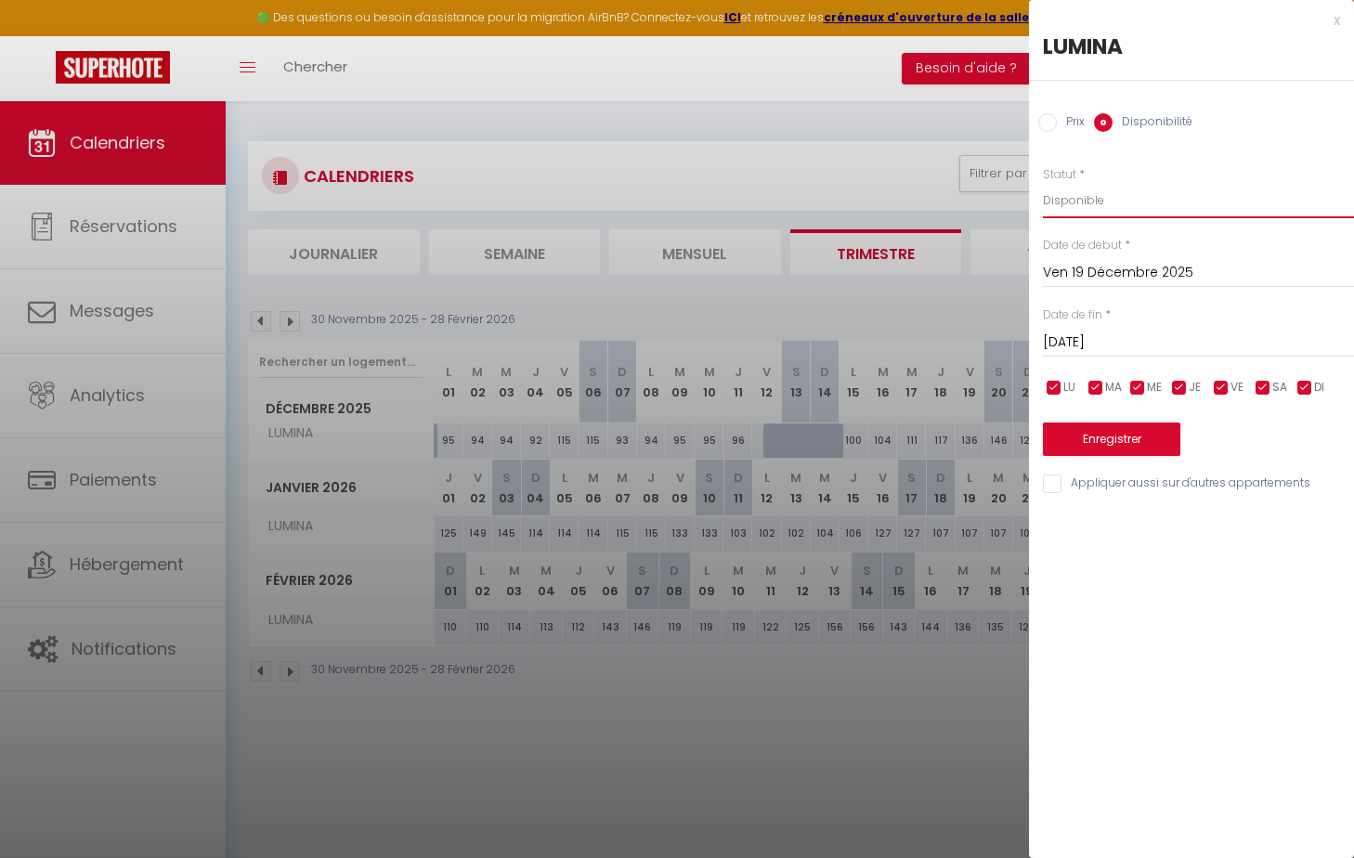
click at [1090, 202] on select "Disponible Indisponible" at bounding box center [1198, 200] width 311 height 35
select select "0"
click at [1043, 183] on select "Disponible Indisponible" at bounding box center [1198, 200] width 311 height 35
click at [1090, 349] on input "[DATE]" at bounding box center [1198, 343] width 311 height 24
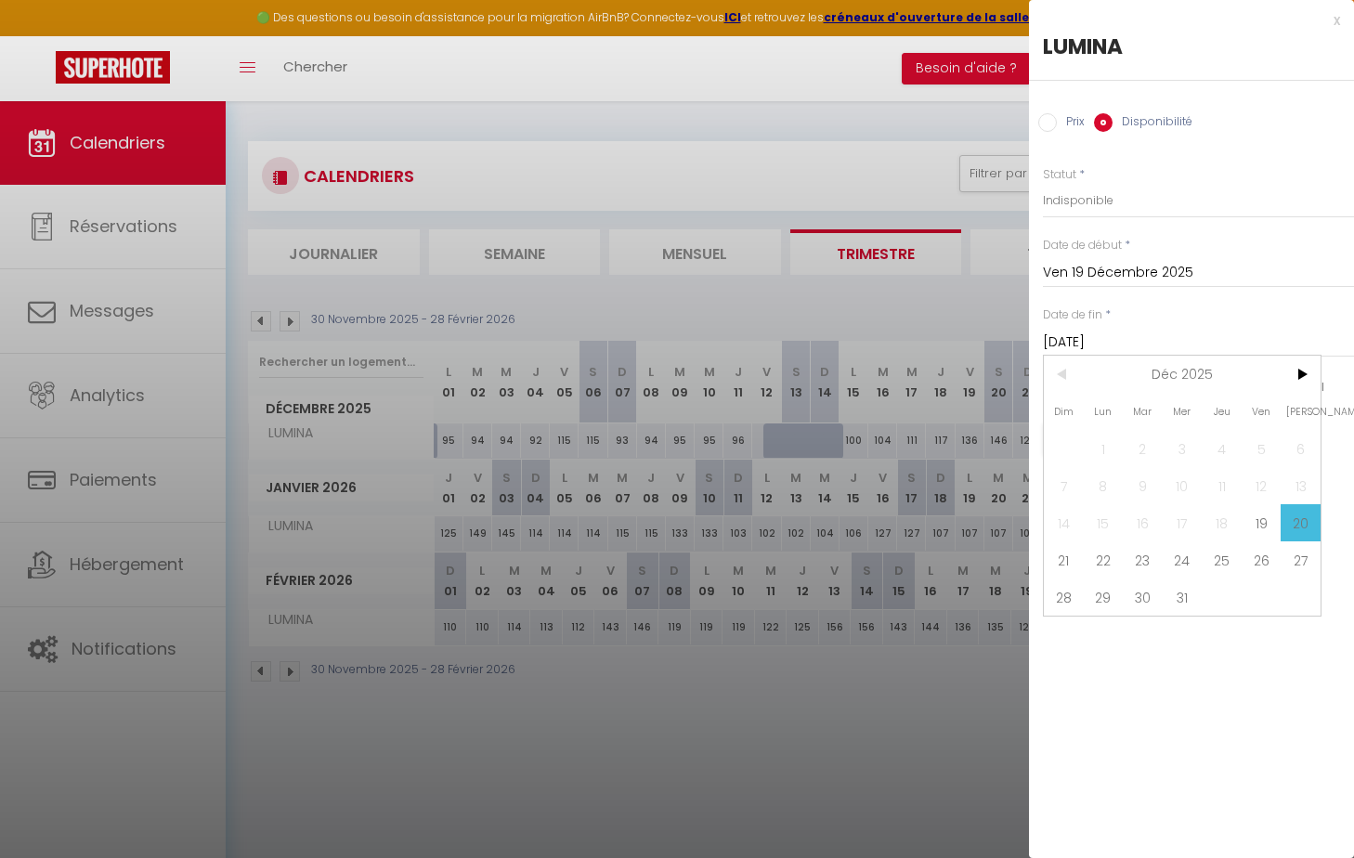
click at [1064, 561] on span "21" at bounding box center [1064, 559] width 40 height 37
type input "Dim 21 Décembre 2025"
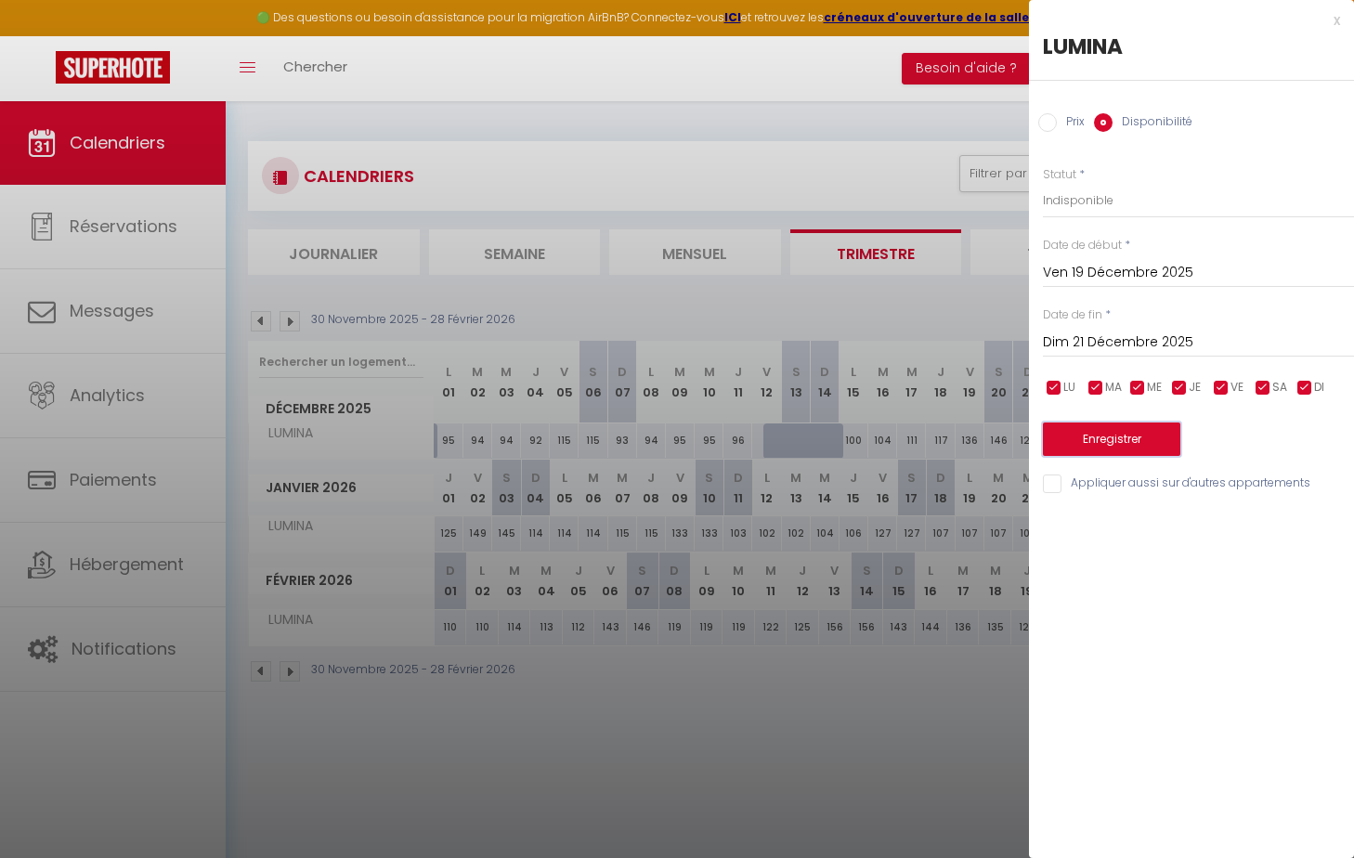
click at [1090, 430] on button "Enregistrer" at bounding box center [1111, 438] width 137 height 33
type input "Jeu 18 Décembre 2025"
type input "[DATE]"
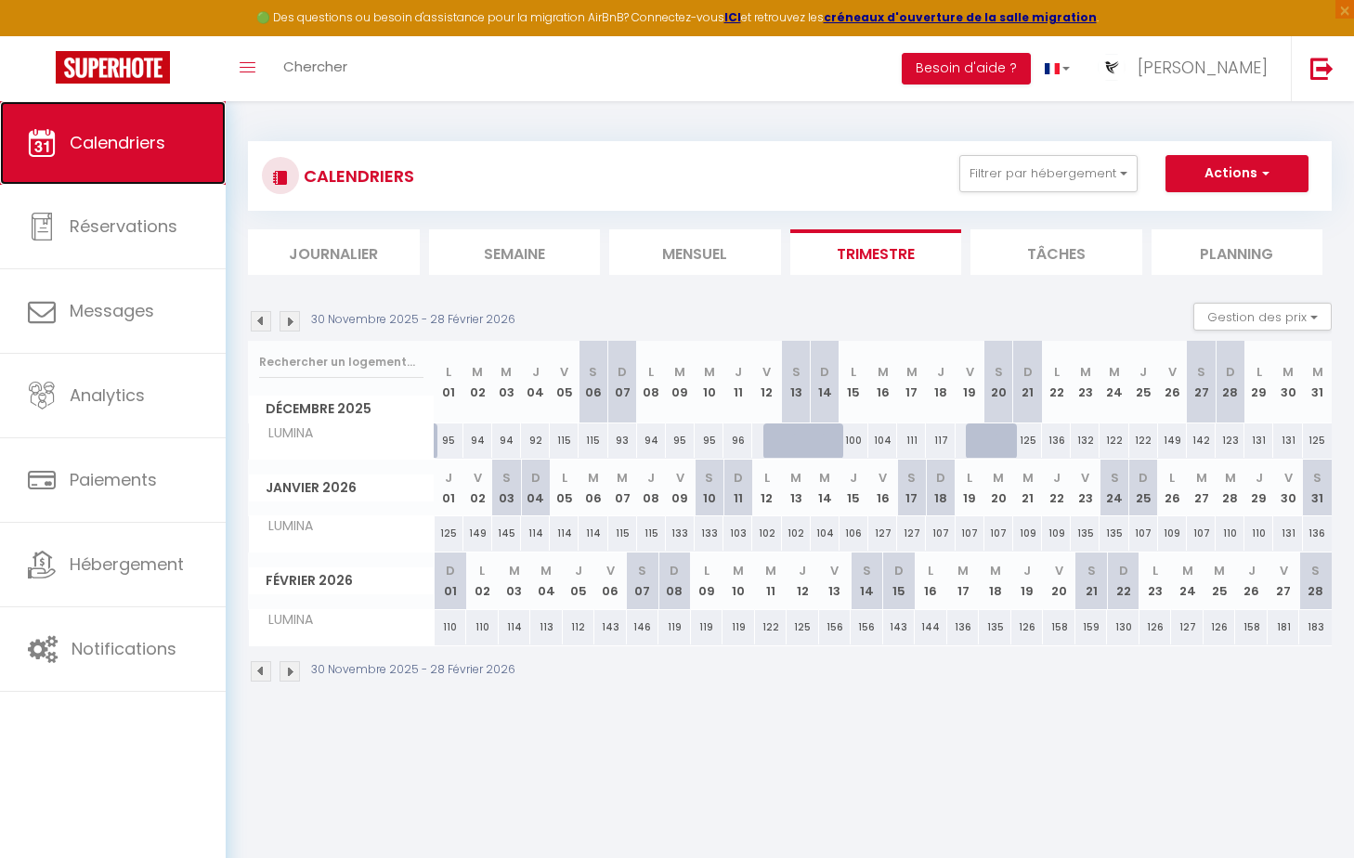
click at [125, 153] on span "Calendriers" at bounding box center [118, 142] width 96 height 23
click at [131, 142] on span "Calendriers" at bounding box center [118, 142] width 96 height 23
click at [1017, 174] on button "Filtrer par hébergement" at bounding box center [1048, 173] width 178 height 37
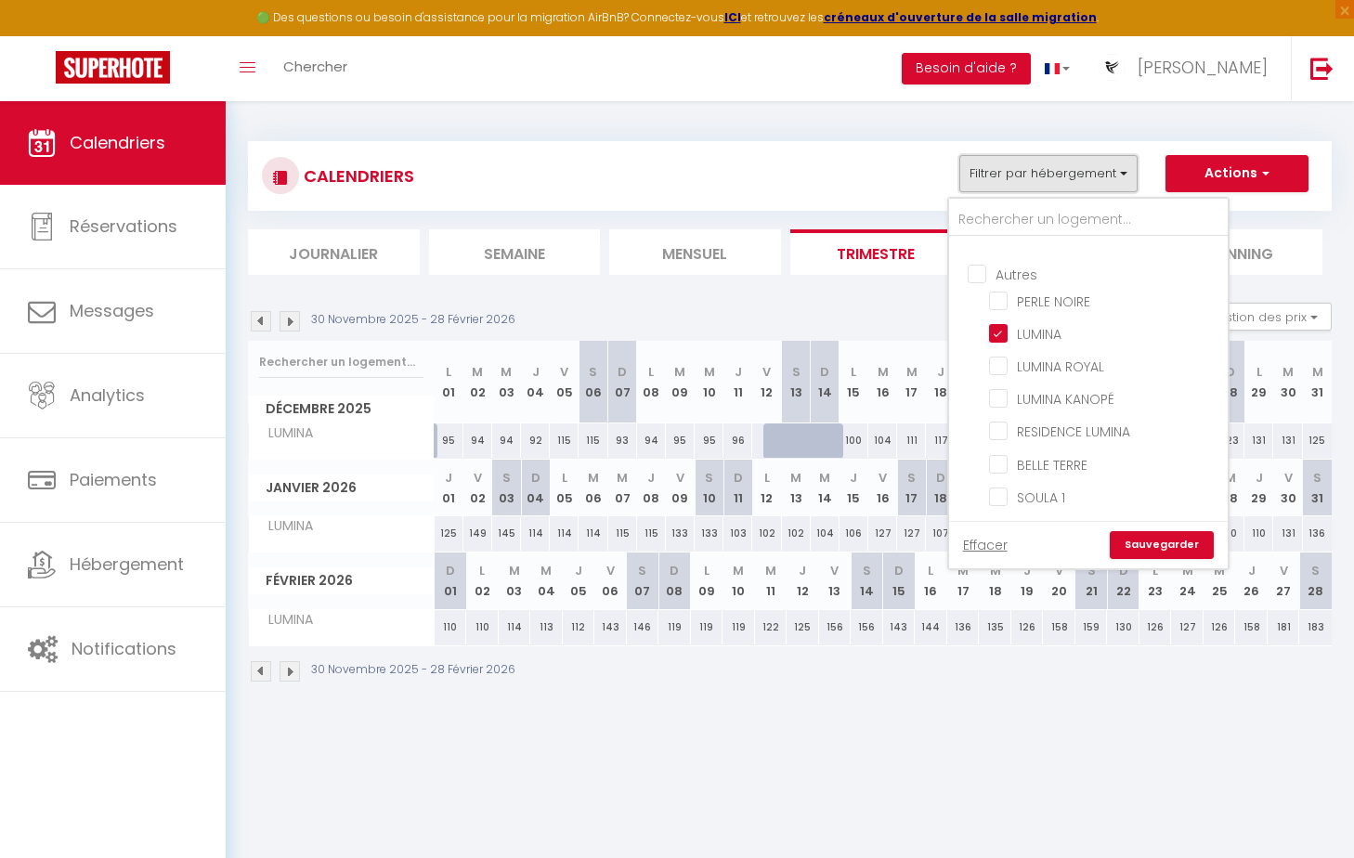
scroll to position [286, 0]
click at [994, 331] on input "LUMINA" at bounding box center [1105, 330] width 232 height 19
checkbox input "false"
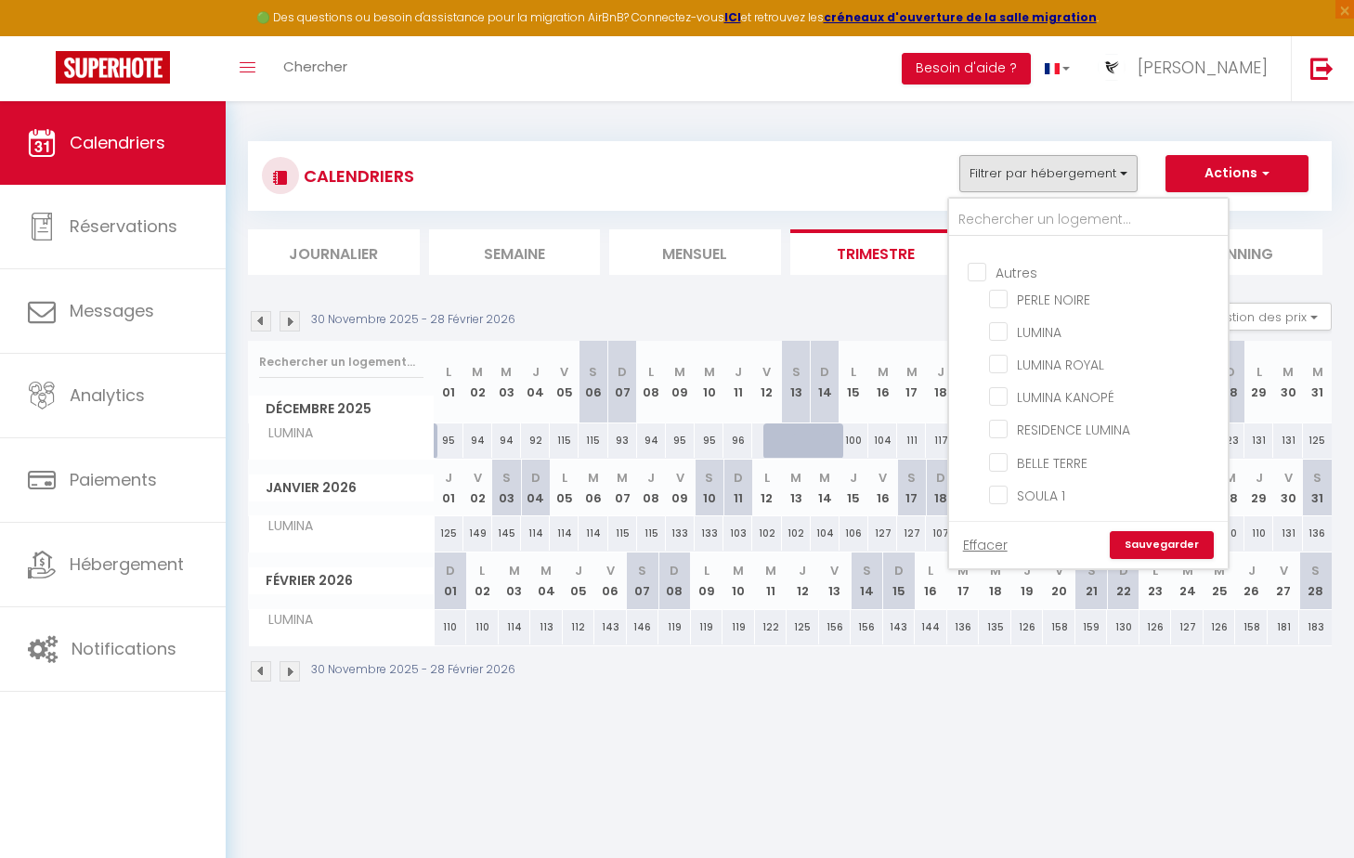
checkbox input "false"
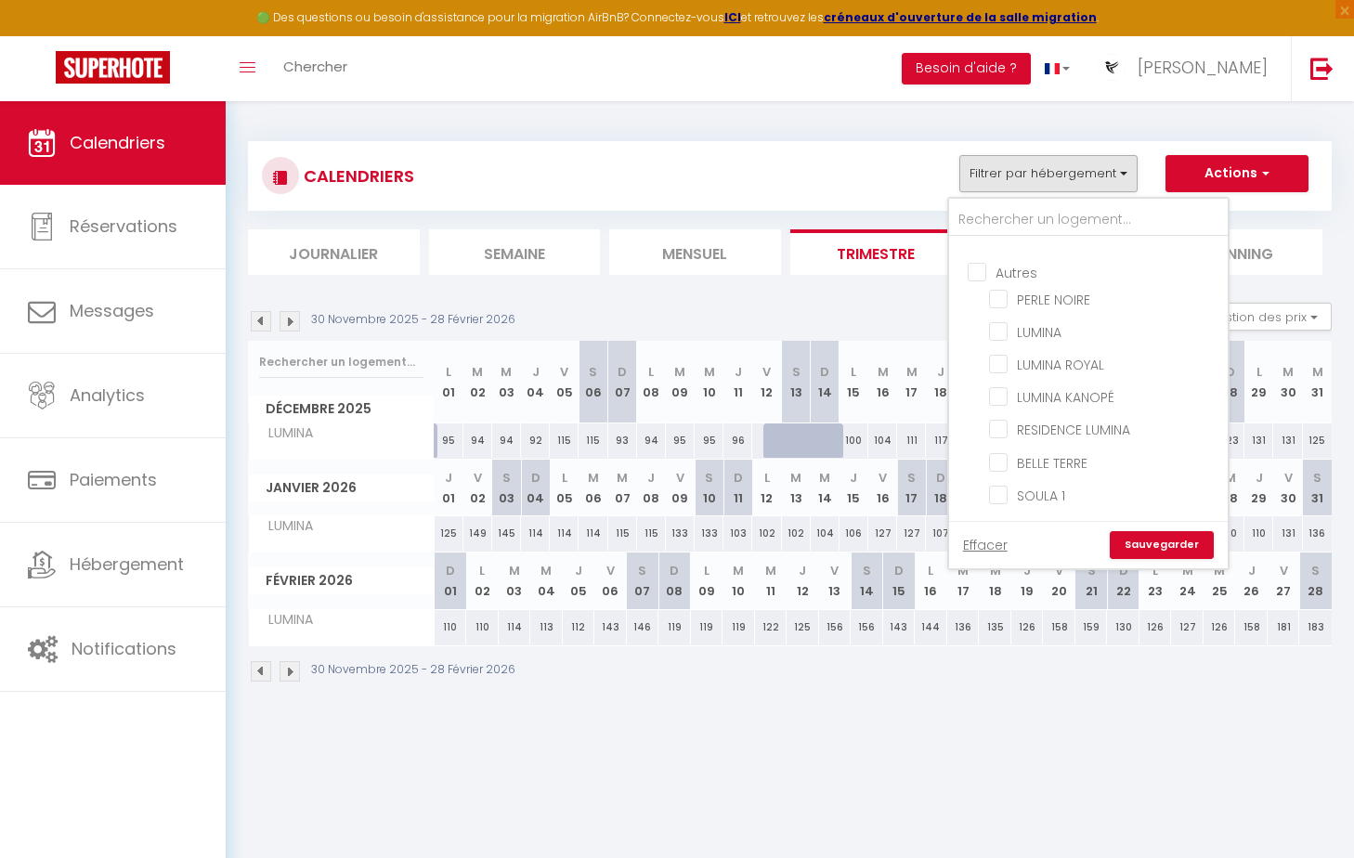
checkbox input "false"
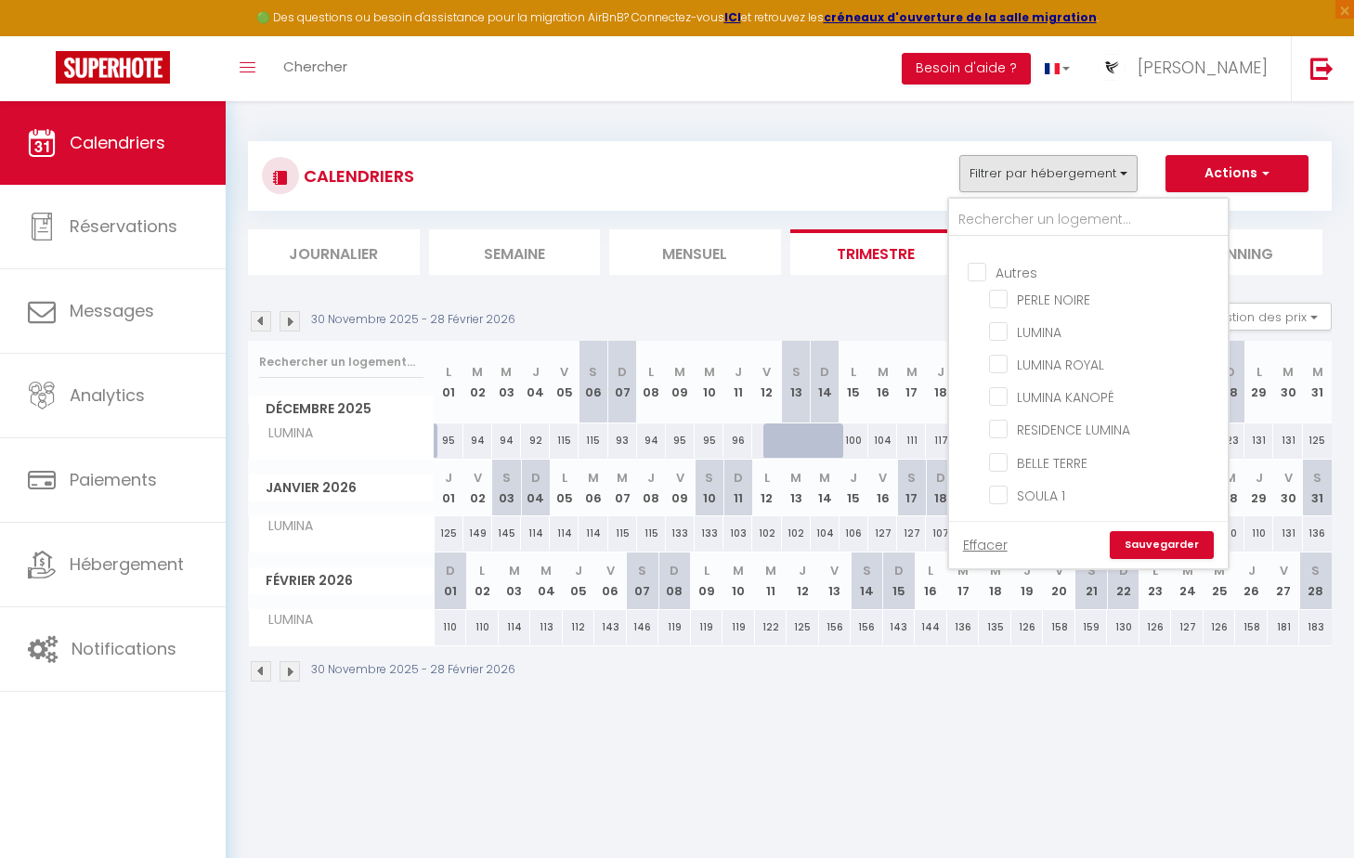
checkbox input "false"
click at [1001, 296] on input "PERLE NOIRE" at bounding box center [1105, 298] width 232 height 19
checkbox input "true"
checkbox input "false"
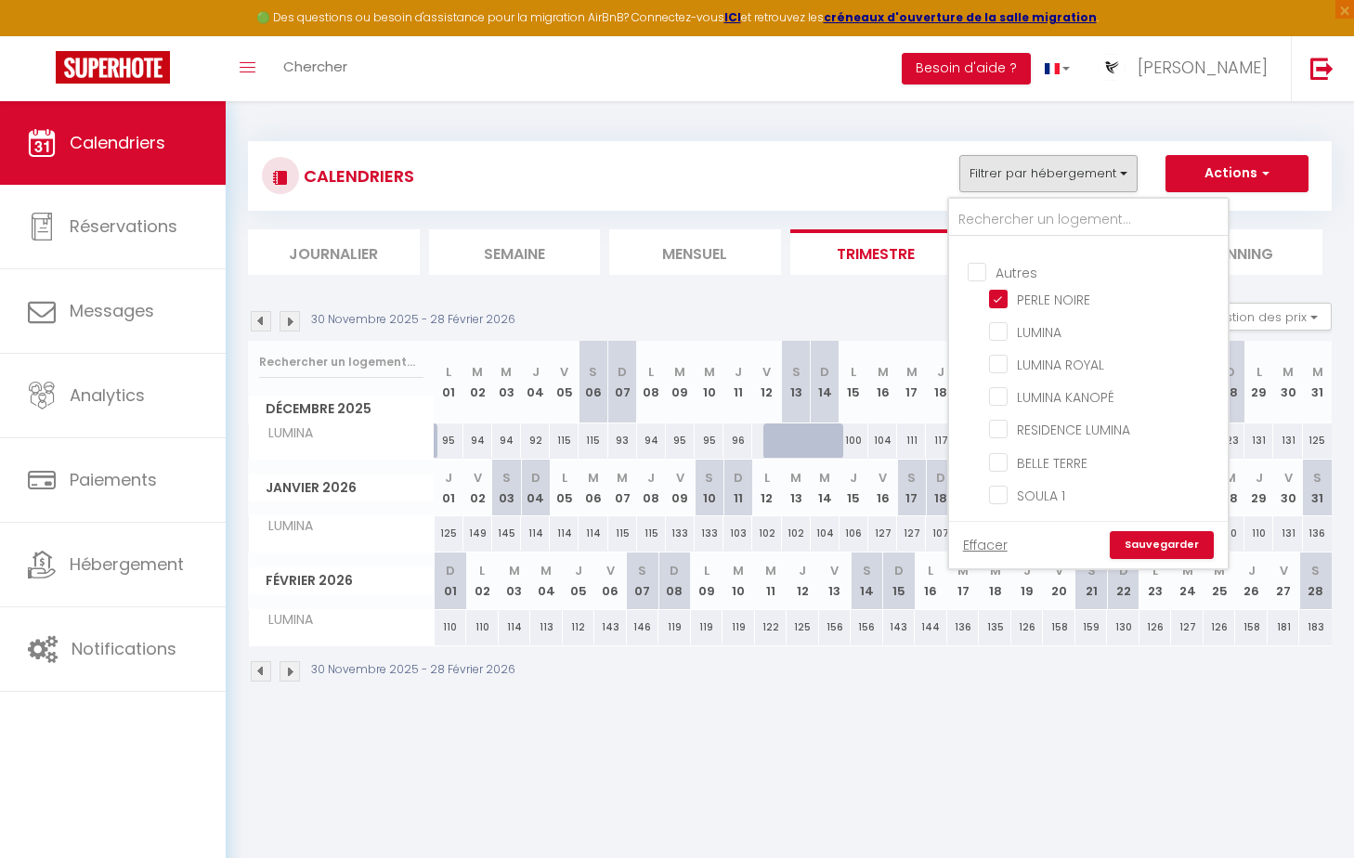
checkbox input "false"
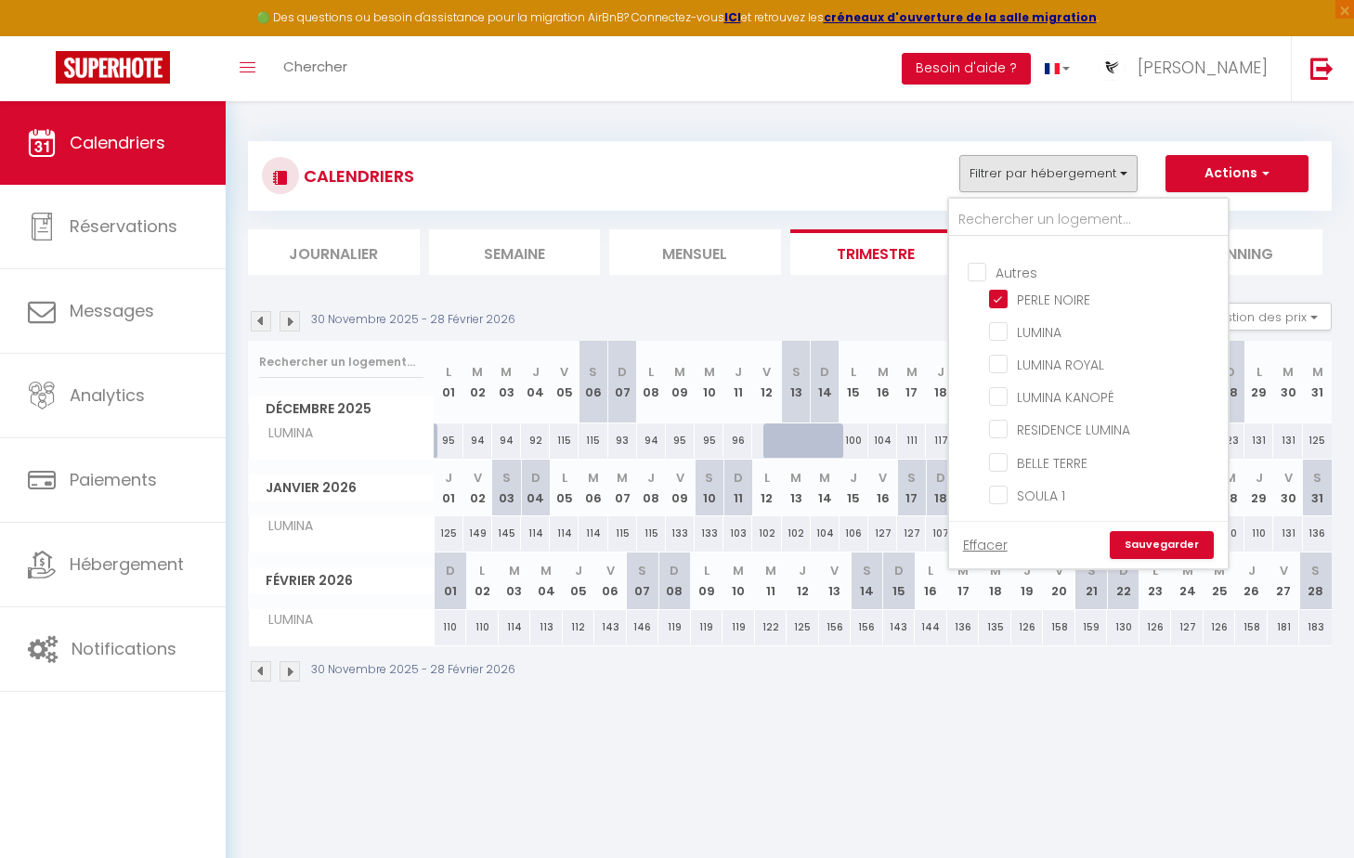
checkbox input "false"
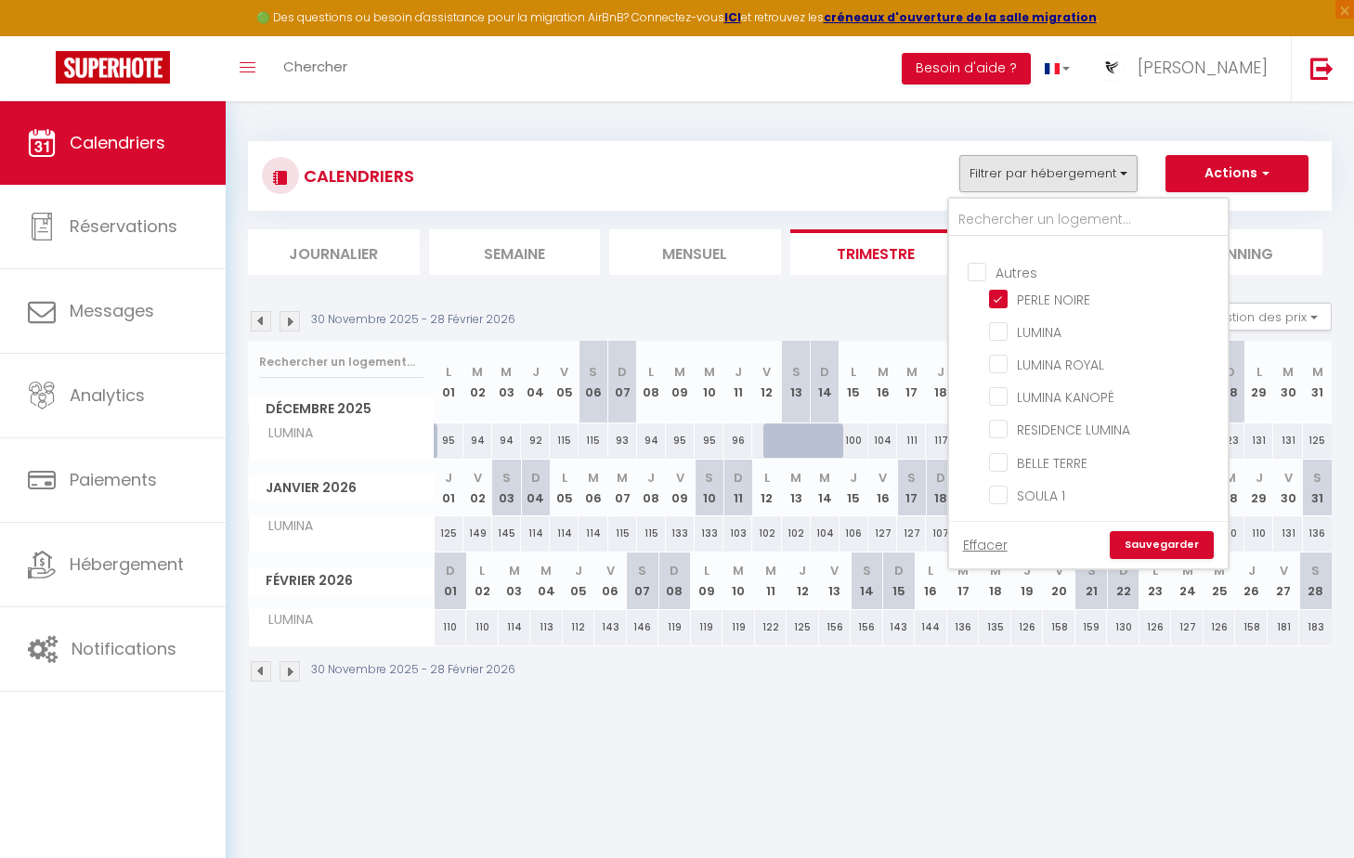
checkbox input "false"
click at [1007, 340] on label "LUMINA" at bounding box center [1034, 332] width 54 height 20
click at [998, 340] on input "LUMINA" at bounding box center [1105, 330] width 232 height 19
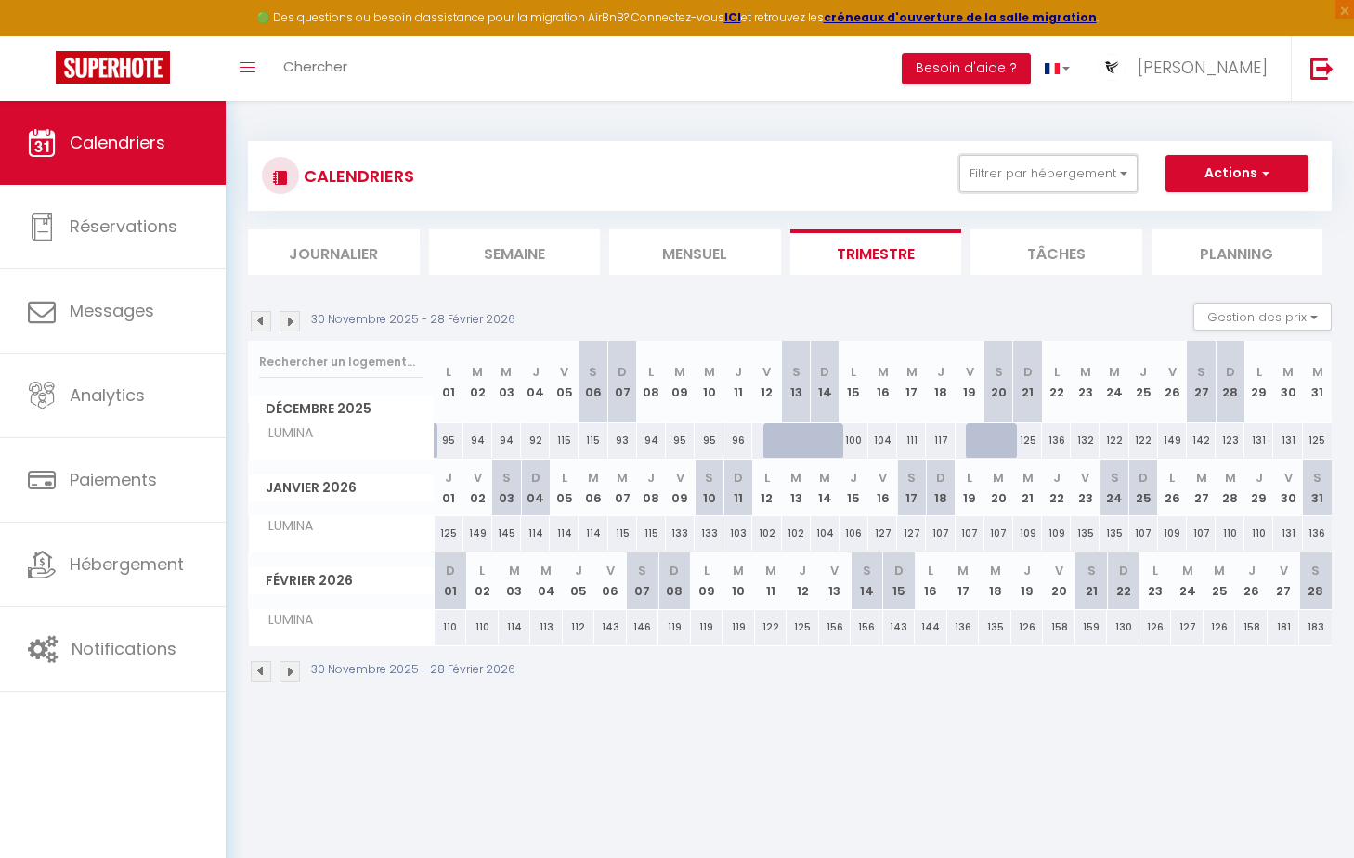
click at [1035, 179] on button "Filtrer par hébergement" at bounding box center [1048, 173] width 178 height 37
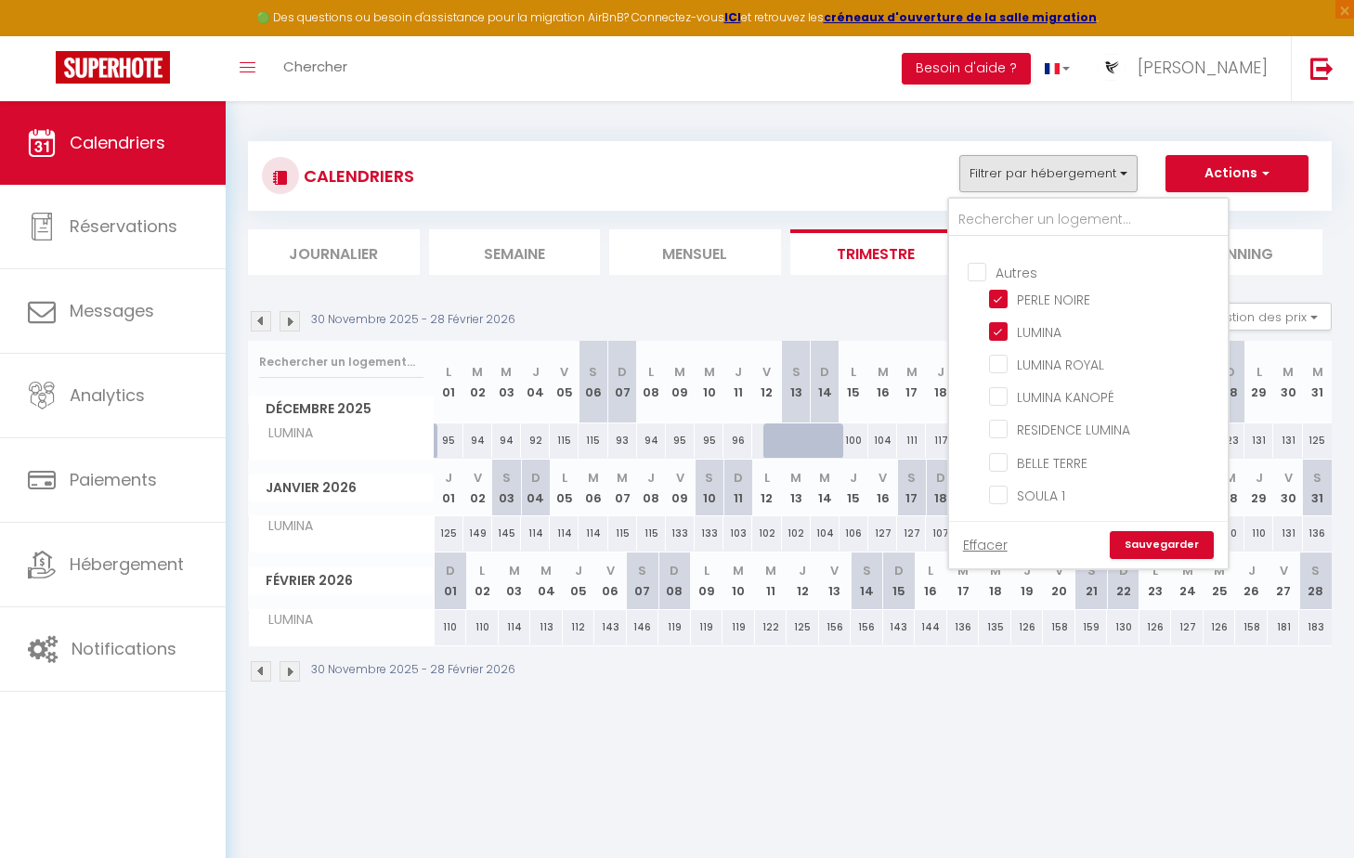
click at [994, 359] on input "LUMINA ROYAL" at bounding box center [1105, 363] width 232 height 19
checkbox input "true"
checkbox input "false"
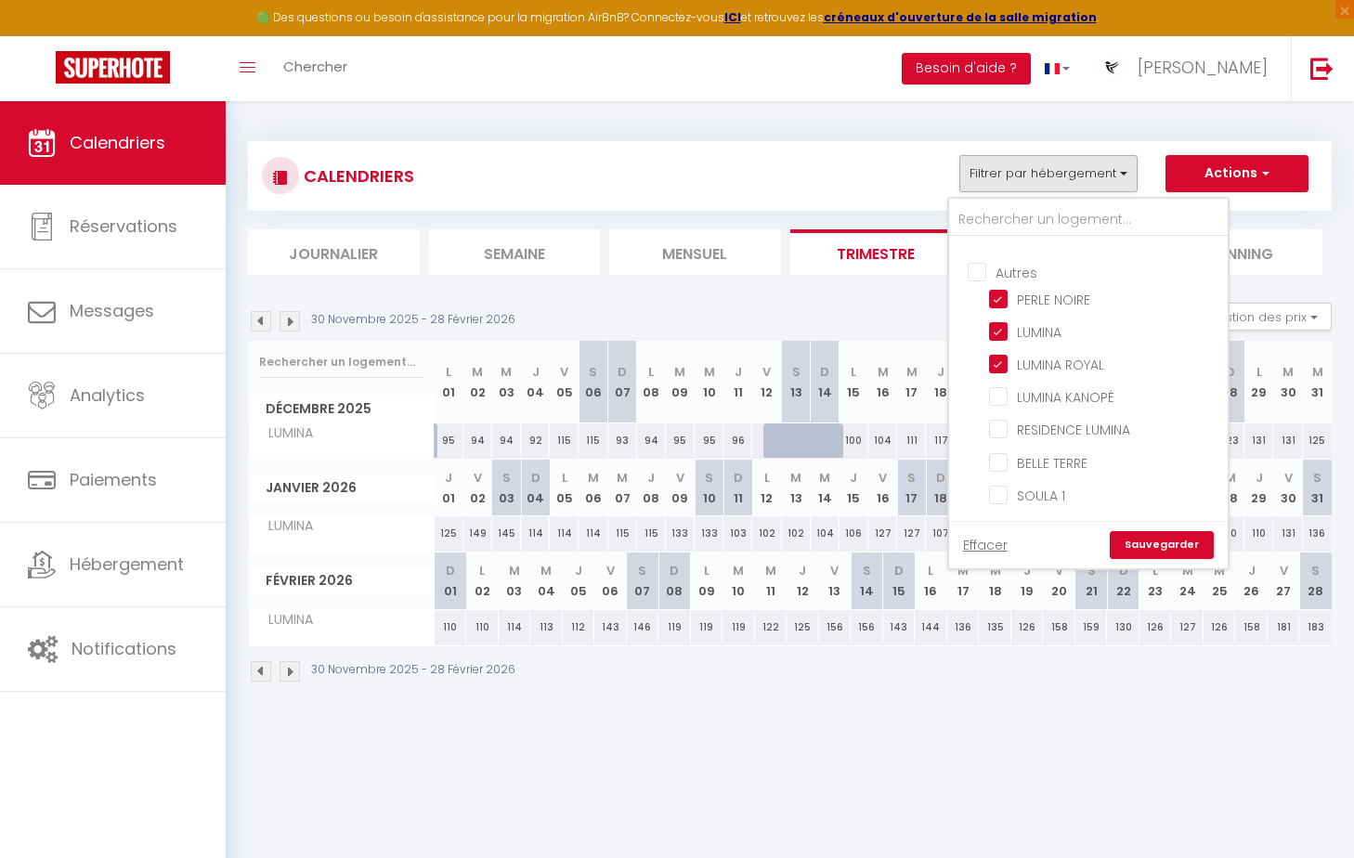
checkbox input "false"
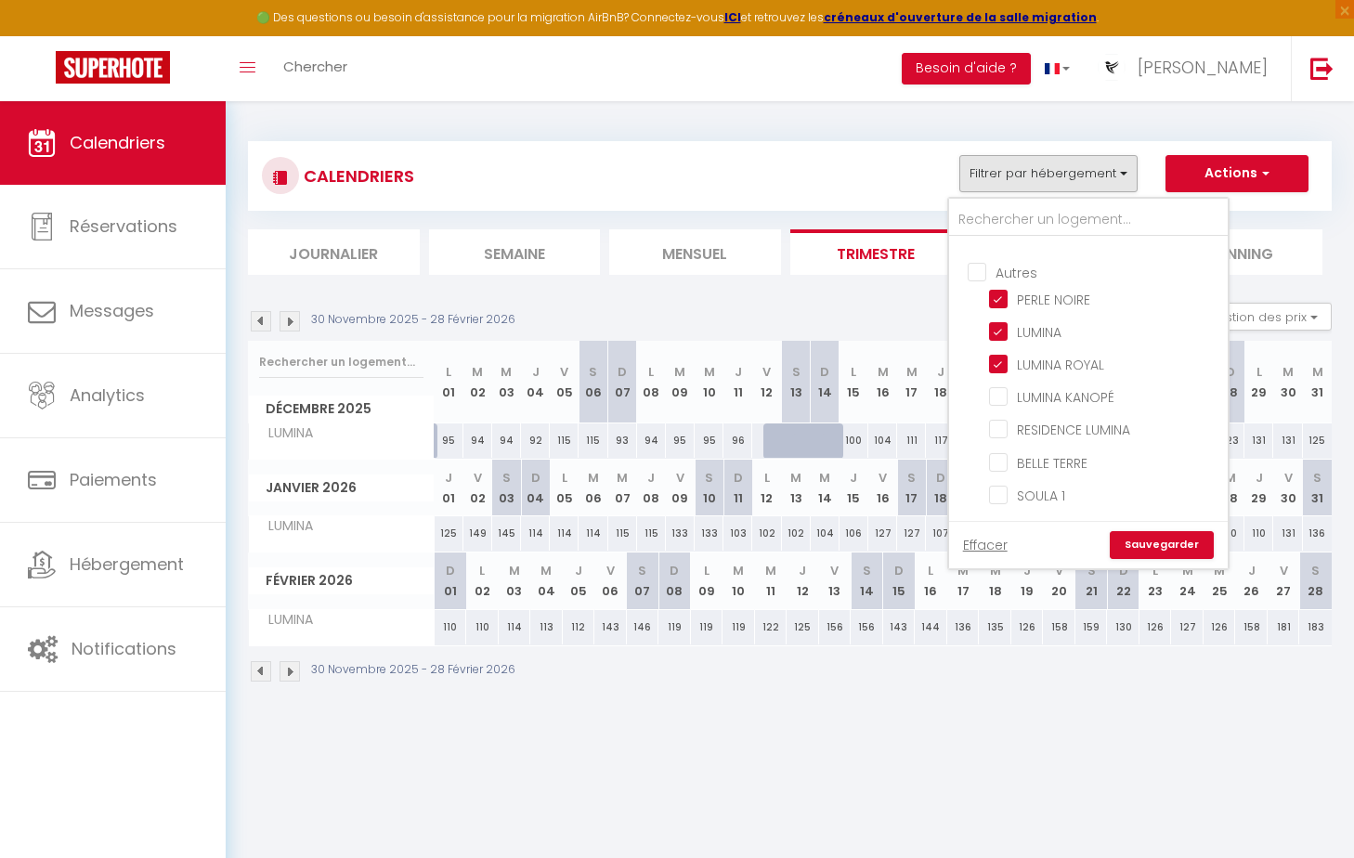
checkbox input "false"
click at [996, 399] on input "LUMINA KANOPÉ" at bounding box center [1105, 395] width 232 height 19
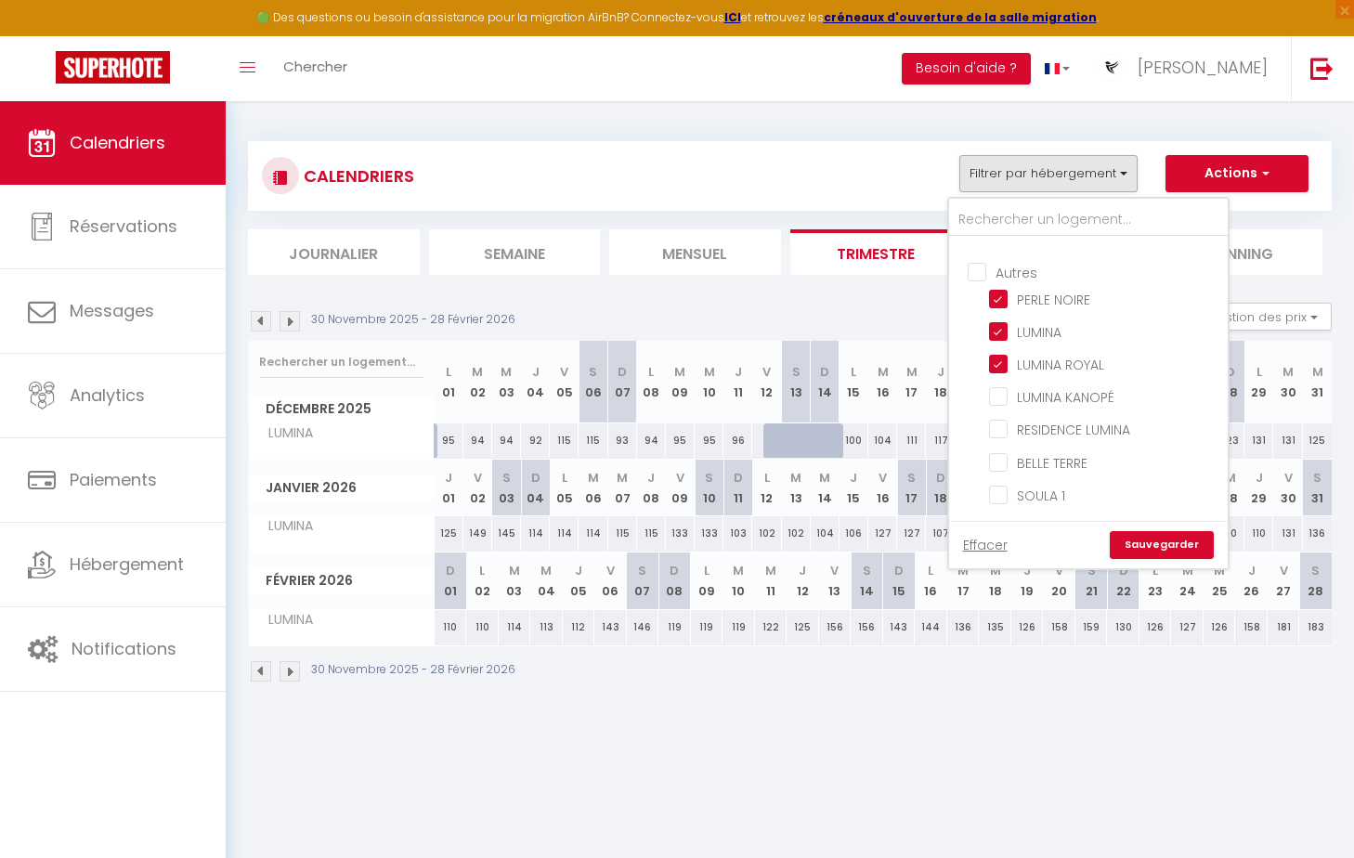
checkbox input "true"
checkbox input "false"
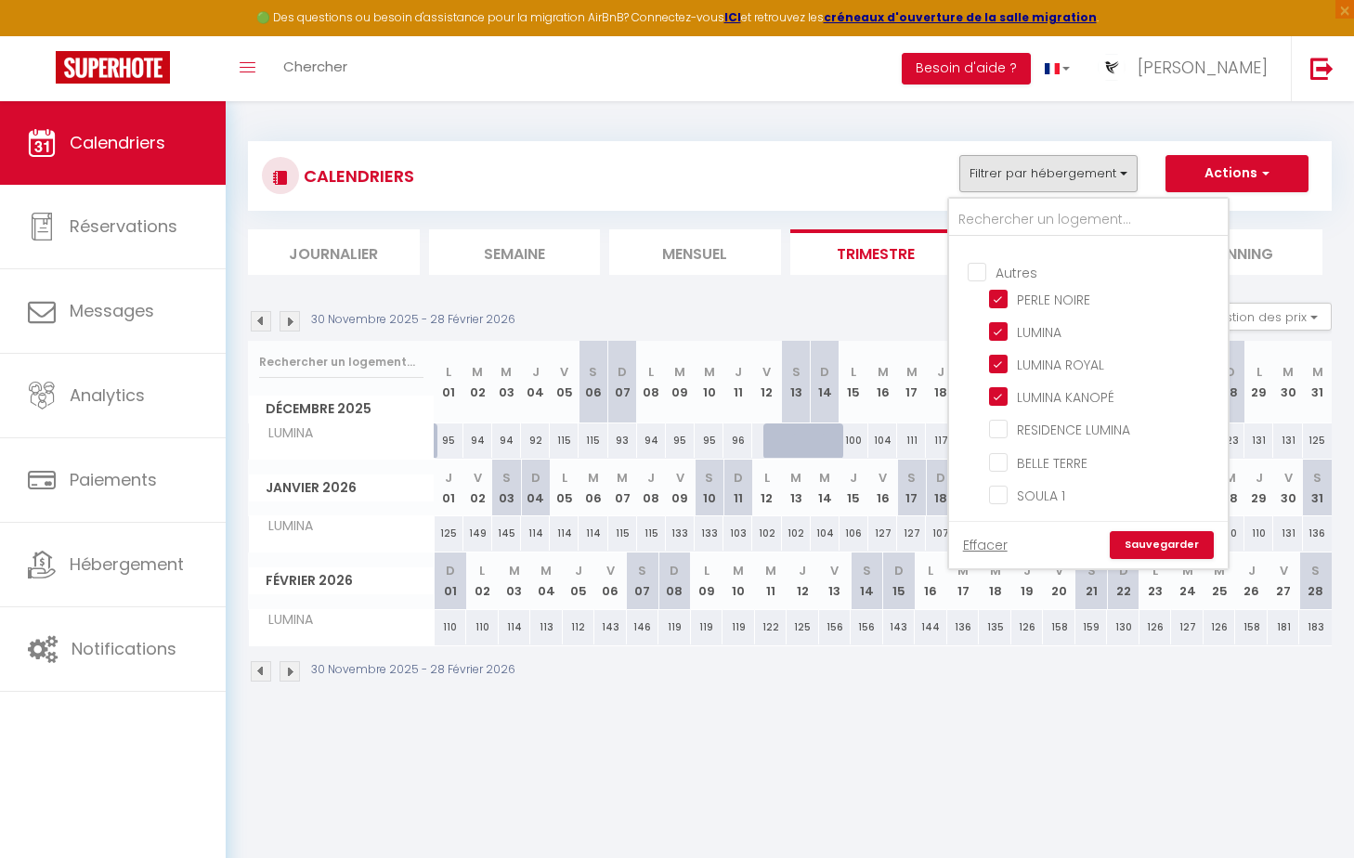
checkbox input "false"
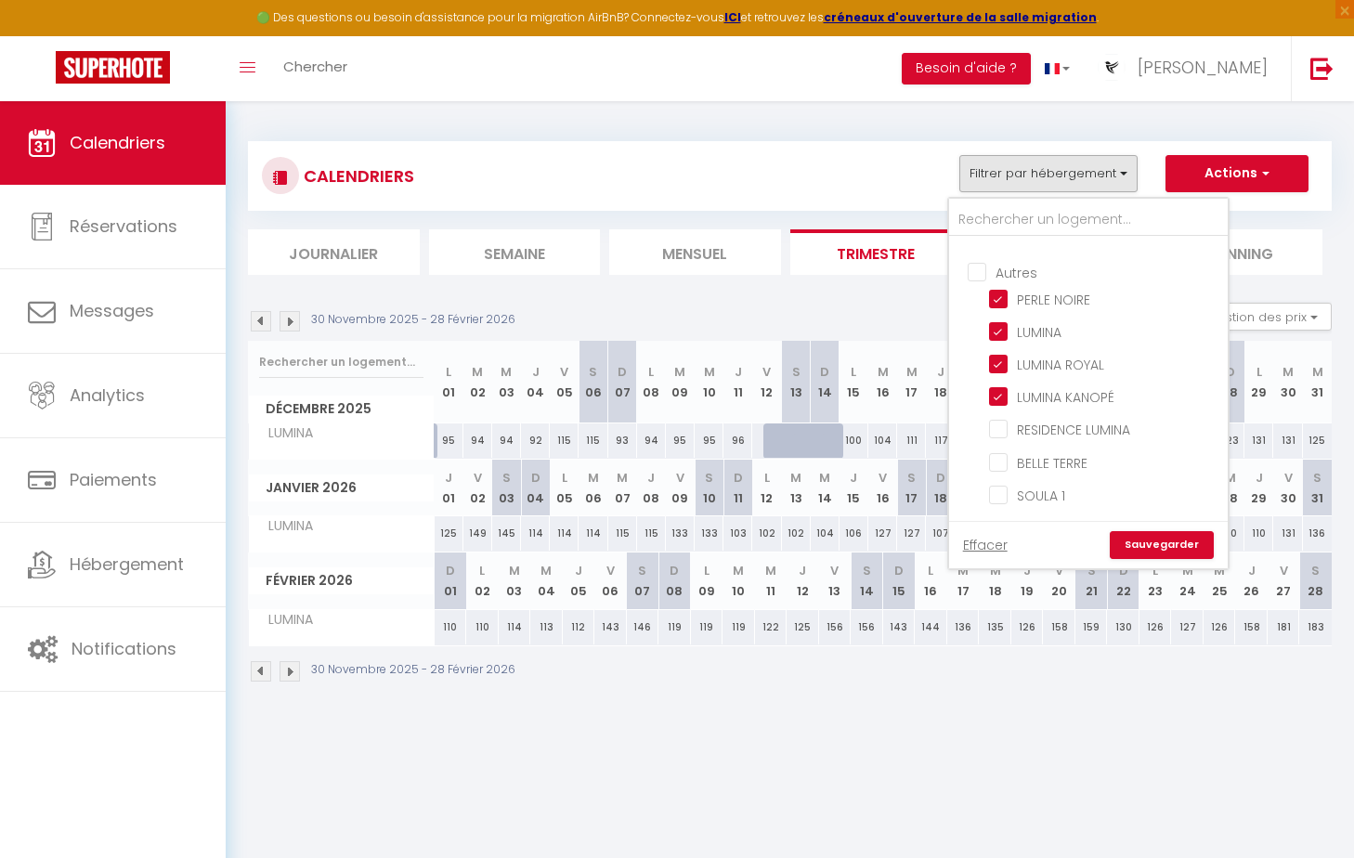
checkbox input "false"
click at [997, 461] on input "BELLE TERRE" at bounding box center [1105, 460] width 232 height 19
checkbox input "true"
checkbox input "false"
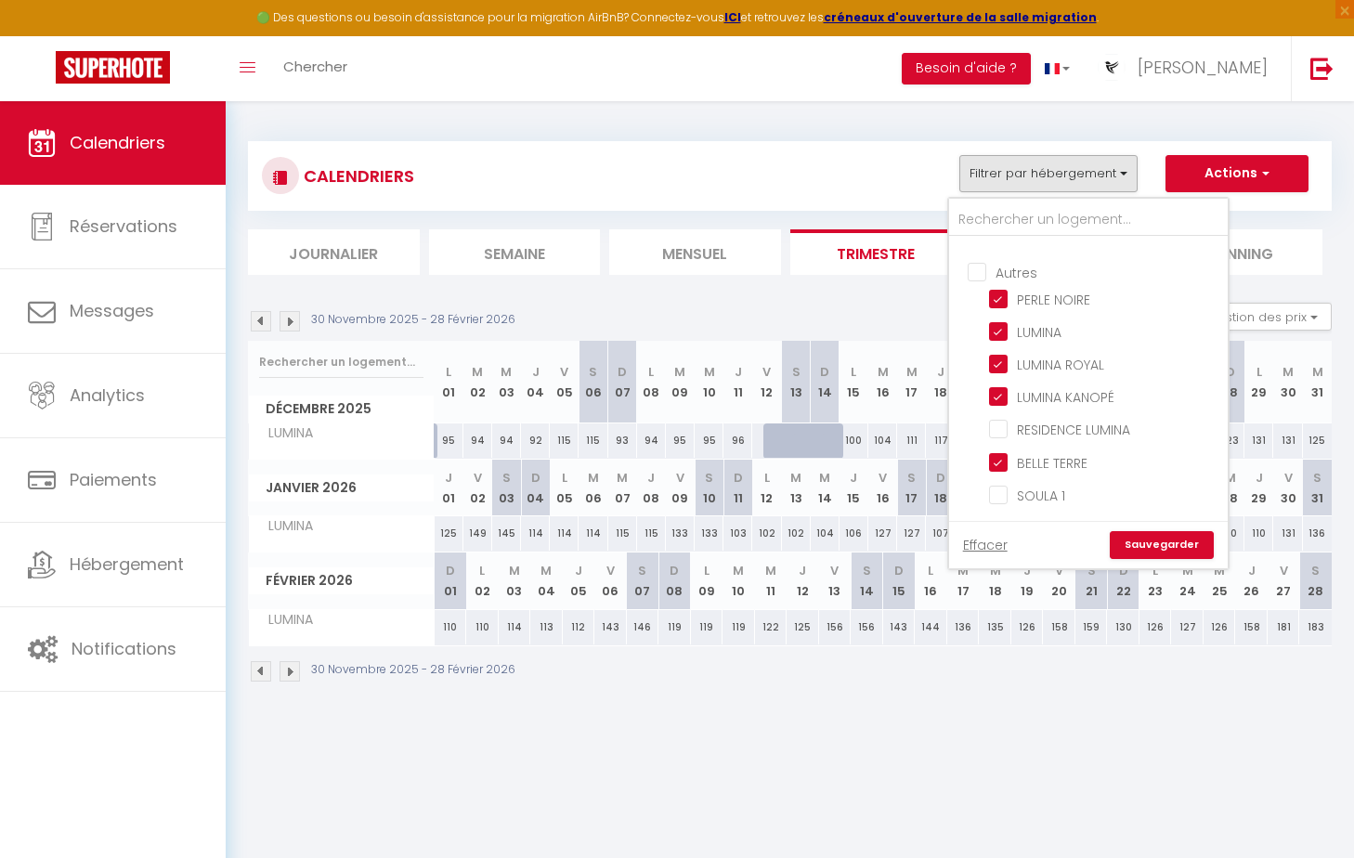
checkbox input "false"
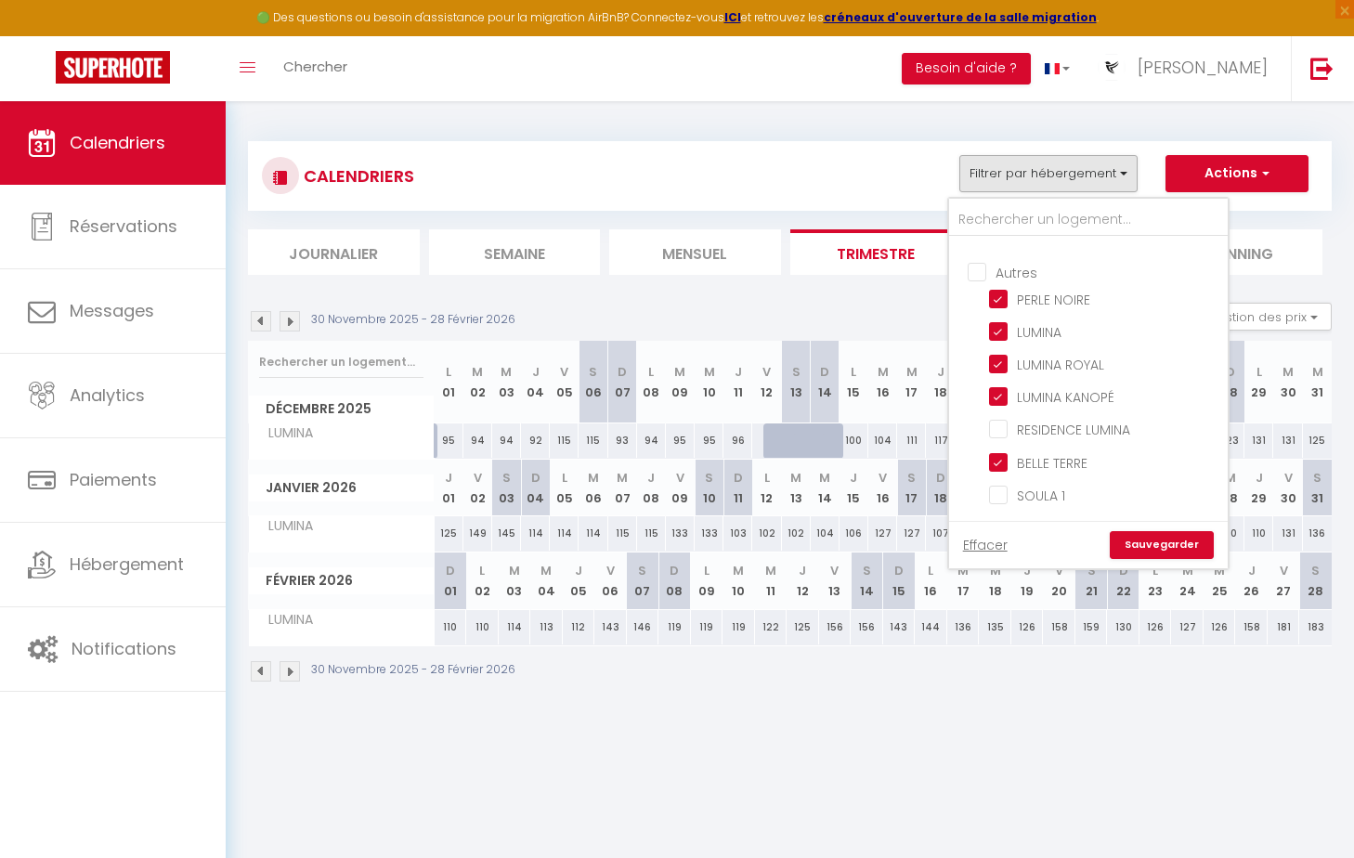
checkbox input "false"
click at [994, 502] on input "SOULA 1" at bounding box center [1105, 494] width 232 height 19
checkbox input "true"
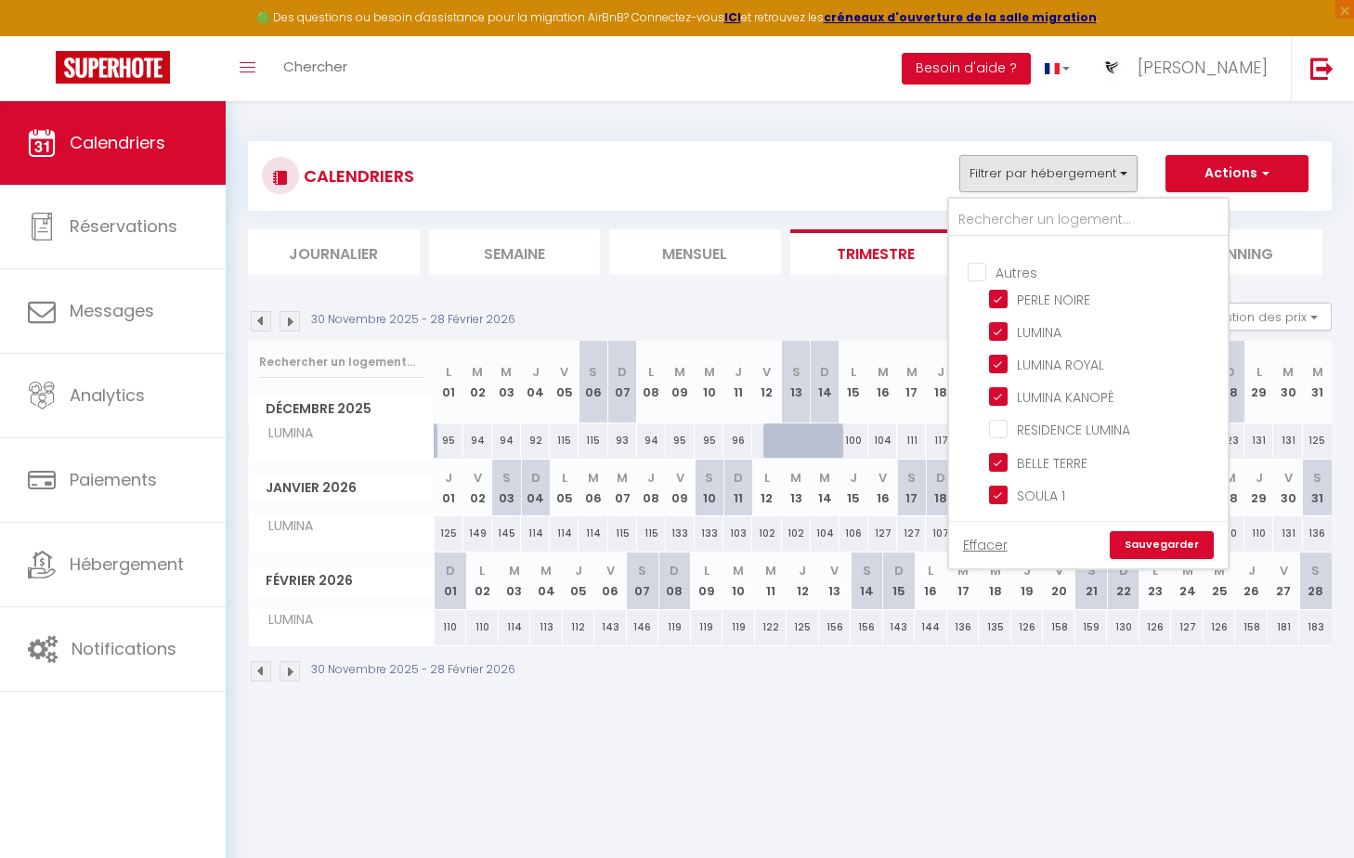
checkbox input "false"
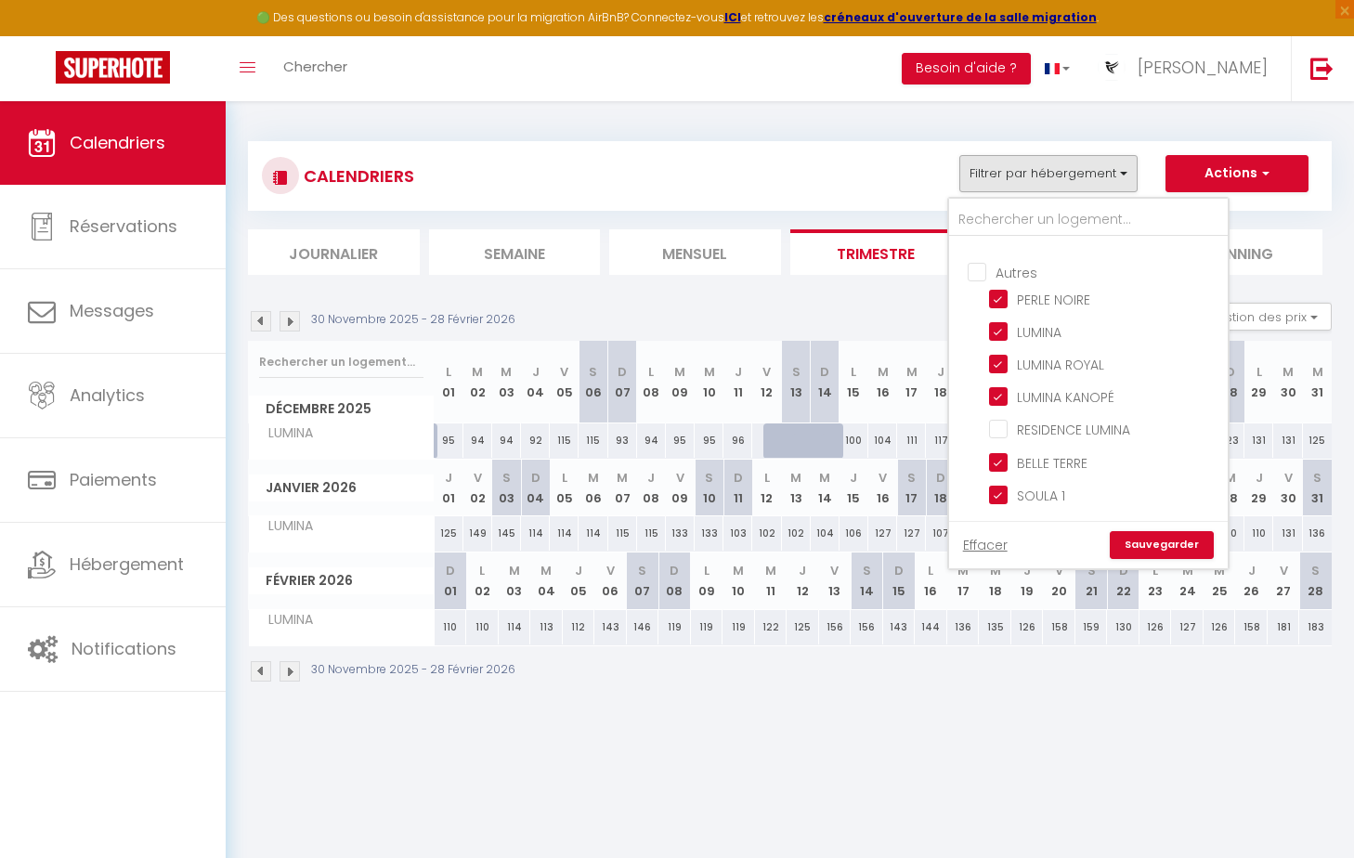
checkbox input "false"
click at [1090, 548] on link "Sauvegarder" at bounding box center [1162, 545] width 104 height 28
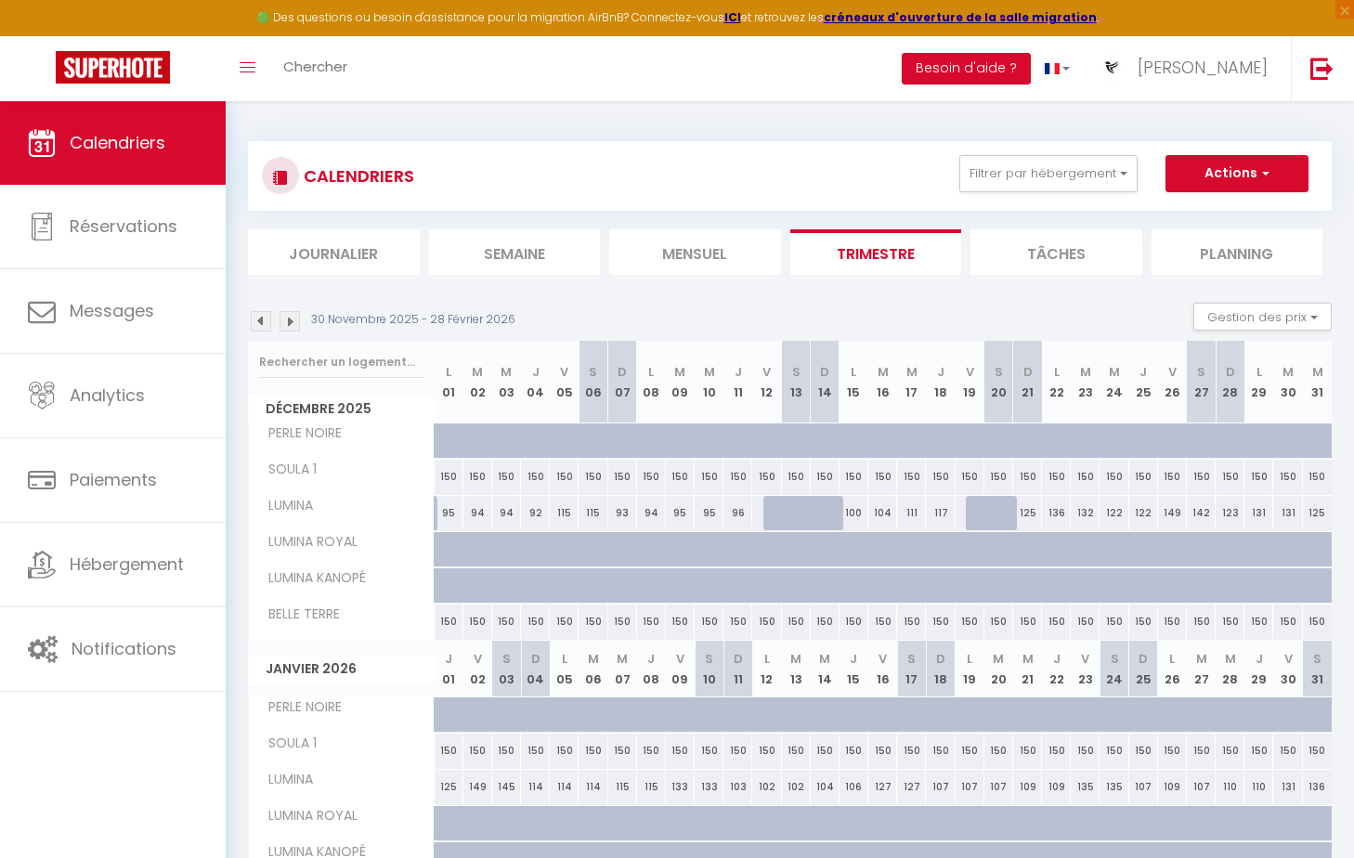
click at [702, 241] on li "Mensuel" at bounding box center [695, 251] width 172 height 45
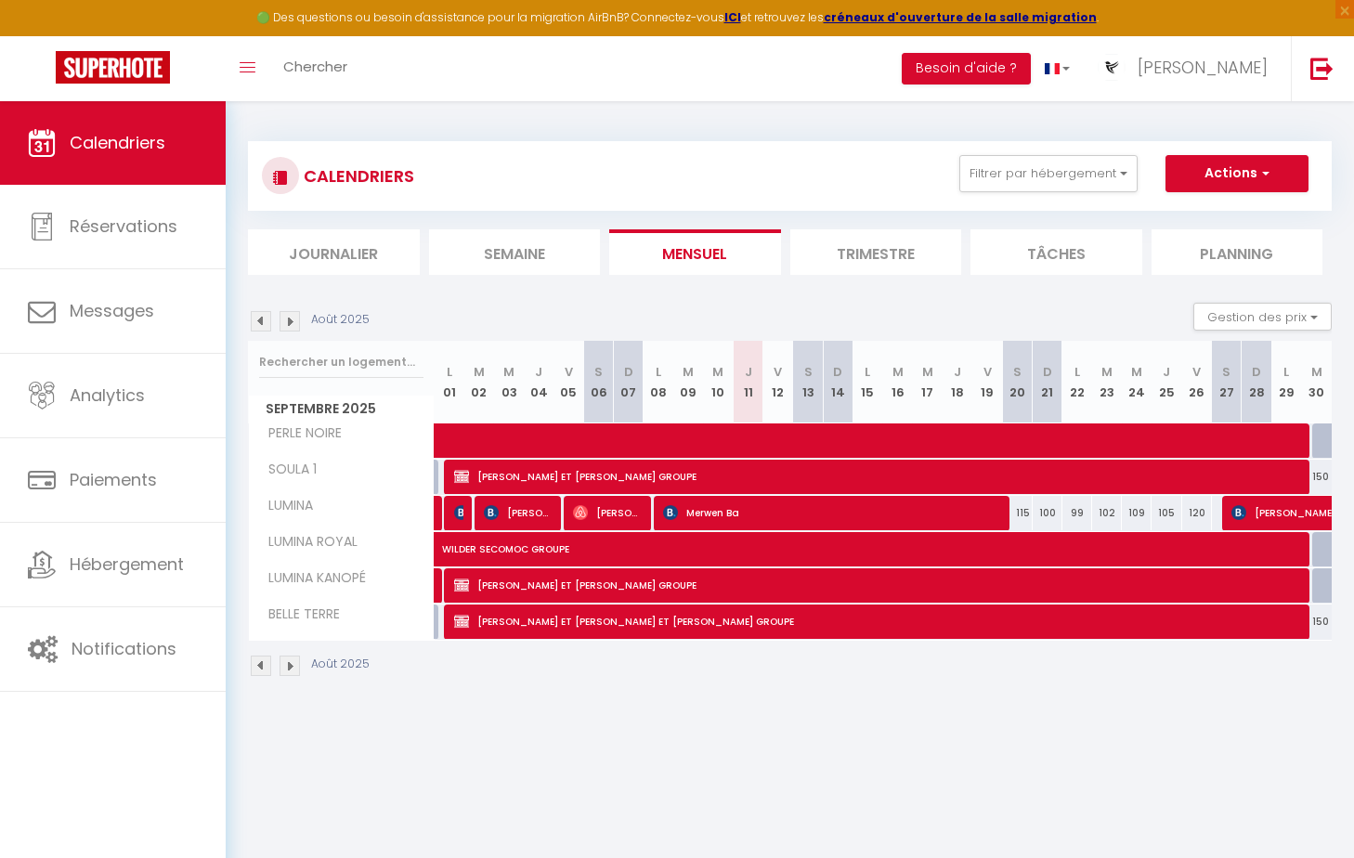
click at [284, 316] on img at bounding box center [289, 321] width 20 height 20
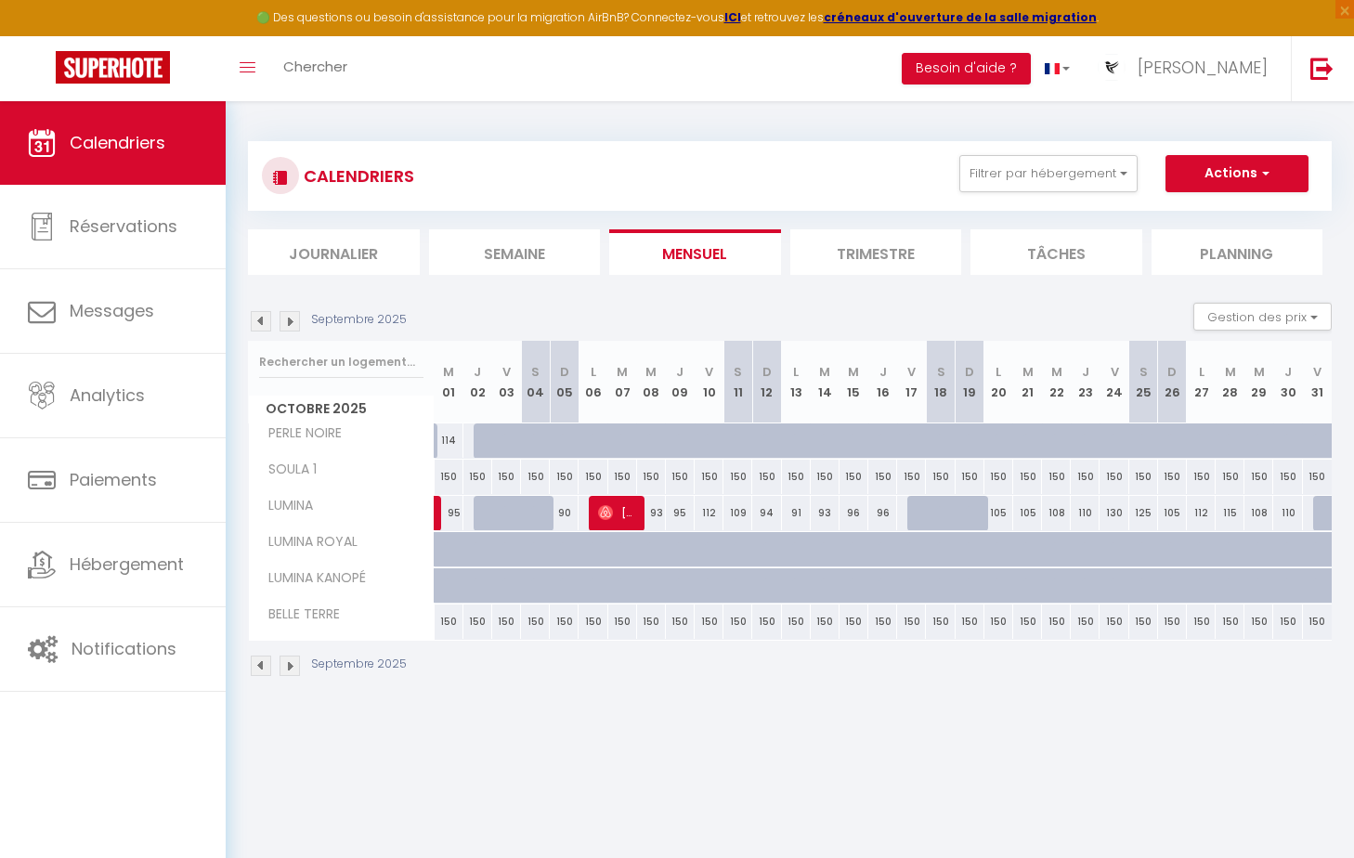
click at [287, 311] on img at bounding box center [289, 321] width 20 height 20
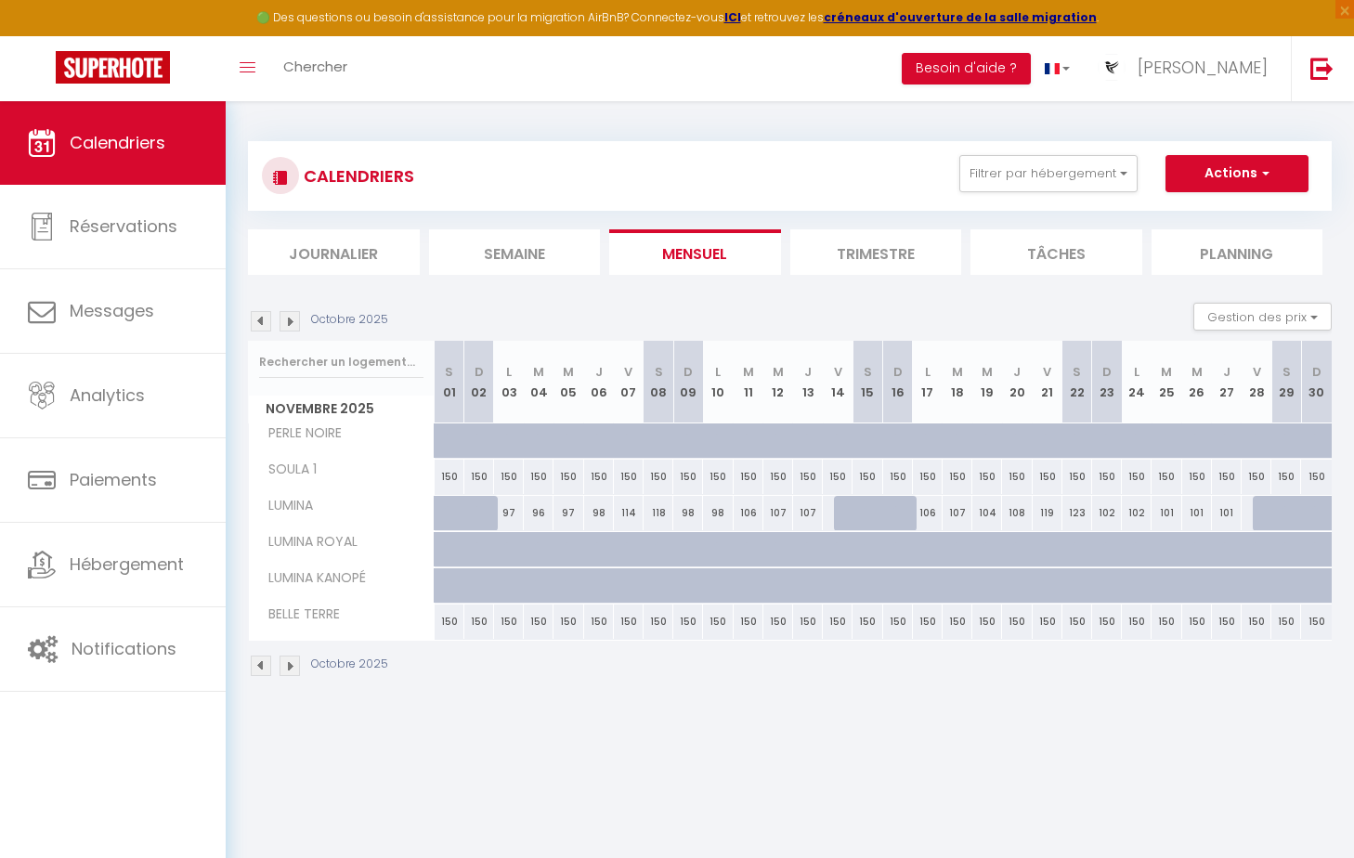
click at [256, 325] on img at bounding box center [261, 321] width 20 height 20
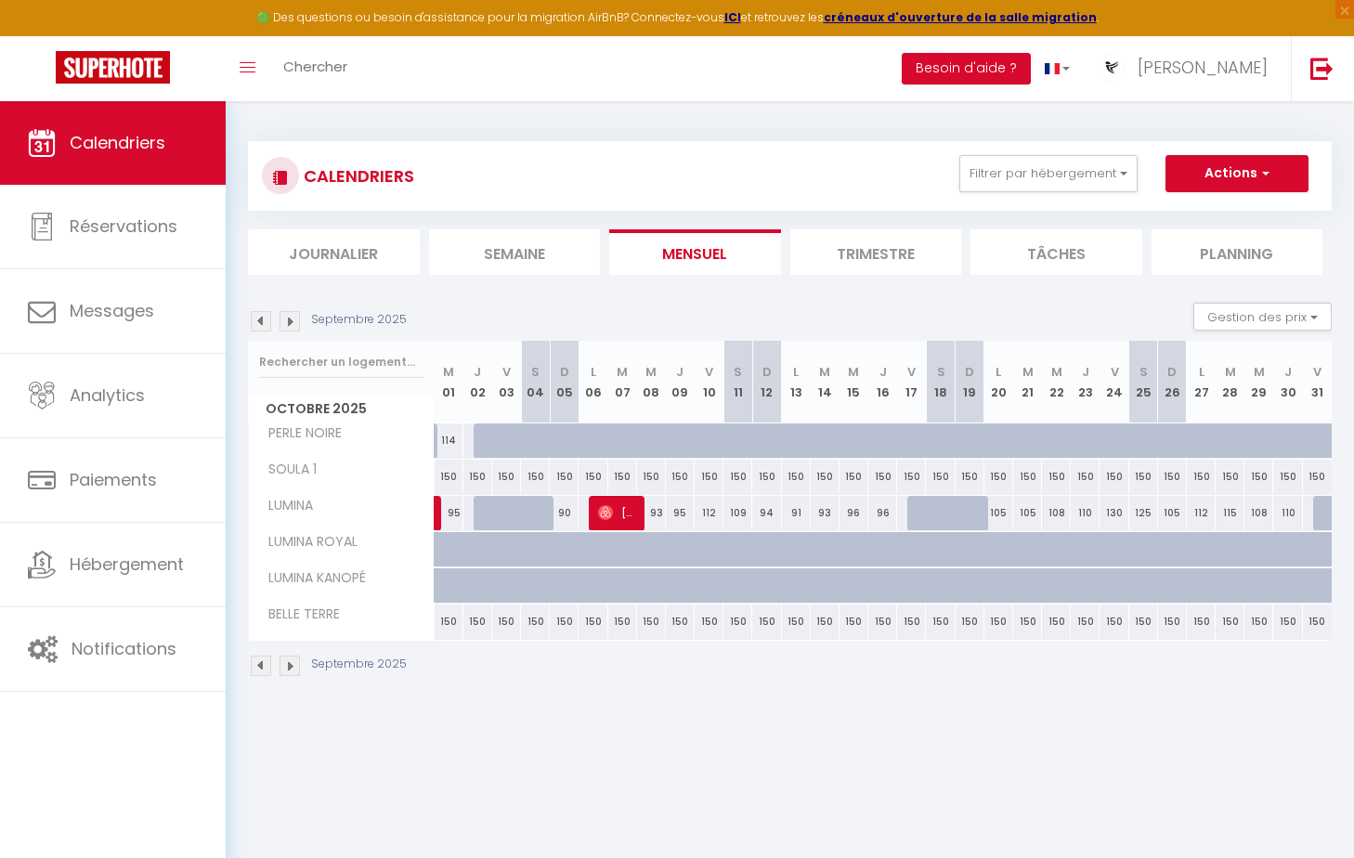
click at [283, 324] on img at bounding box center [289, 321] width 20 height 20
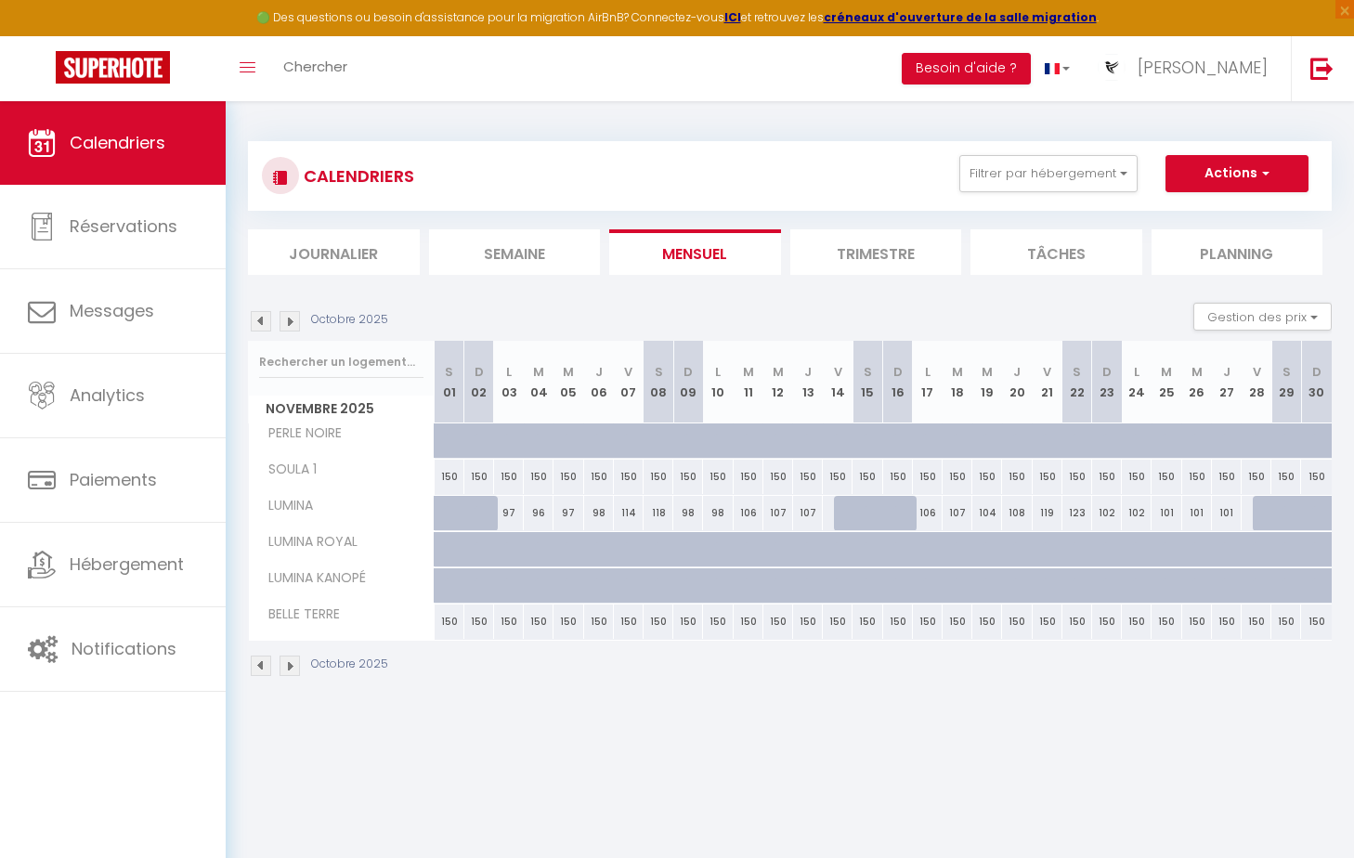
click at [283, 324] on img at bounding box center [289, 321] width 20 height 20
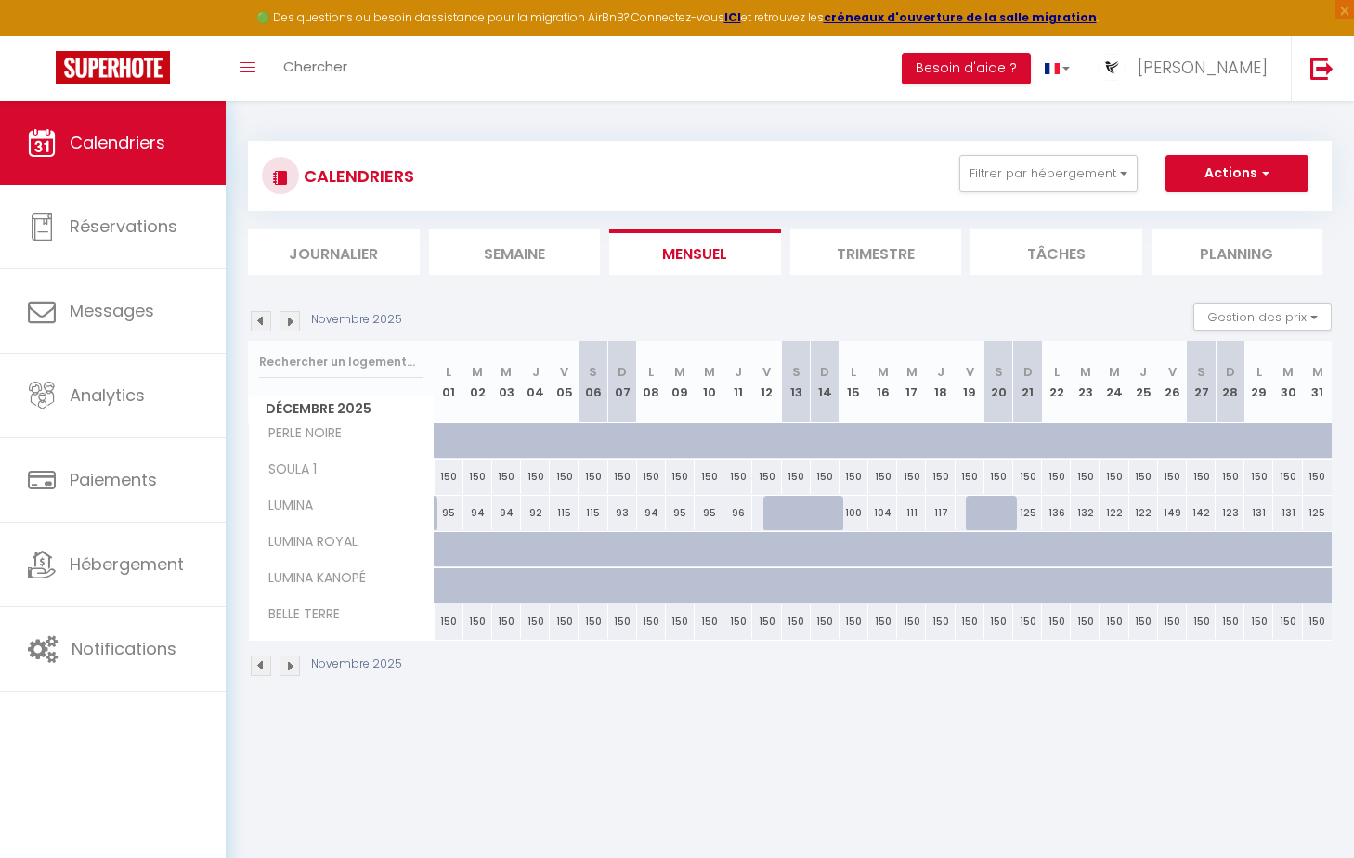
click at [264, 318] on img at bounding box center [261, 321] width 20 height 20
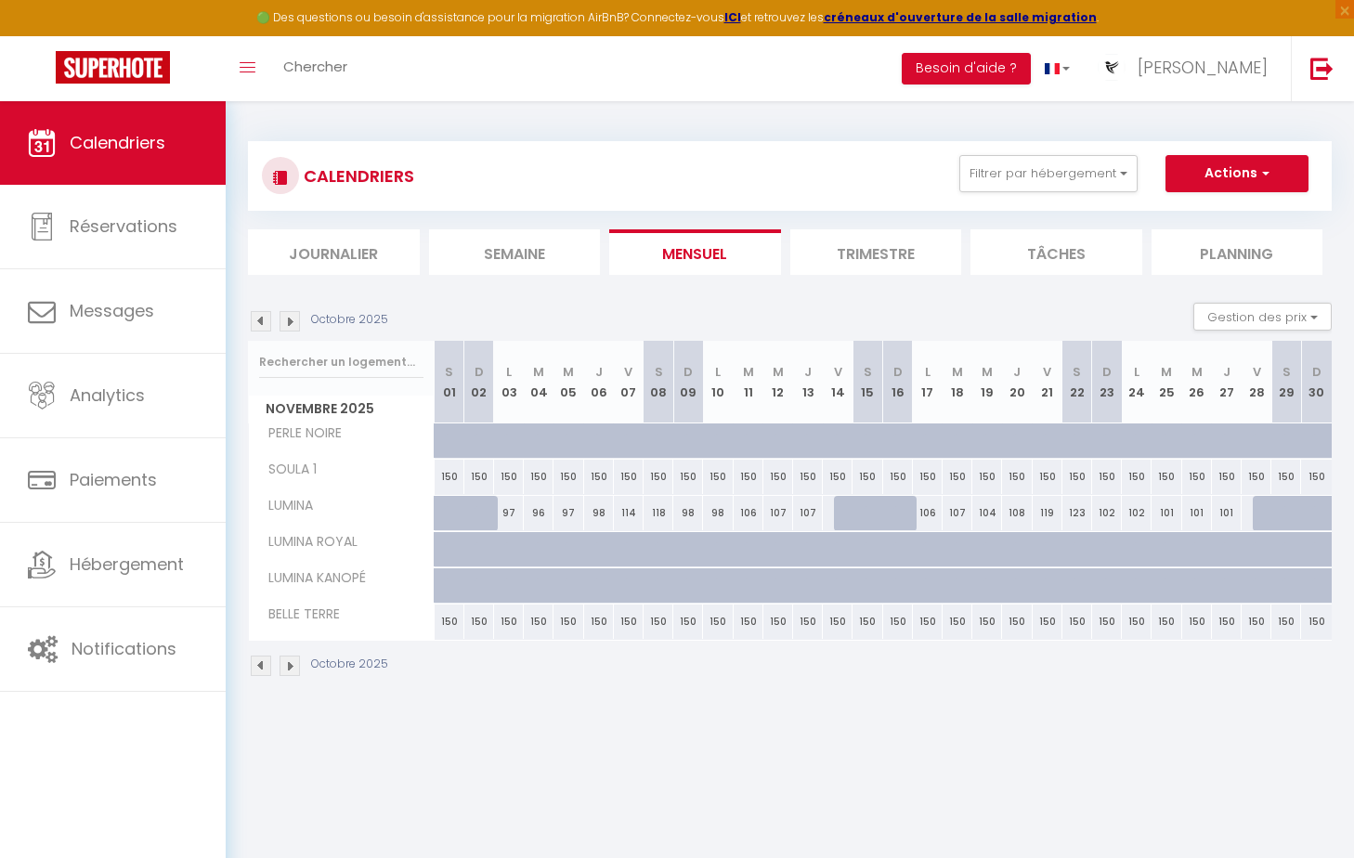
click at [264, 320] on img at bounding box center [261, 321] width 20 height 20
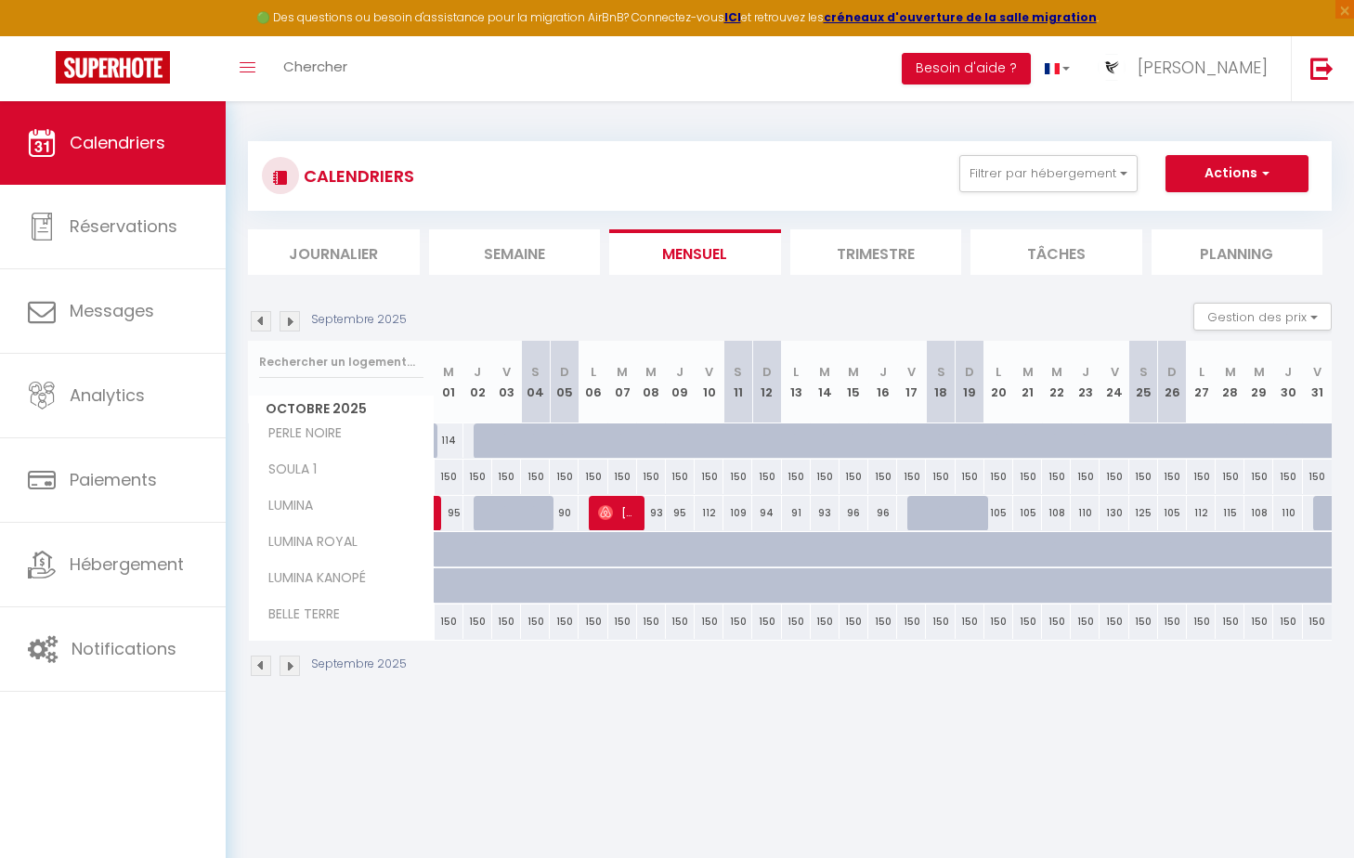
click at [262, 325] on img at bounding box center [261, 321] width 20 height 20
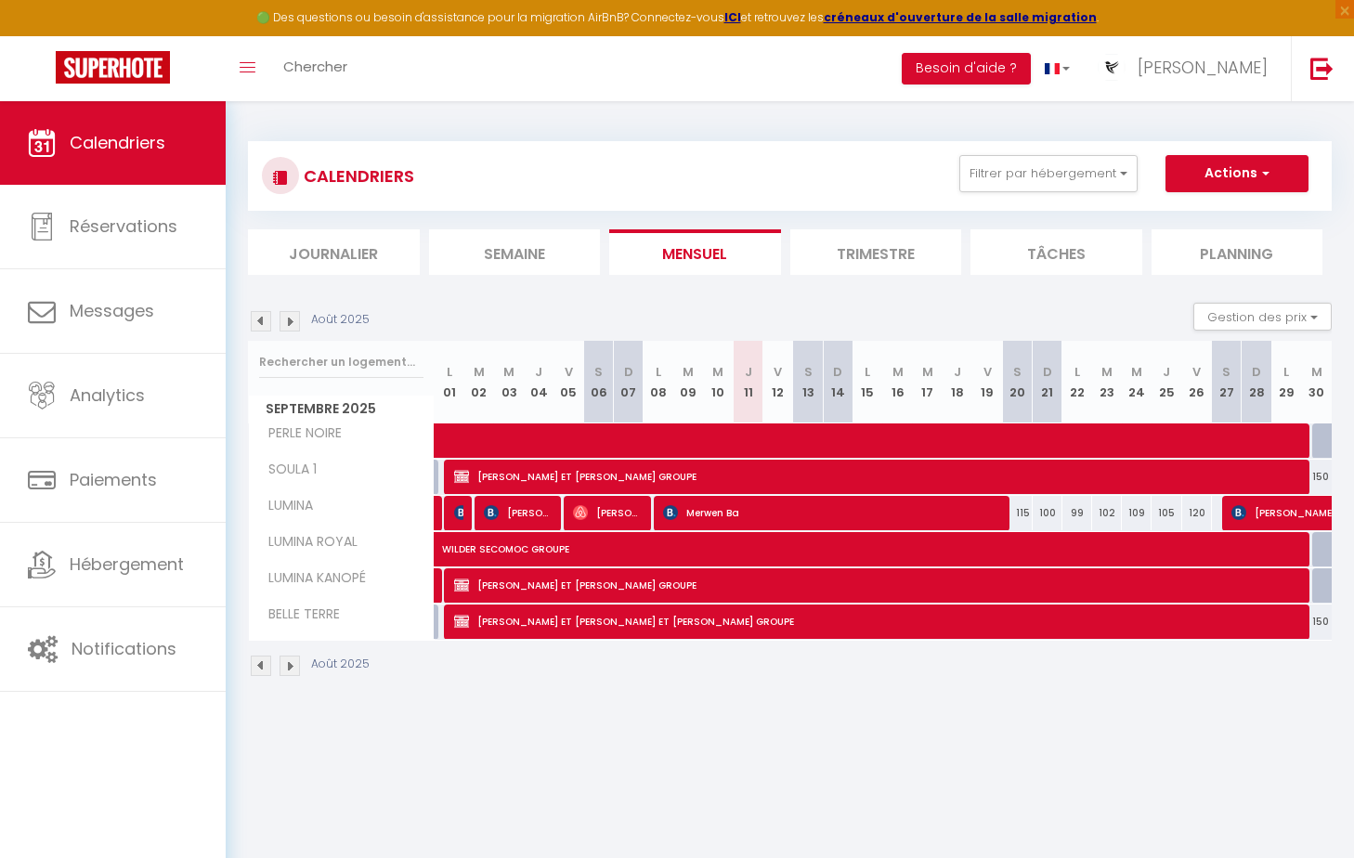
click at [286, 320] on img at bounding box center [289, 321] width 20 height 20
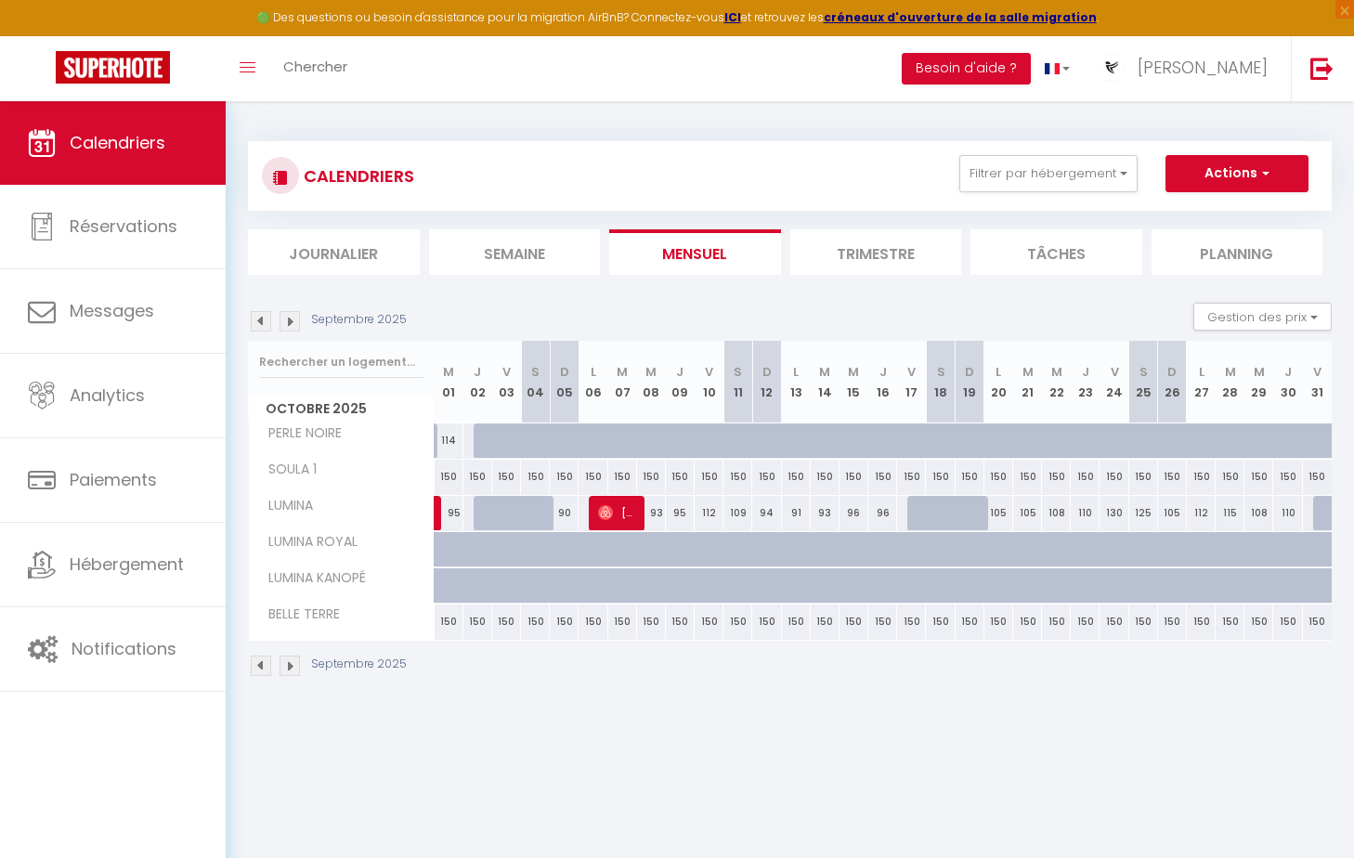
click at [297, 324] on img at bounding box center [289, 321] width 20 height 20
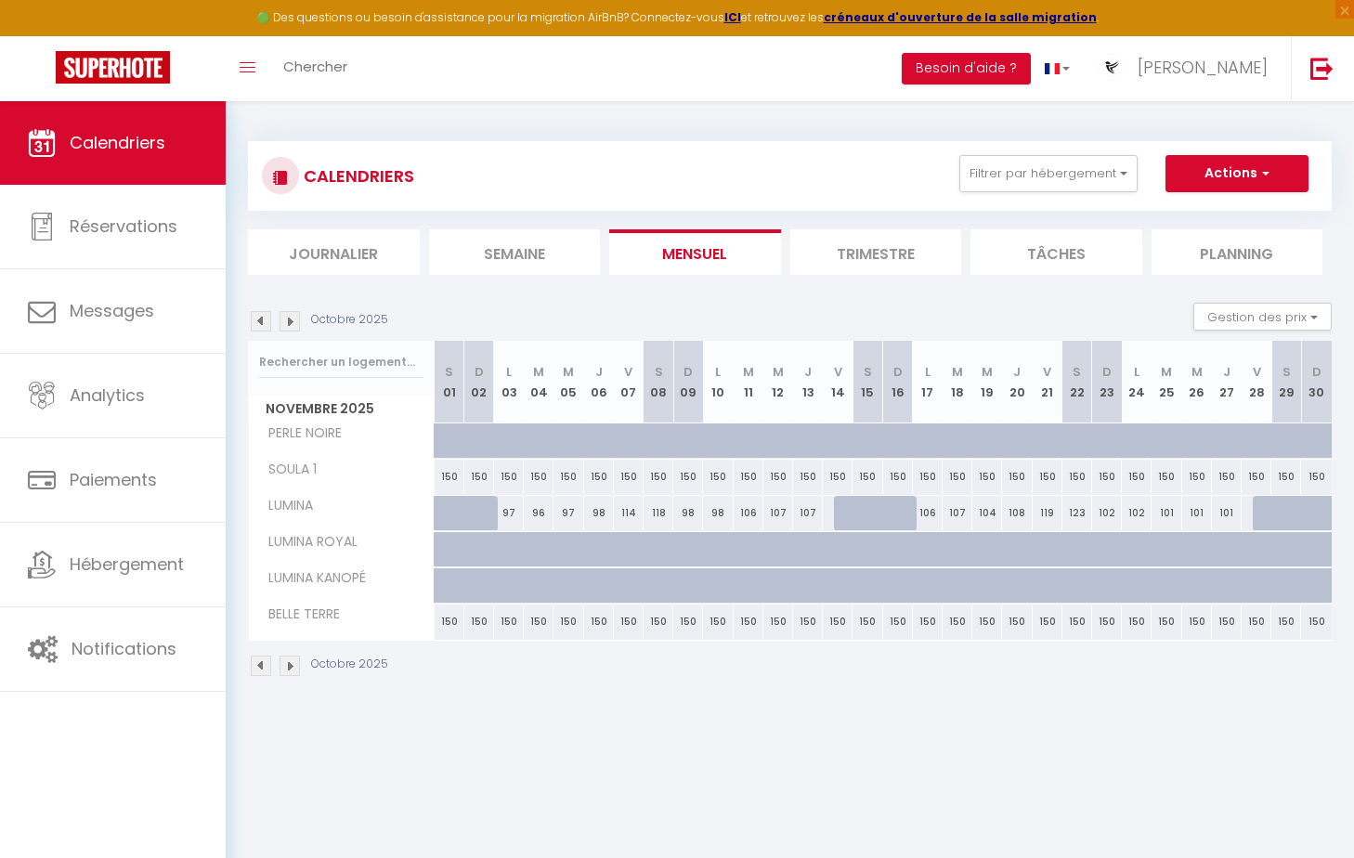
click at [284, 318] on img at bounding box center [289, 321] width 20 height 20
